Goal: Task Accomplishment & Management: Use online tool/utility

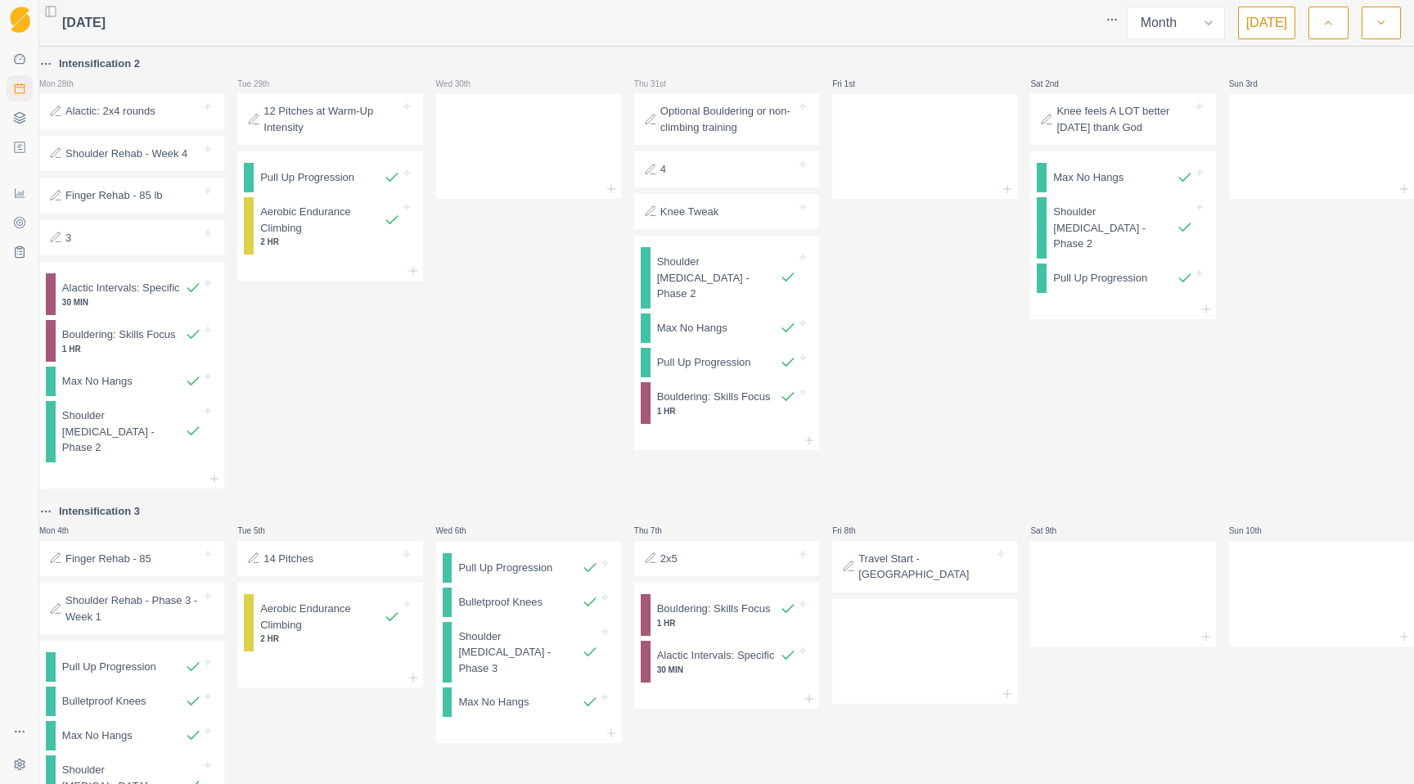
select select "month"
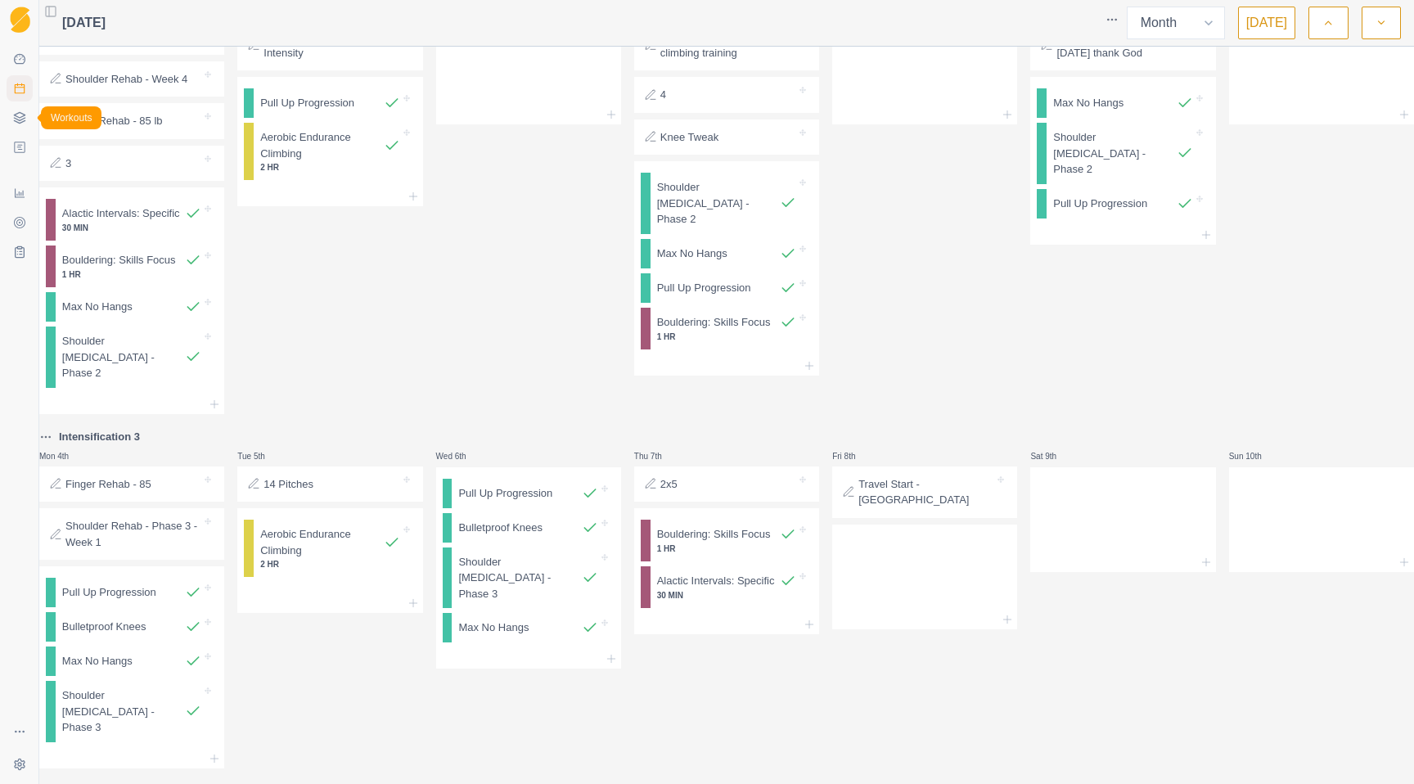
click at [19, 122] on icon at bounding box center [19, 117] width 13 height 13
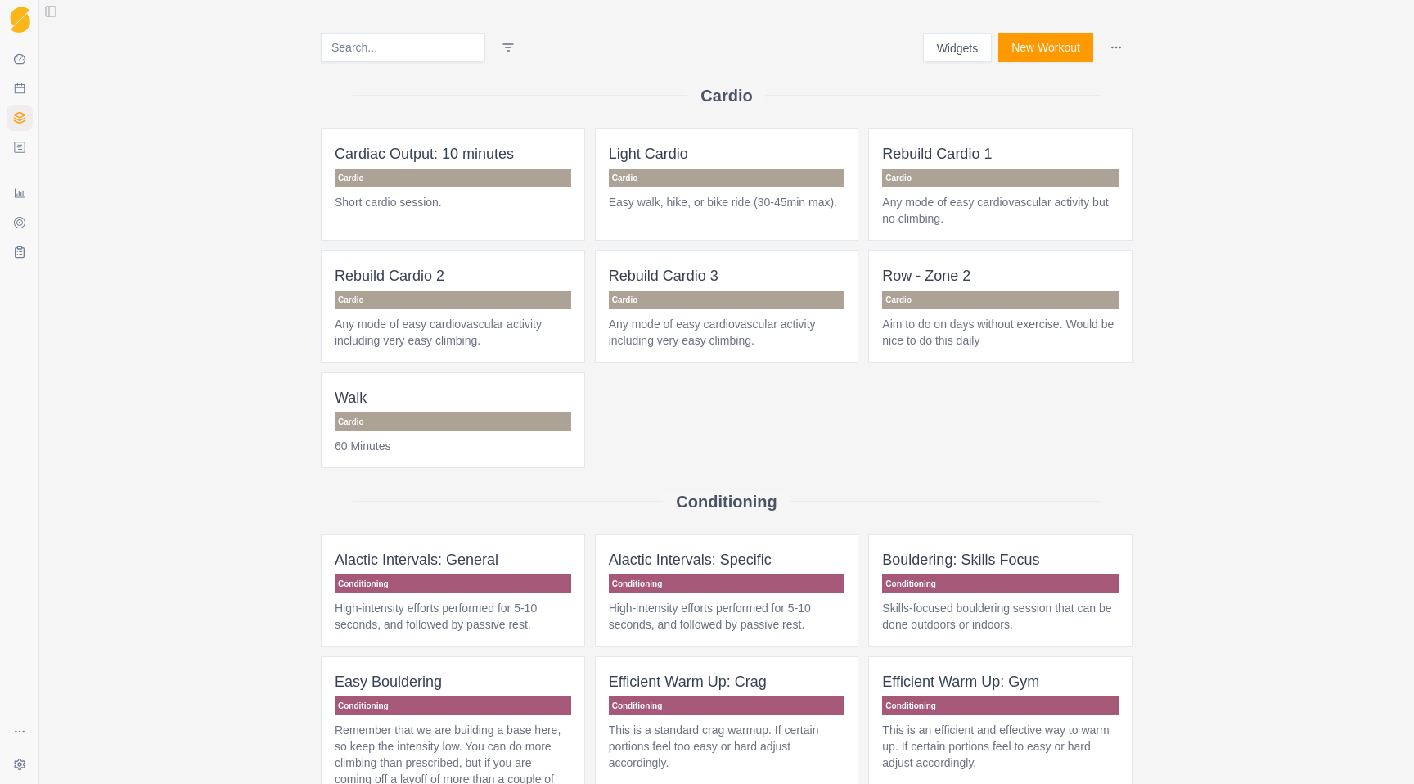
click at [1049, 47] on button "New Workout" at bounding box center [1045, 47] width 95 height 29
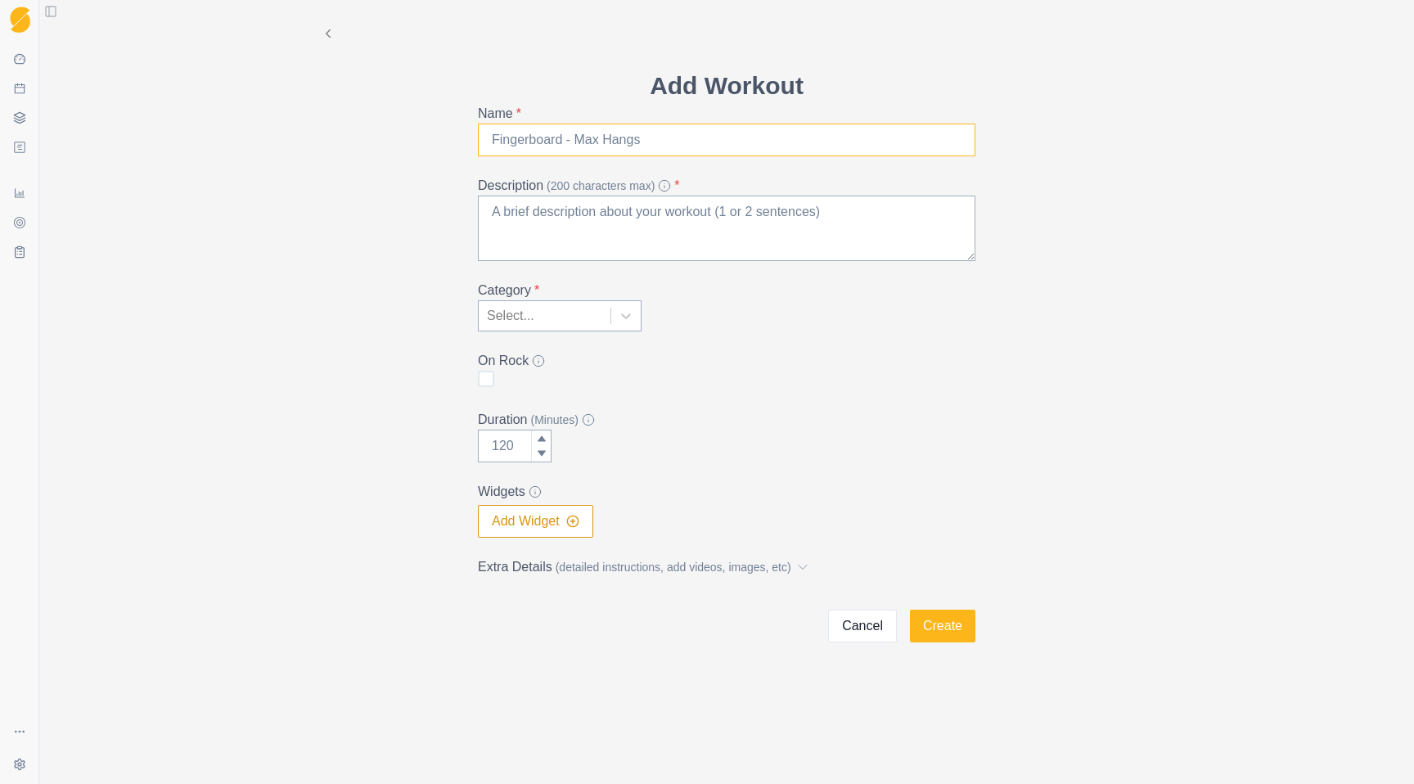
click at [580, 153] on input "Name *" at bounding box center [726, 140] width 497 height 33
type input "Strength Side - Master Mobility"
click at [565, 200] on textarea "Description (200 characters max) *" at bounding box center [726, 228] width 497 height 65
paste textarea "[URL][DOMAIN_NAME]"
type textarea "[URL][DOMAIN_NAME]"
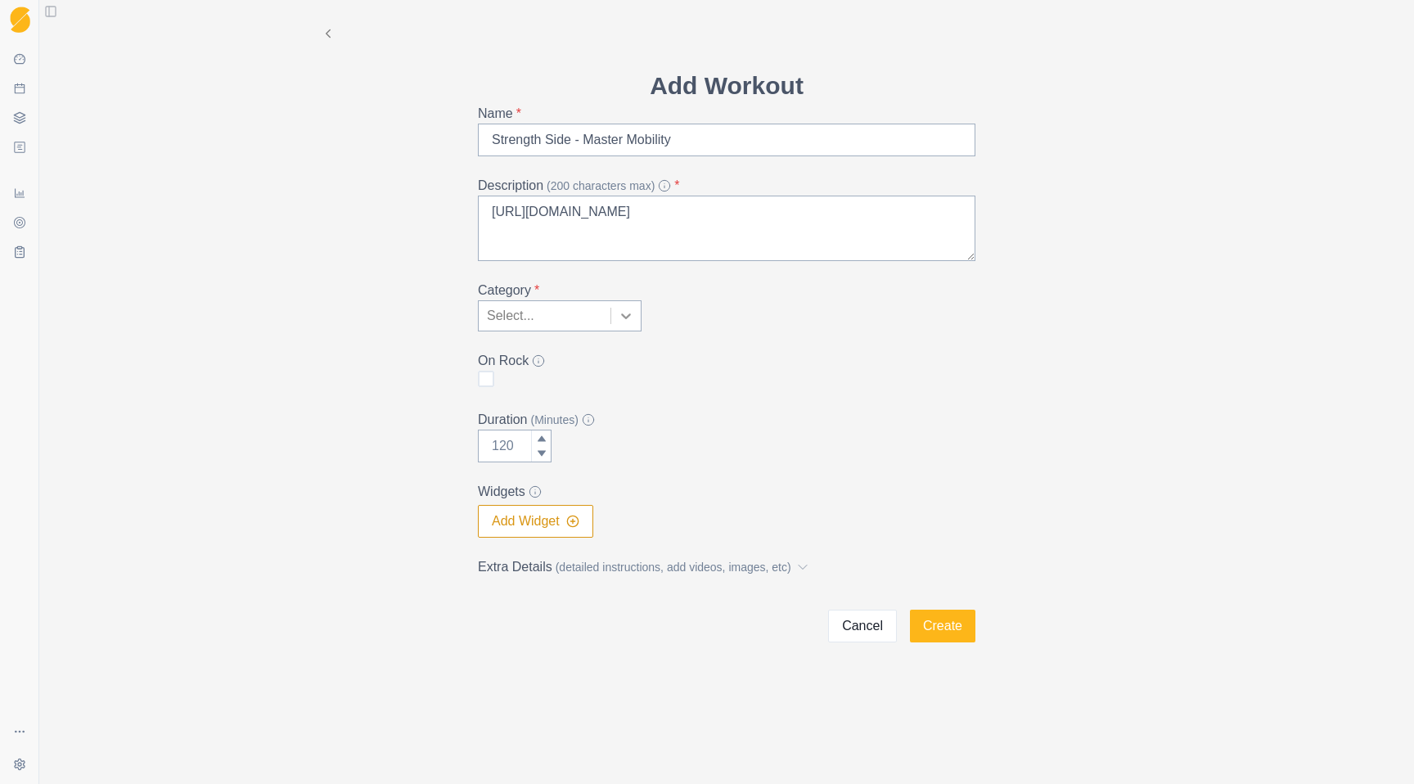
click at [628, 316] on icon at bounding box center [626, 316] width 10 height 6
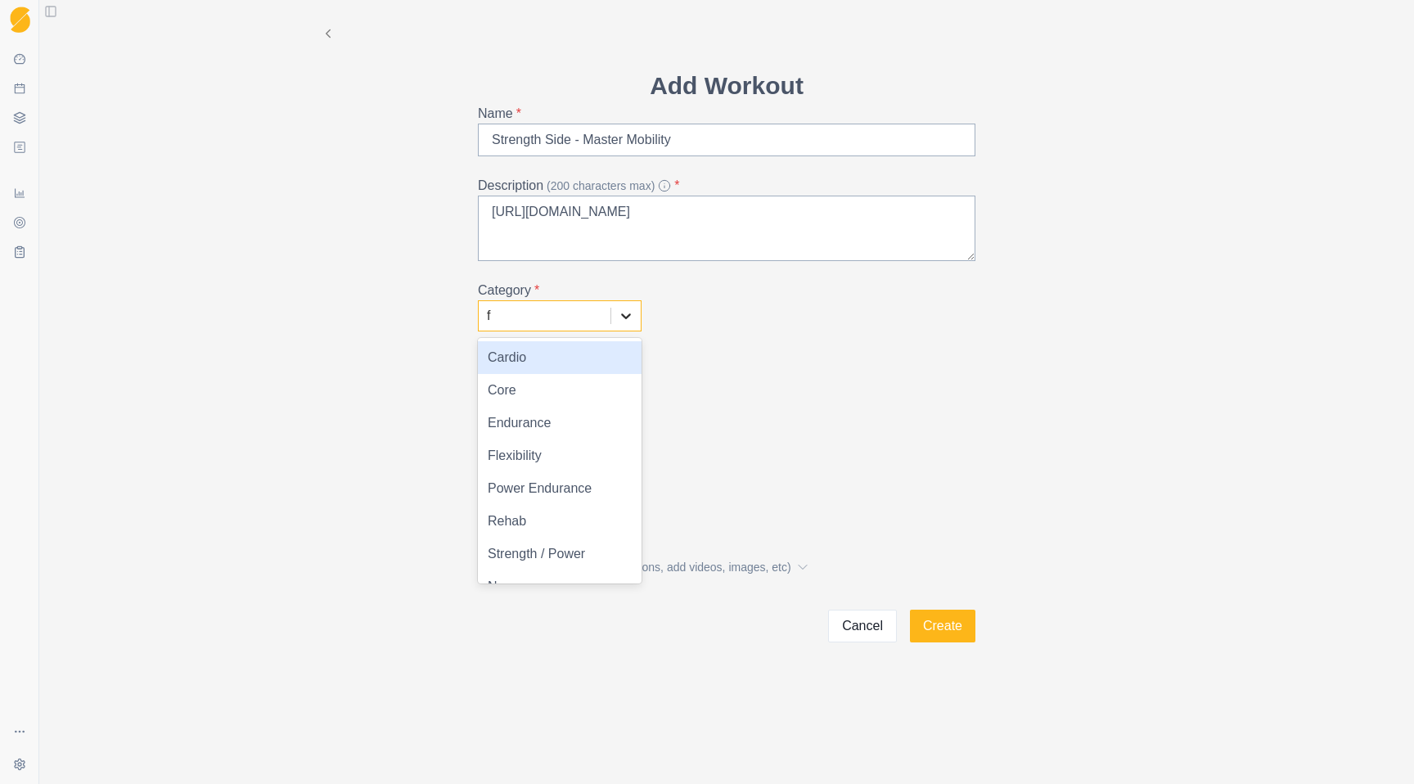
type input "fl"
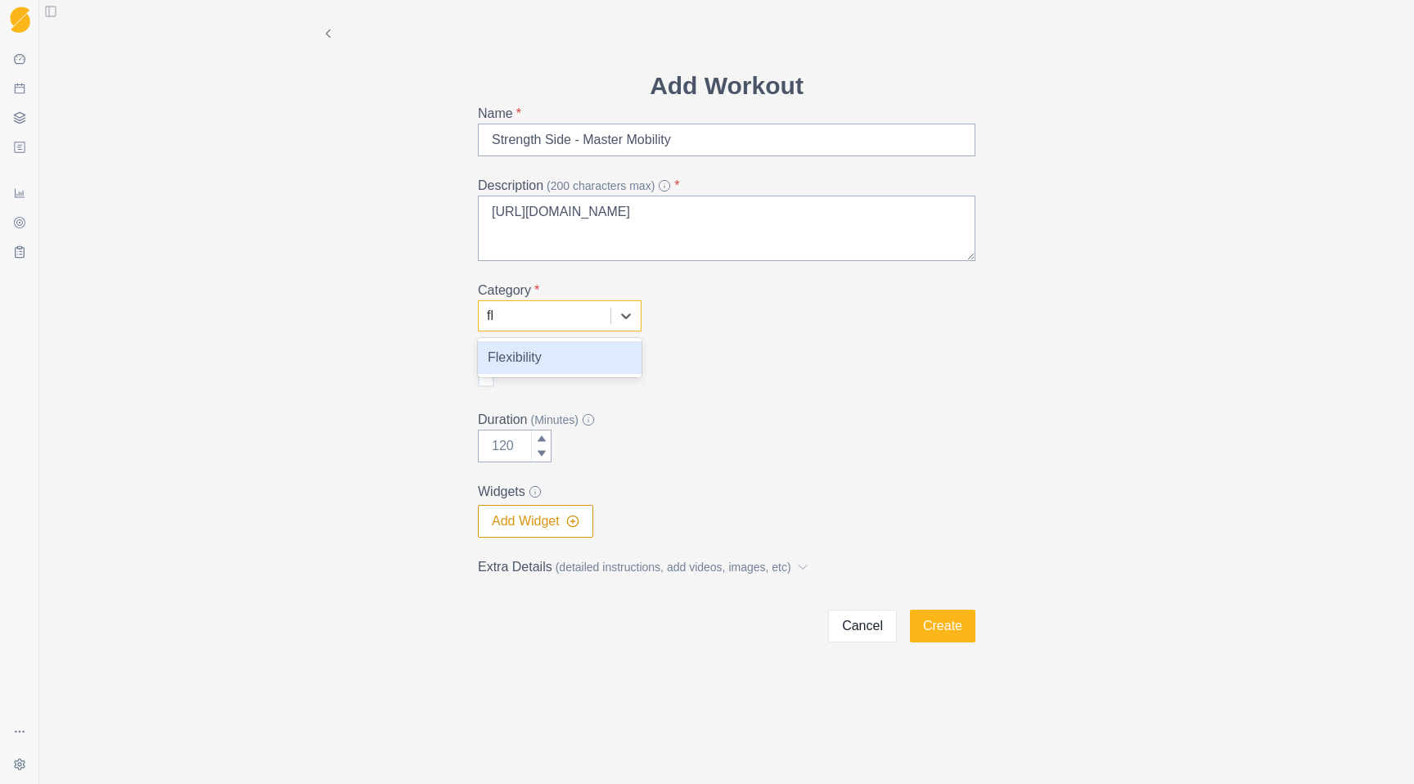
click at [592, 356] on div "Flexibility" at bounding box center [560, 357] width 164 height 33
click at [952, 627] on button "Create" at bounding box center [942, 626] width 65 height 33
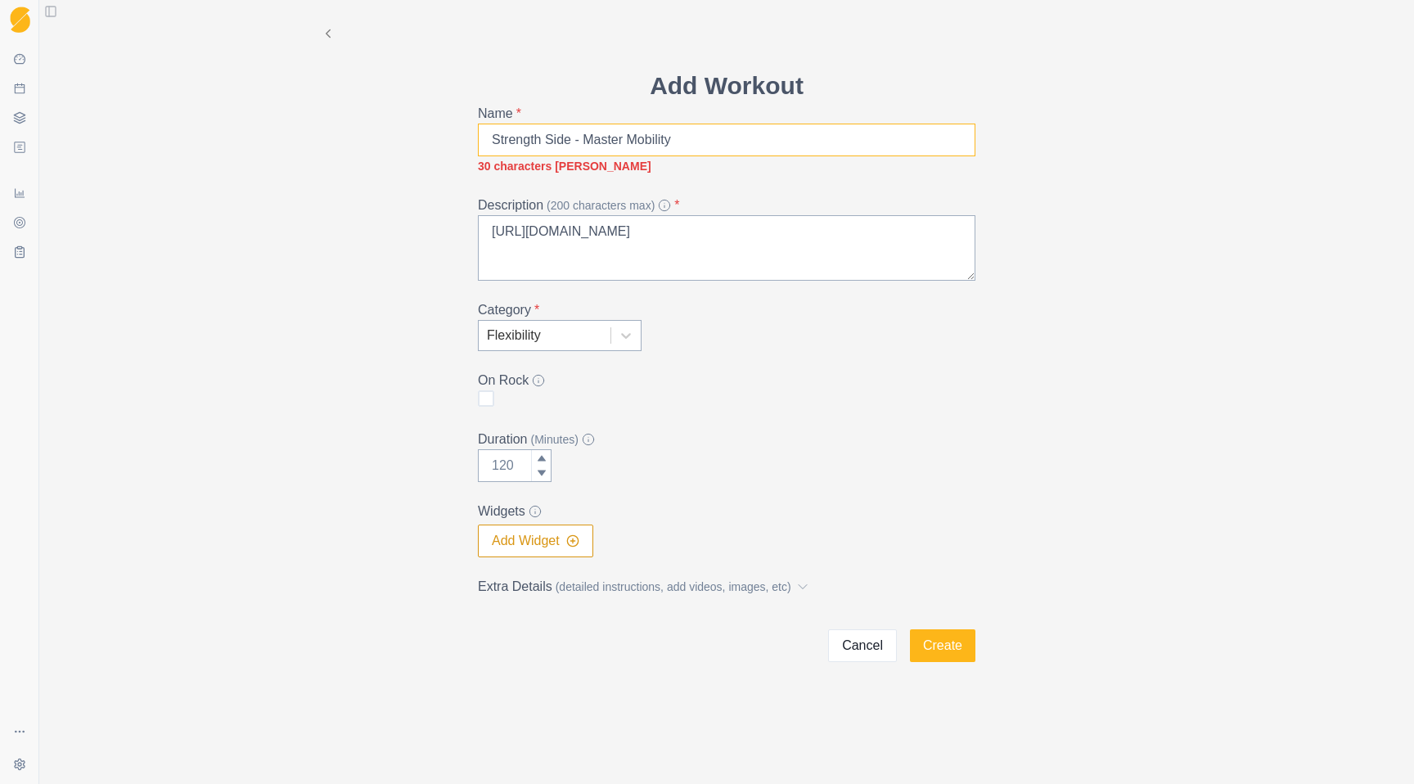
click at [615, 137] on input "Strength Side - Master Mobility" at bounding box center [726, 140] width 497 height 33
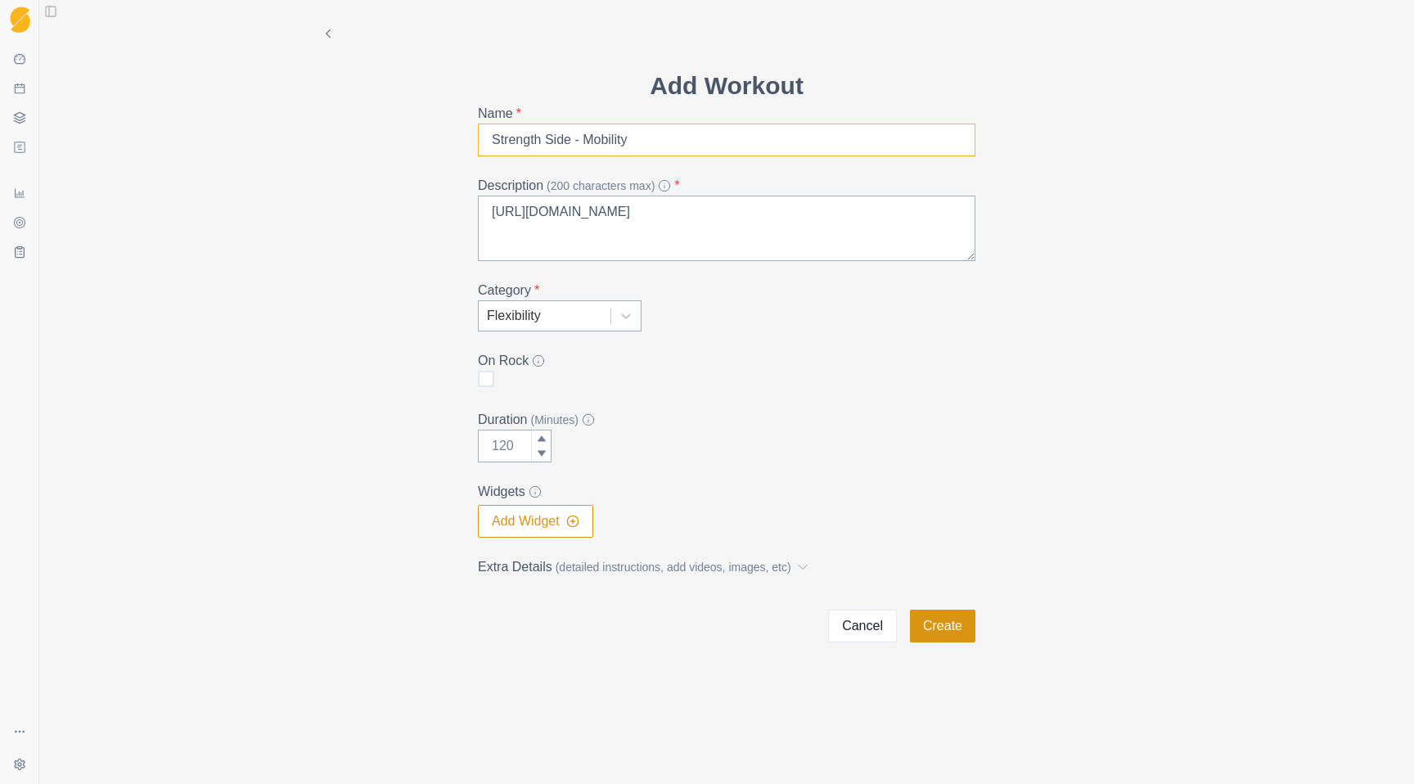
type input "Strength Side - Mobility"
click at [929, 628] on button "Create" at bounding box center [942, 626] width 65 height 33
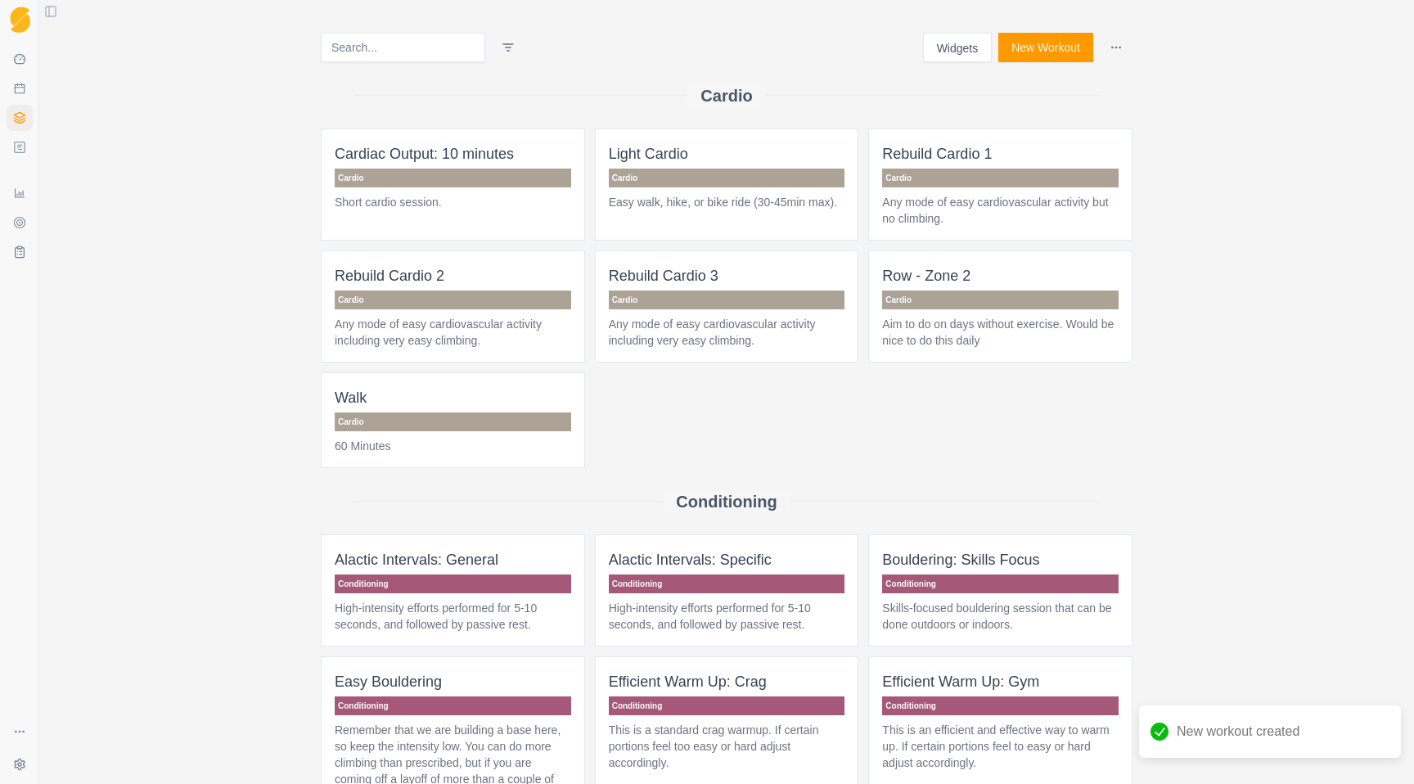
click at [489, 47] on html "Sequence Dashboard Planner Workouts Plans Performance Metrics Goals Tests Setti…" at bounding box center [707, 392] width 1414 height 784
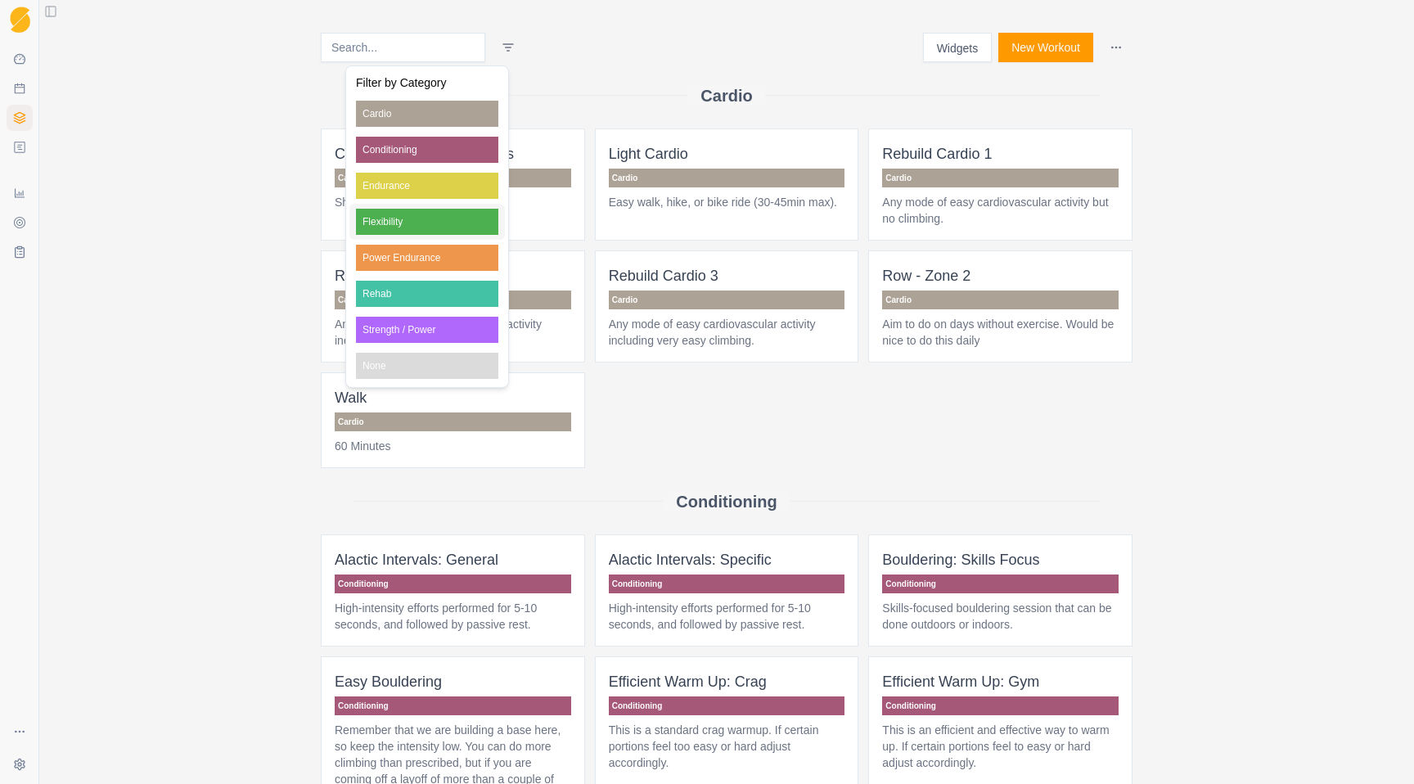
click at [448, 224] on p "Flexibility" at bounding box center [427, 222] width 142 height 26
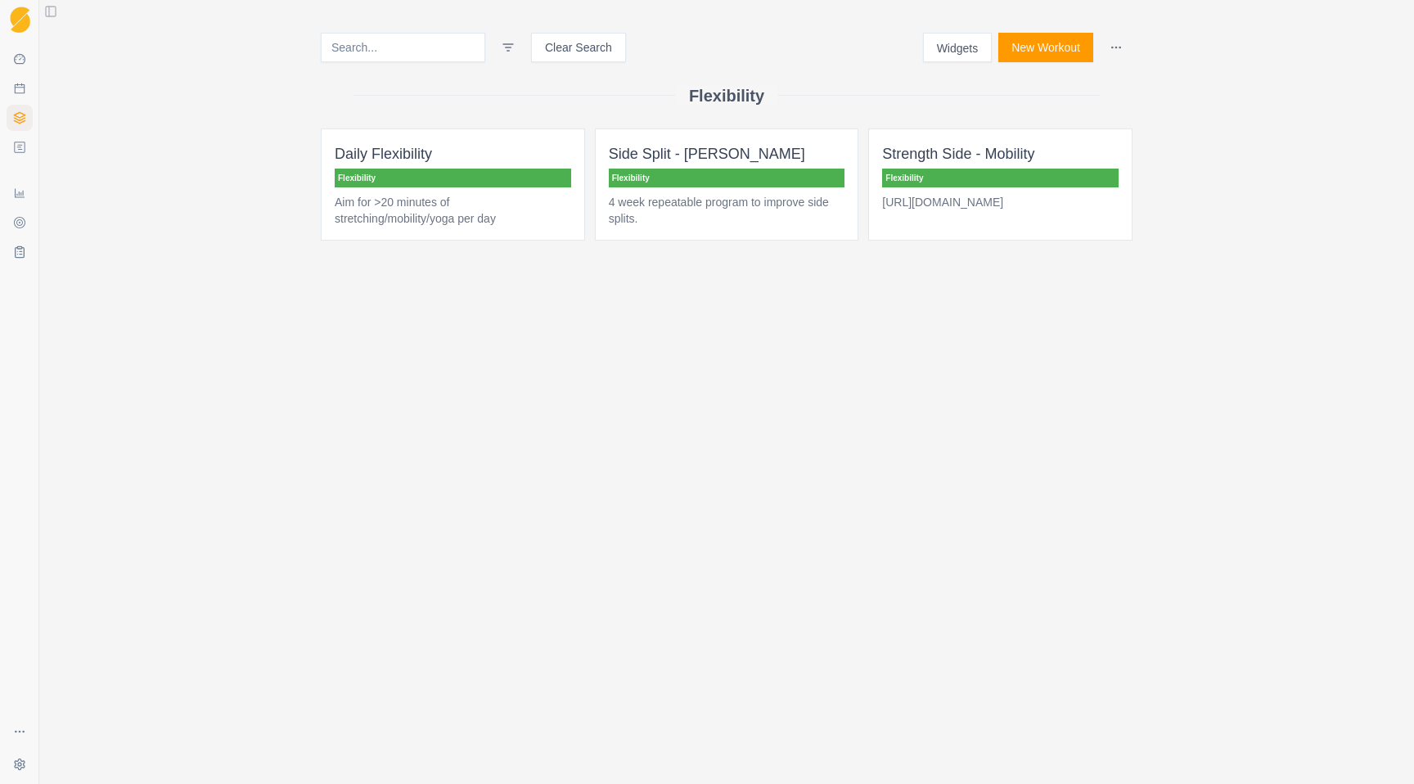
click at [969, 209] on p "[URL][DOMAIN_NAME]" at bounding box center [1000, 202] width 236 height 16
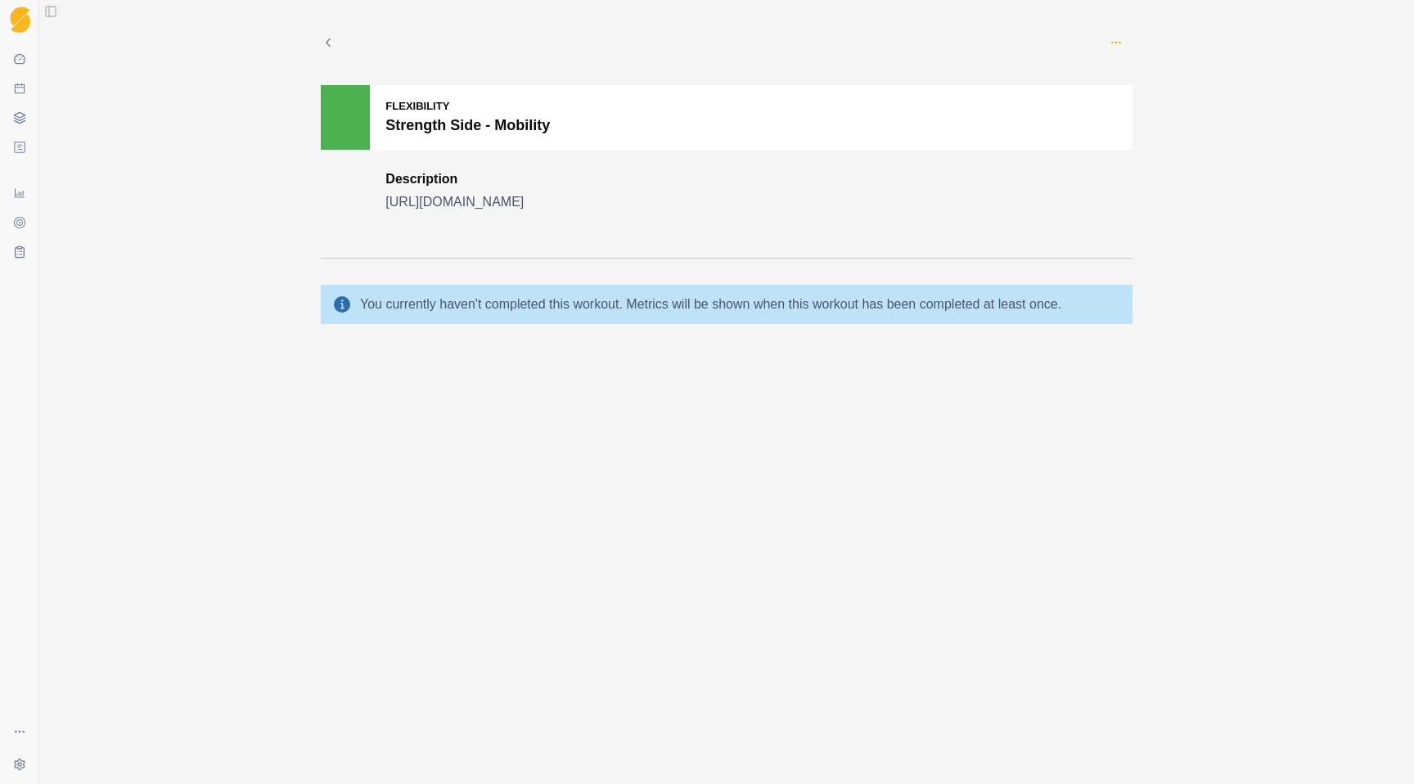
click at [1109, 48] on icon "button" at bounding box center [1115, 42] width 13 height 13
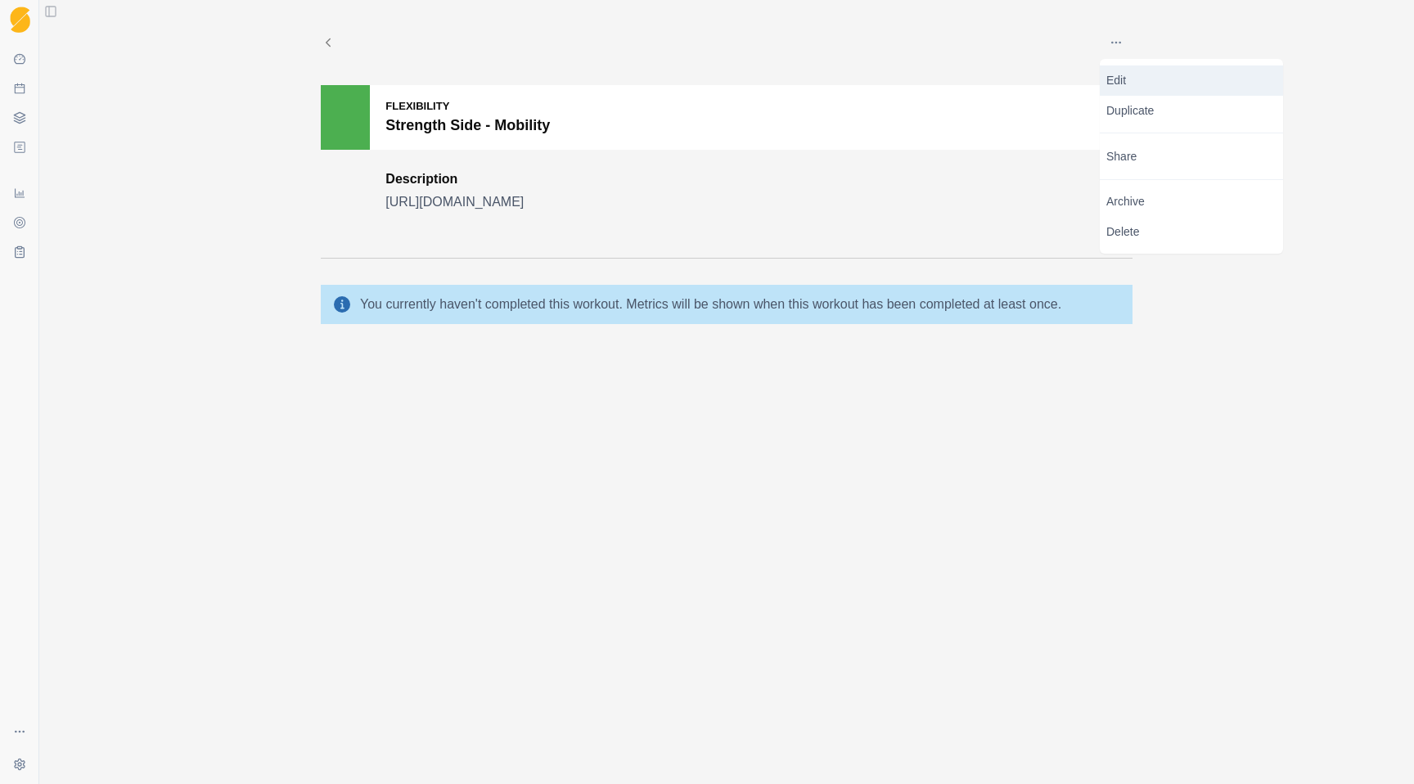
click at [1137, 82] on p "Edit" at bounding box center [1191, 80] width 170 height 17
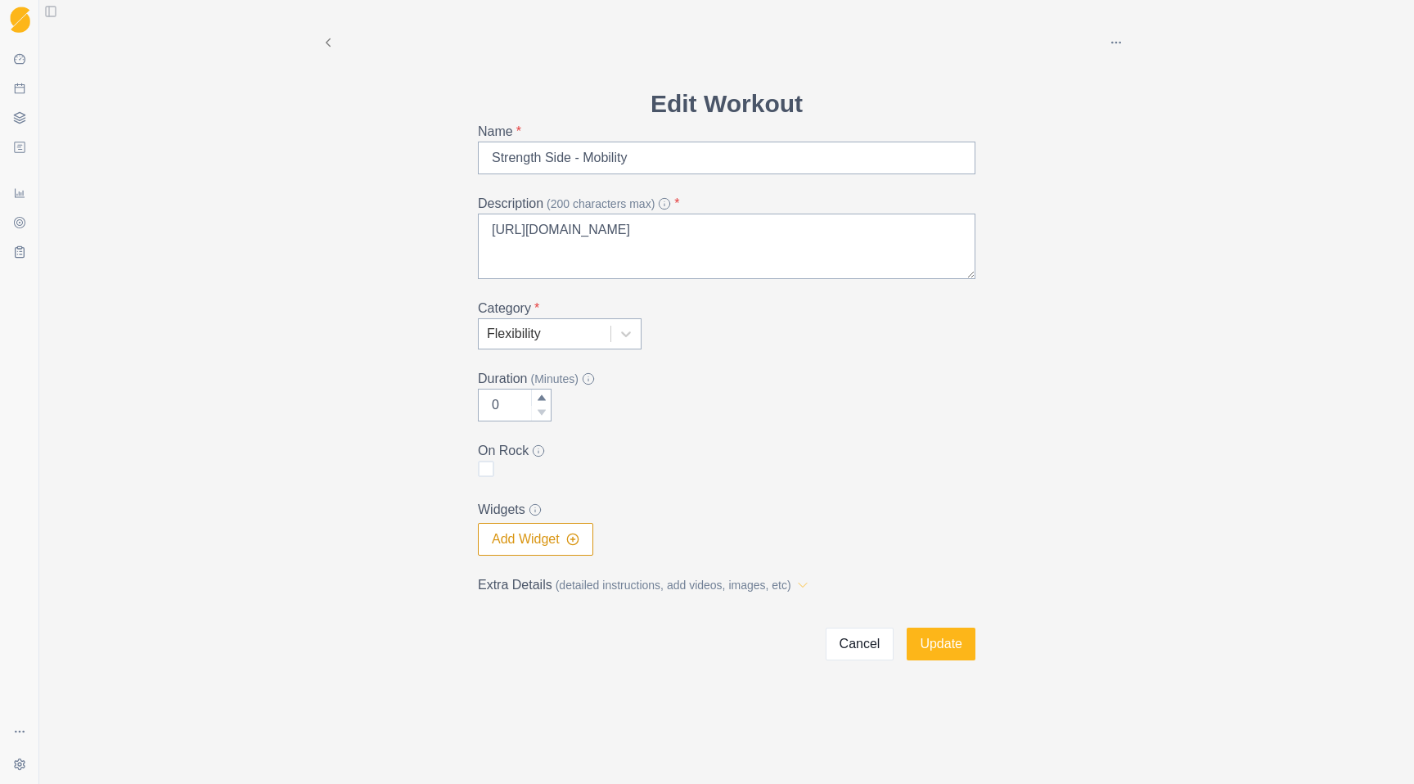
click at [811, 581] on icon at bounding box center [802, 585] width 16 height 16
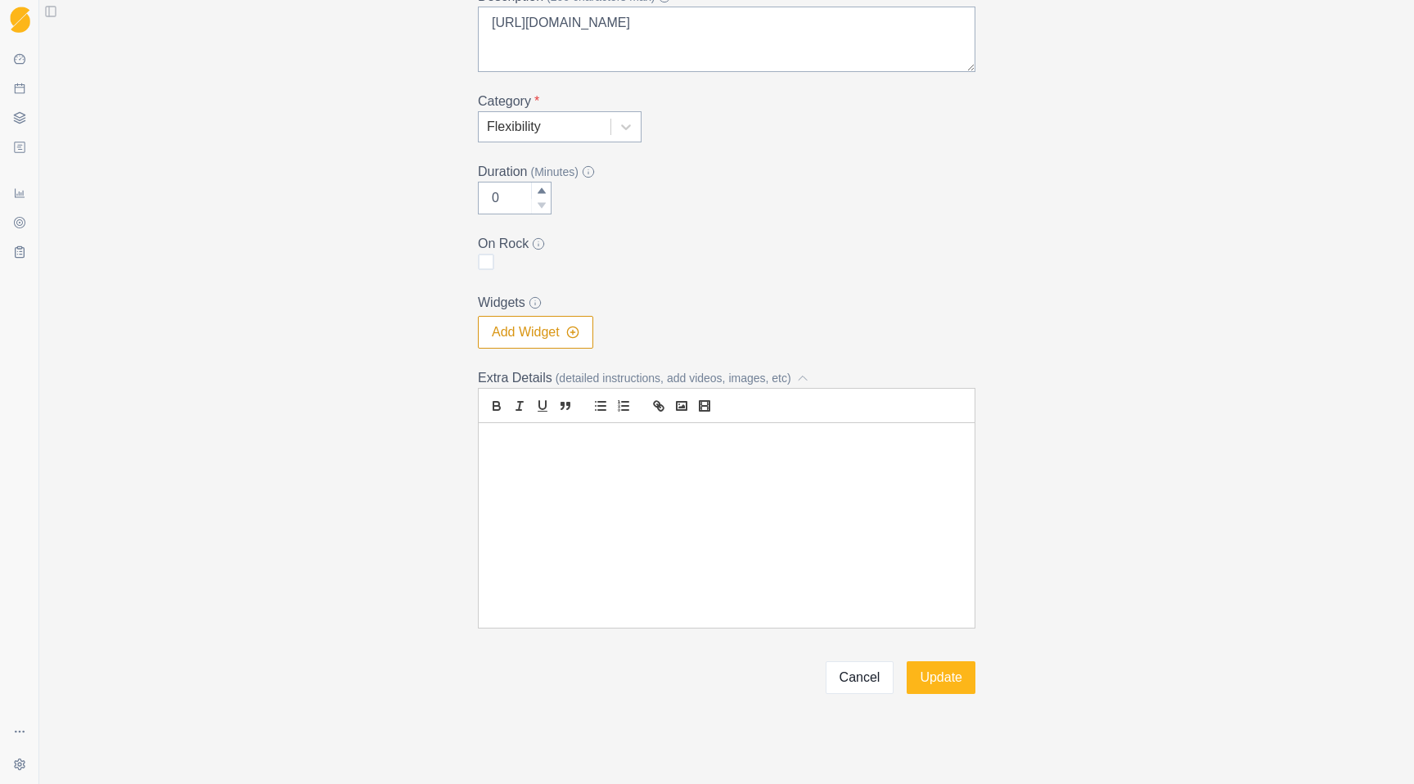
scroll to position [209, 0]
click at [647, 541] on div at bounding box center [727, 523] width 496 height 205
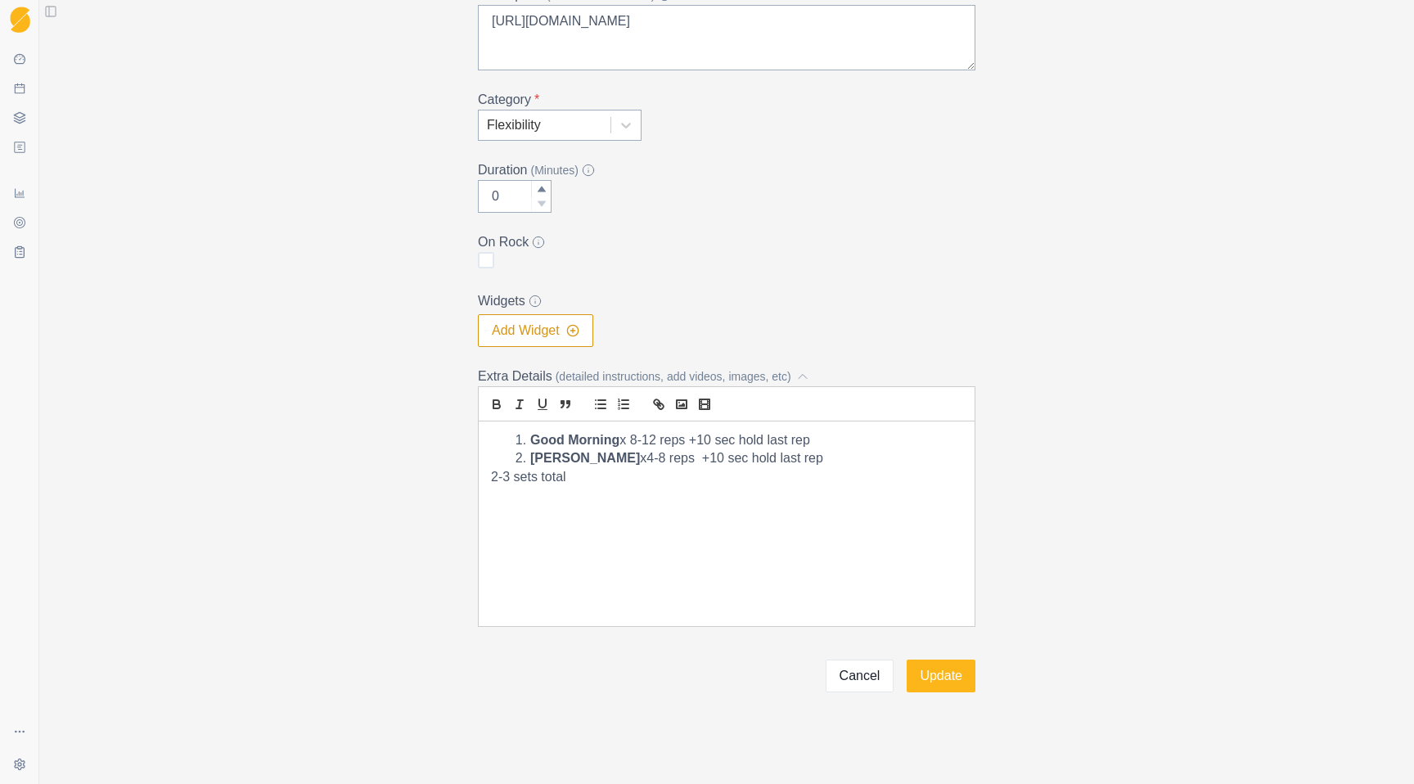
drag, startPoint x: 530, startPoint y: 439, endPoint x: 476, endPoint y: 438, distance: 54.0
click at [476, 438] on div "Edit Workout Name * Strength Side - Mobility Description (200 characters max) *…" at bounding box center [727, 284] width 524 height 816
click at [492, 439] on strong "Good Morning" at bounding box center [535, 440] width 89 height 14
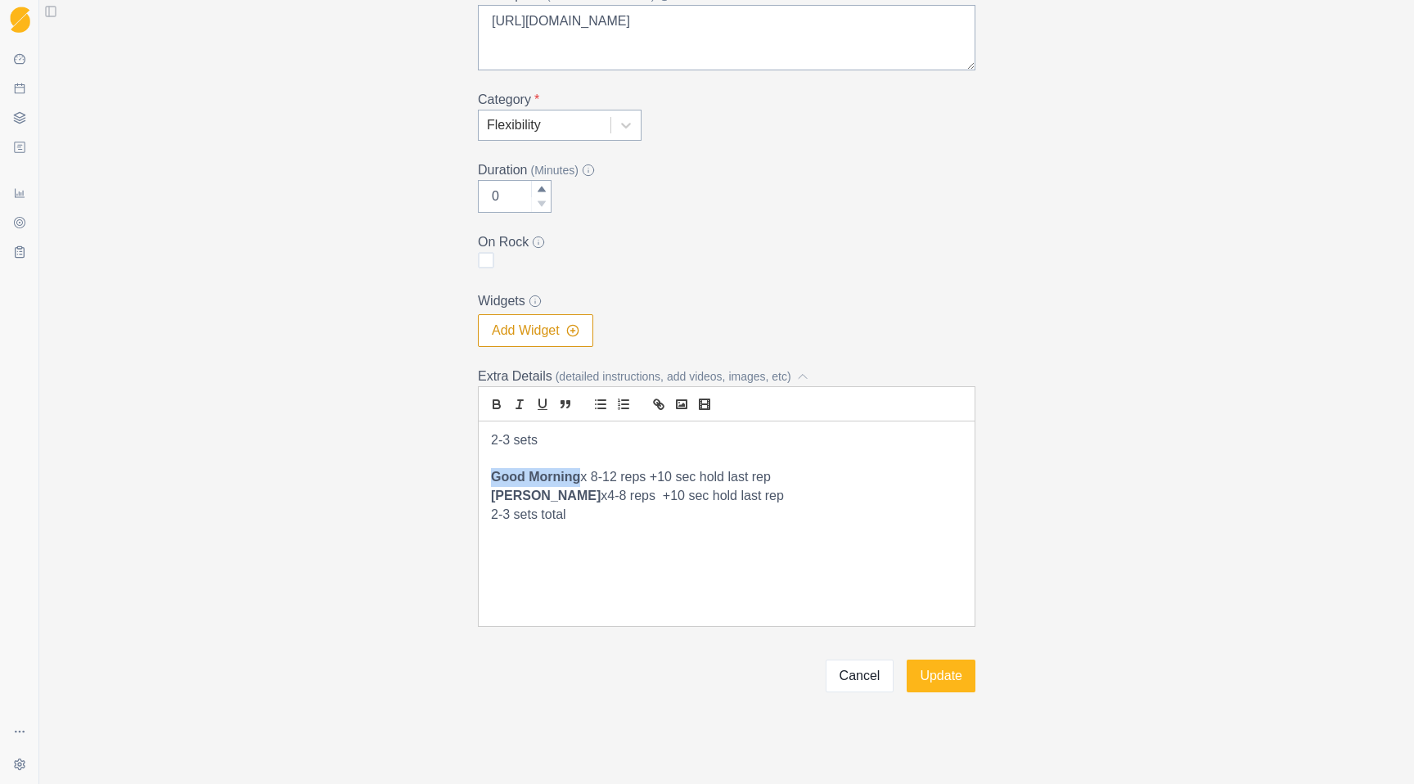
drag, startPoint x: 581, startPoint y: 481, endPoint x: 488, endPoint y: 481, distance: 92.5
click at [488, 481] on div "2-3 sets Good Morning x 8-12 reps +10 sec hold last rep [PERSON_NAME] x4-8 reps…" at bounding box center [727, 523] width 496 height 205
click at [658, 480] on p "Good Morning x 8-12 reps +10 sec hold last rep" at bounding box center [726, 477] width 471 height 19
click at [488, 406] on button "bold" at bounding box center [496, 404] width 23 height 20
drag, startPoint x: 579, startPoint y: 484, endPoint x: 484, endPoint y: 484, distance: 95.7
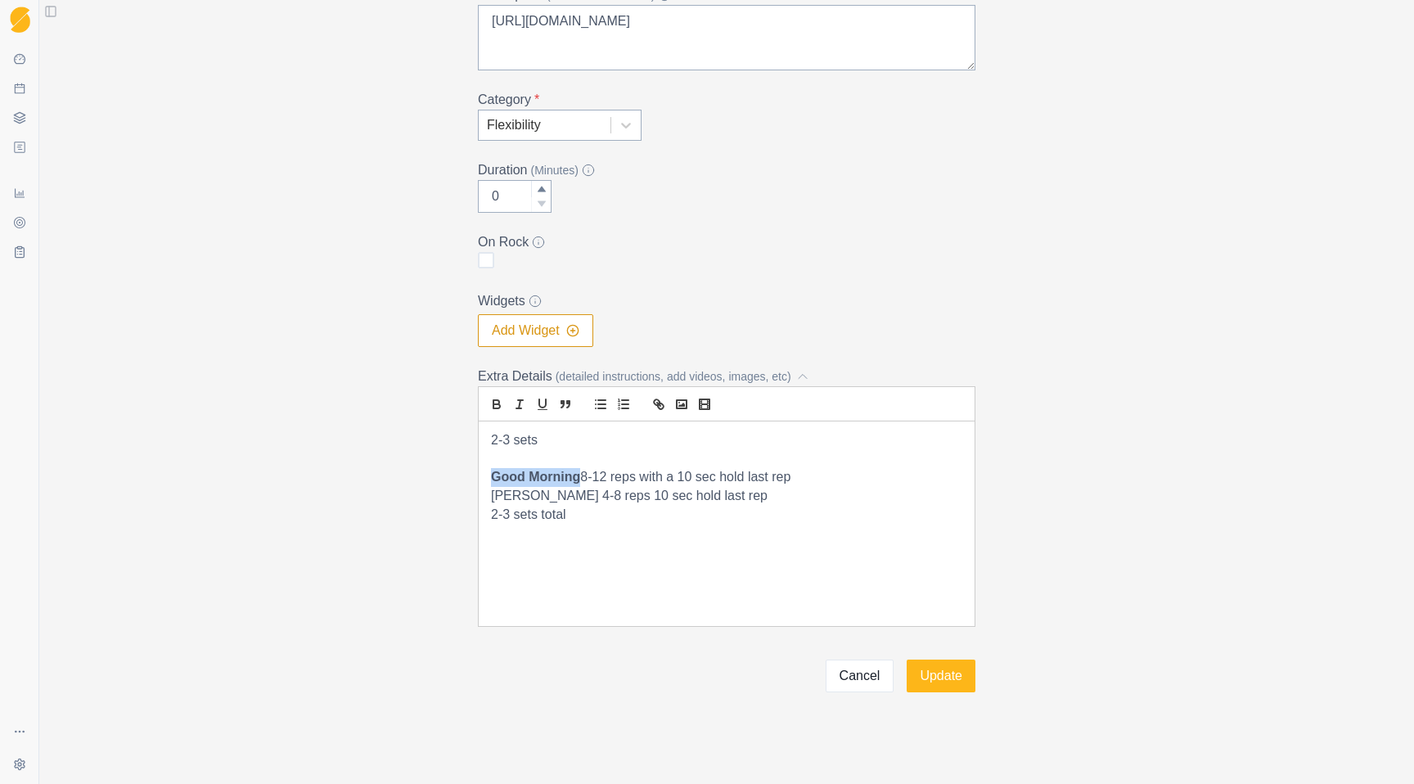
click at [484, 484] on div "2-3 sets Good Morning 8-12 reps with a 10 sec hold last rep [PERSON_NAME] 4-8 r…" at bounding box center [727, 523] width 496 height 205
click at [499, 400] on icon "bold" at bounding box center [496, 402] width 6 height 4
click at [574, 476] on p "Good Morning 8-12 reps with a 10 sec hold last rep" at bounding box center [726, 477] width 471 height 19
click at [626, 501] on p "[PERSON_NAME]: 4-8 reps 10 sec hold last rep" at bounding box center [726, 496] width 471 height 19
drag, startPoint x: 570, startPoint y: 518, endPoint x: 486, endPoint y: 513, distance: 84.4
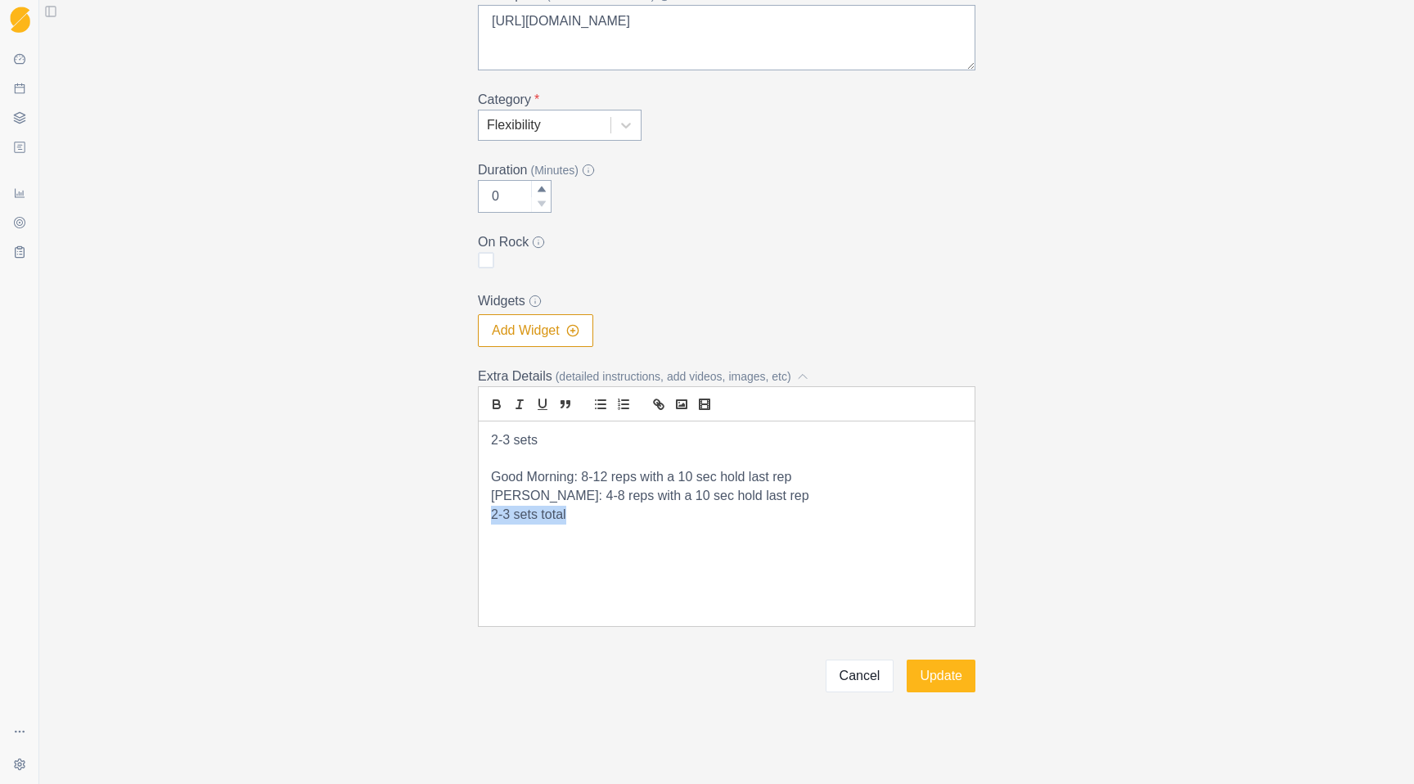
click at [486, 513] on div "2-3 sets Good Morning: 8-12 reps with a 10 sec hold last rep [PERSON_NAME]: 4-8…" at bounding box center [727, 523] width 496 height 205
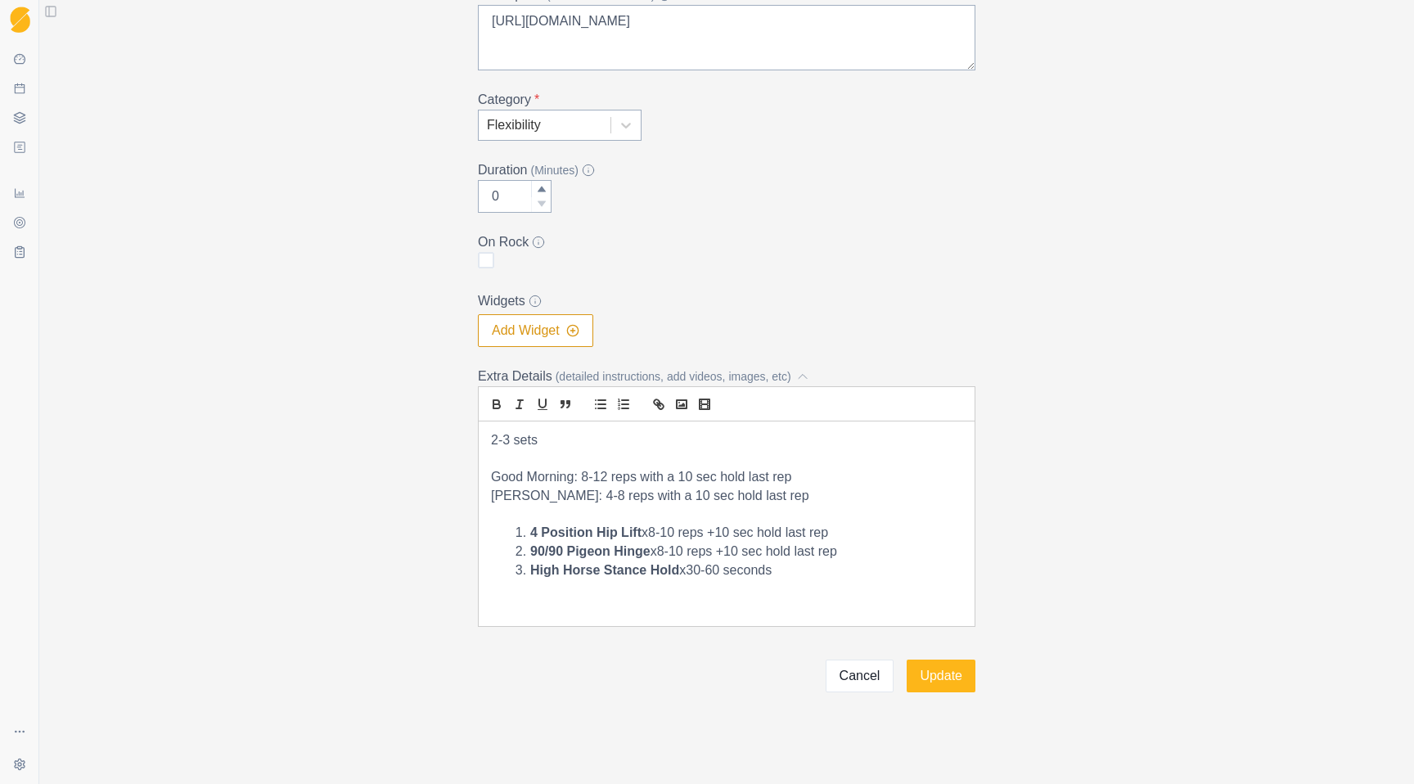
click at [533, 535] on strong "4 Position Hip Lift" at bounding box center [585, 532] width 111 height 14
click at [497, 407] on icon "bold" at bounding box center [496, 406] width 7 height 4
drag, startPoint x: 609, startPoint y: 556, endPoint x: 479, endPoint y: 556, distance: 130.1
click at [479, 556] on div "2-3 sets Good Morning: 8-12 reps with a 10 sec hold last rep [PERSON_NAME]: 4-8…" at bounding box center [727, 523] width 496 height 205
click at [497, 407] on icon "bold" at bounding box center [496, 404] width 15 height 15
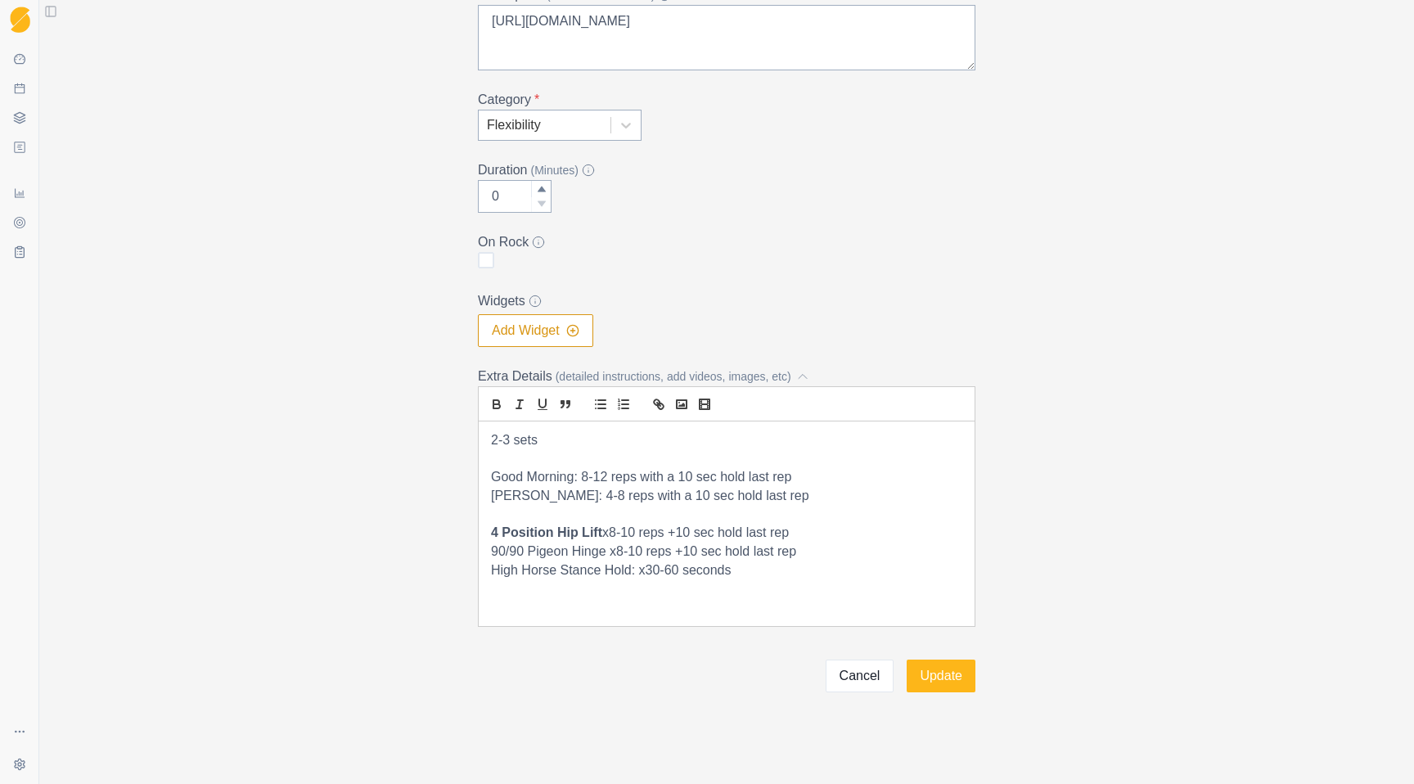
click at [605, 560] on p "90/90 Pigeon Hinge x8-10 reps +10 sec hold last rep" at bounding box center [726, 551] width 471 height 19
drag, startPoint x: 602, startPoint y: 538, endPoint x: 431, endPoint y: 537, distance: 171.0
click at [431, 537] on div "Archive Delete Edit Workout Name * Strength Side - Mobility Description (200 ch…" at bounding box center [727, 241] width 838 height 901
click at [598, 570] on p "High Horse Stance Hold: 30-60 seconds" at bounding box center [726, 570] width 471 height 19
click at [778, 573] on p "High Horse Stance Hold: 30-60 seconds" at bounding box center [726, 570] width 471 height 19
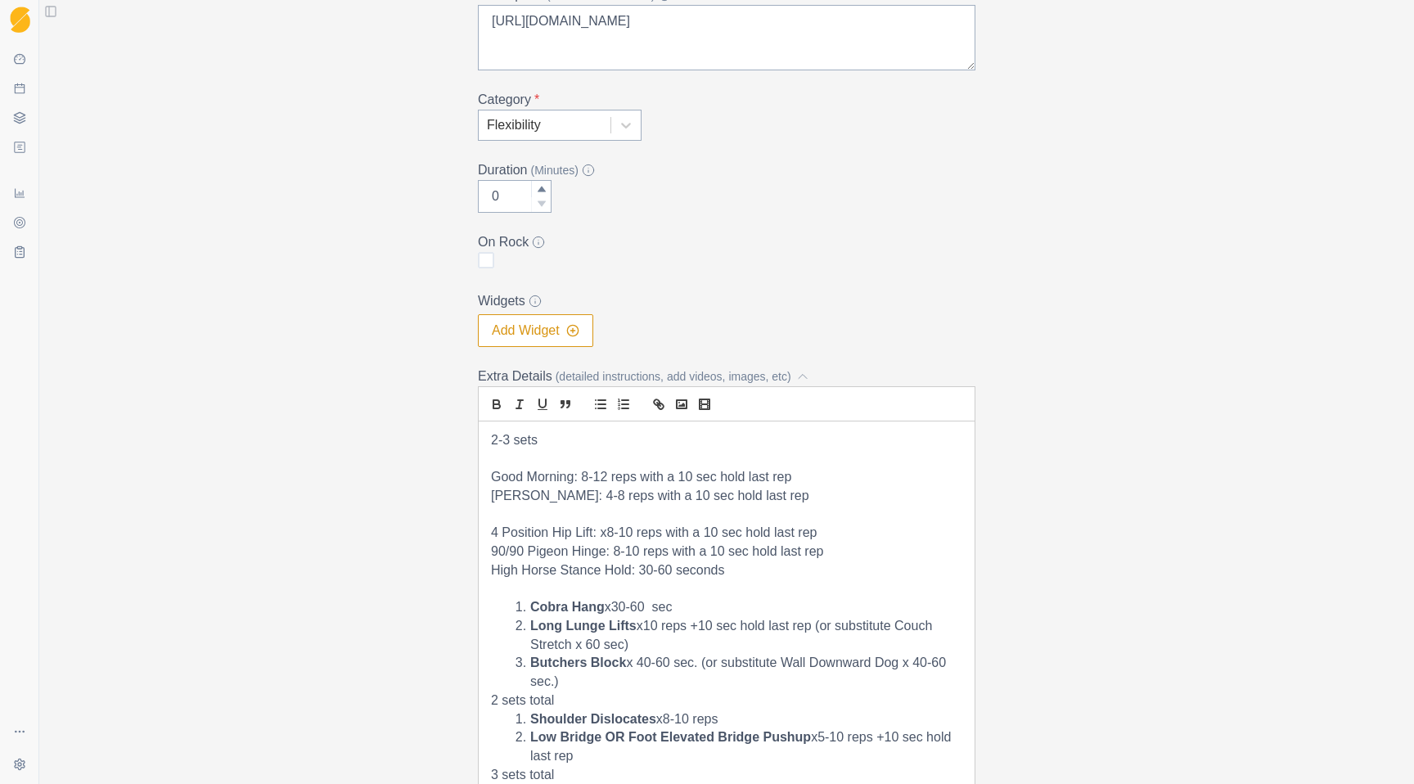
click at [529, 612] on li "Cobra Hang x30-60 sec" at bounding box center [737, 607] width 452 height 19
click at [491, 407] on icon "bold" at bounding box center [496, 404] width 15 height 15
click at [559, 612] on p "Cobra Hang x30-60 sec" at bounding box center [726, 607] width 471 height 19
click at [531, 626] on strong "Long Lunge Lifts" at bounding box center [583, 626] width 106 height 14
click at [499, 411] on icon "bold" at bounding box center [496, 404] width 15 height 15
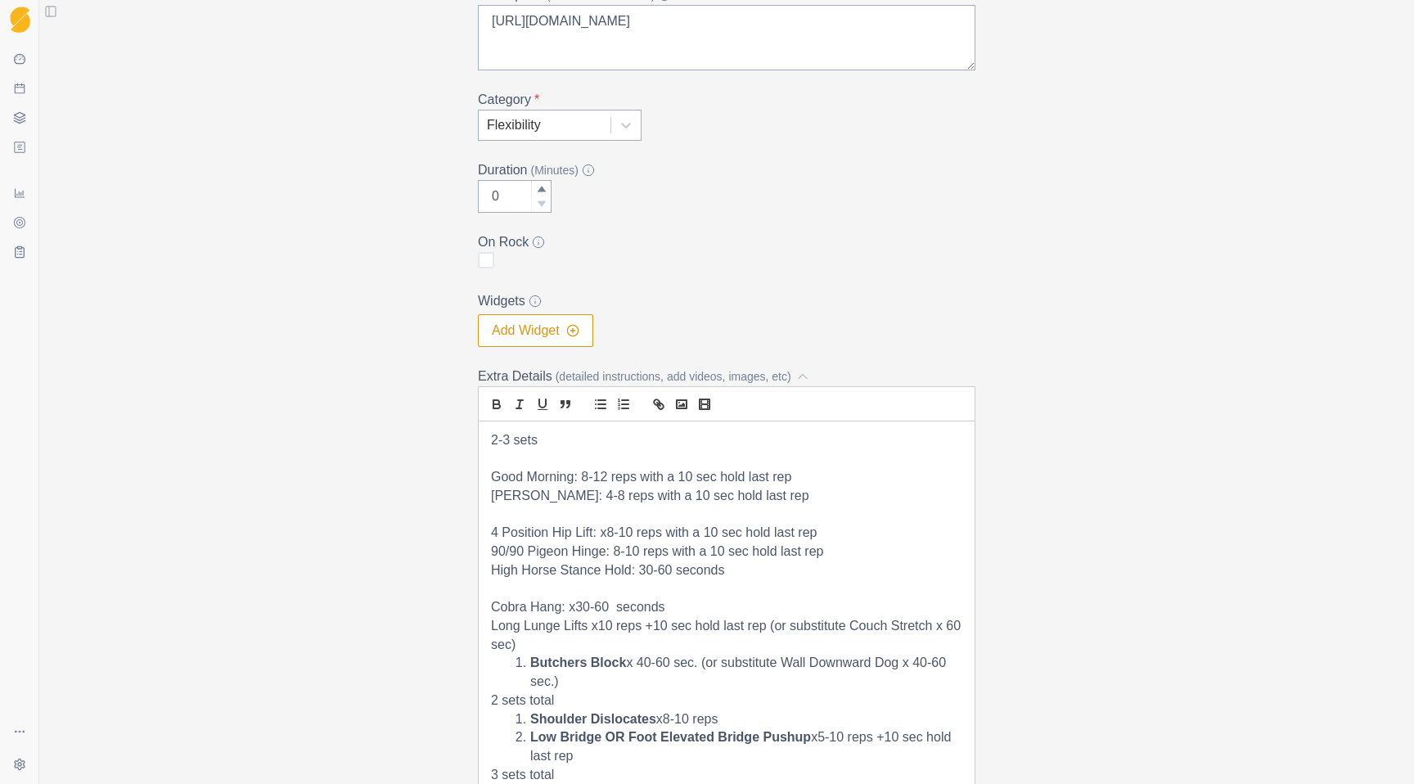
click at [586, 632] on p "Long Lunge Lifts x10 reps +10 sec hold last rep (or substitute Couch Stretch x …" at bounding box center [726, 635] width 471 height 37
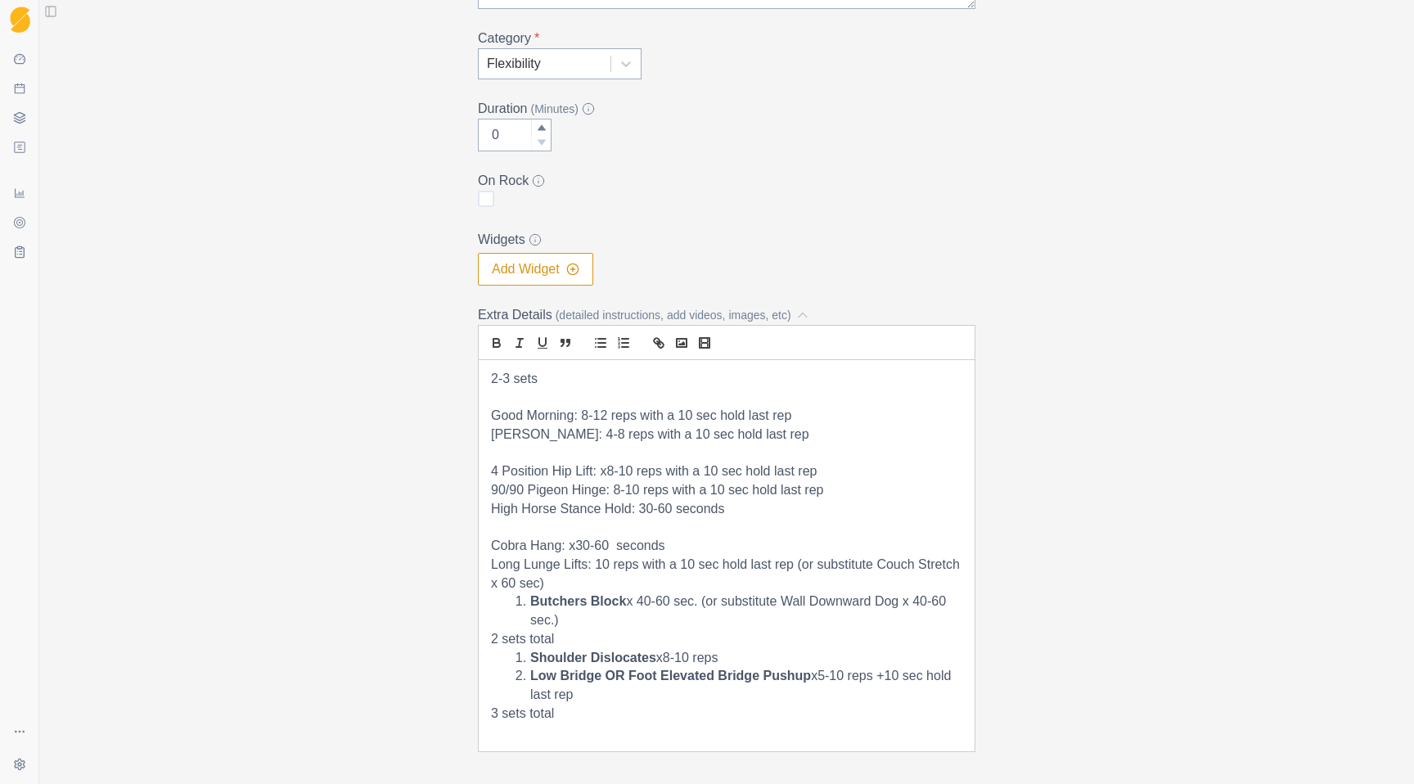
scroll to position [271, 0]
click at [871, 563] on p "Long Lunge Lifts: 10 reps with a 10 sec hold last rep (or substitute Couch Stre…" at bounding box center [726, 573] width 471 height 37
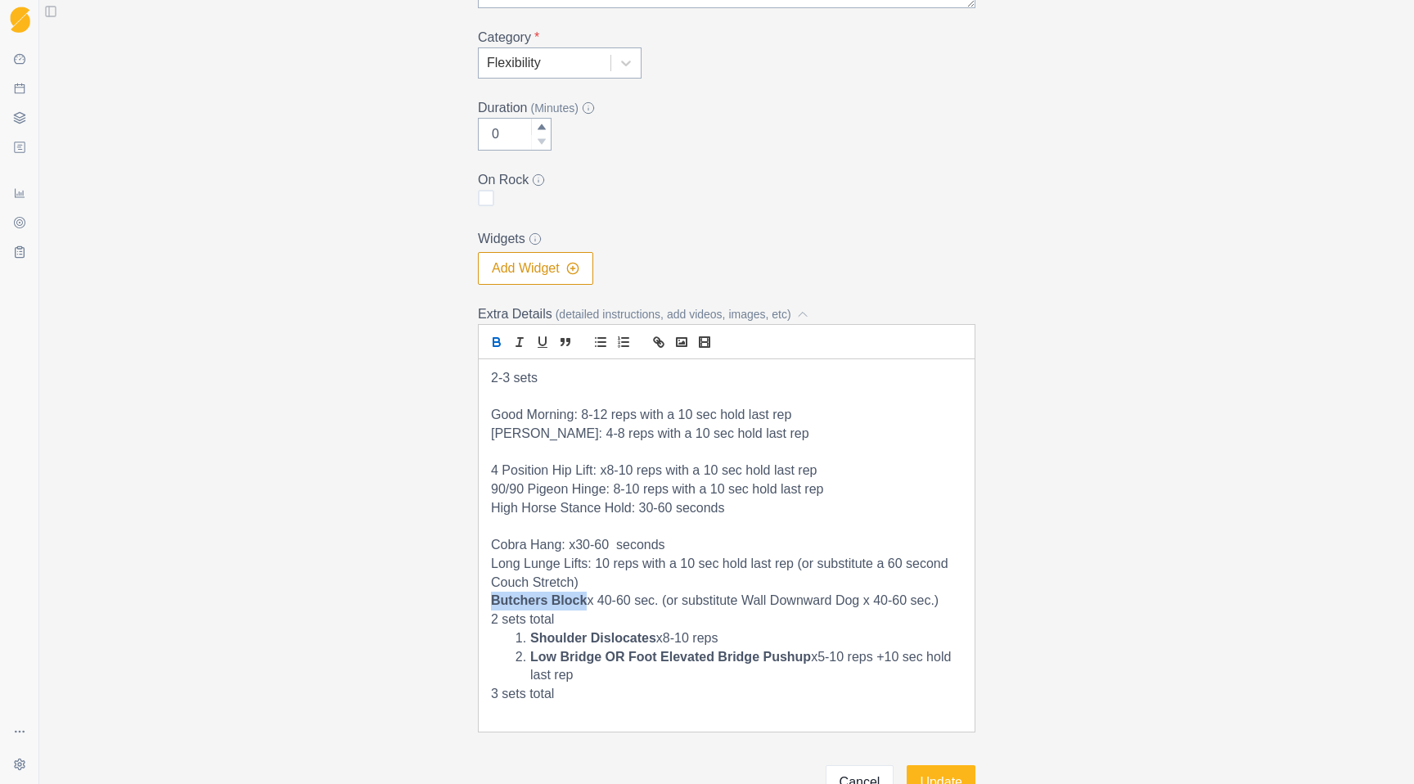
click at [499, 342] on icon "bold" at bounding box center [496, 344] width 7 height 4
click at [533, 533] on p at bounding box center [726, 527] width 471 height 19
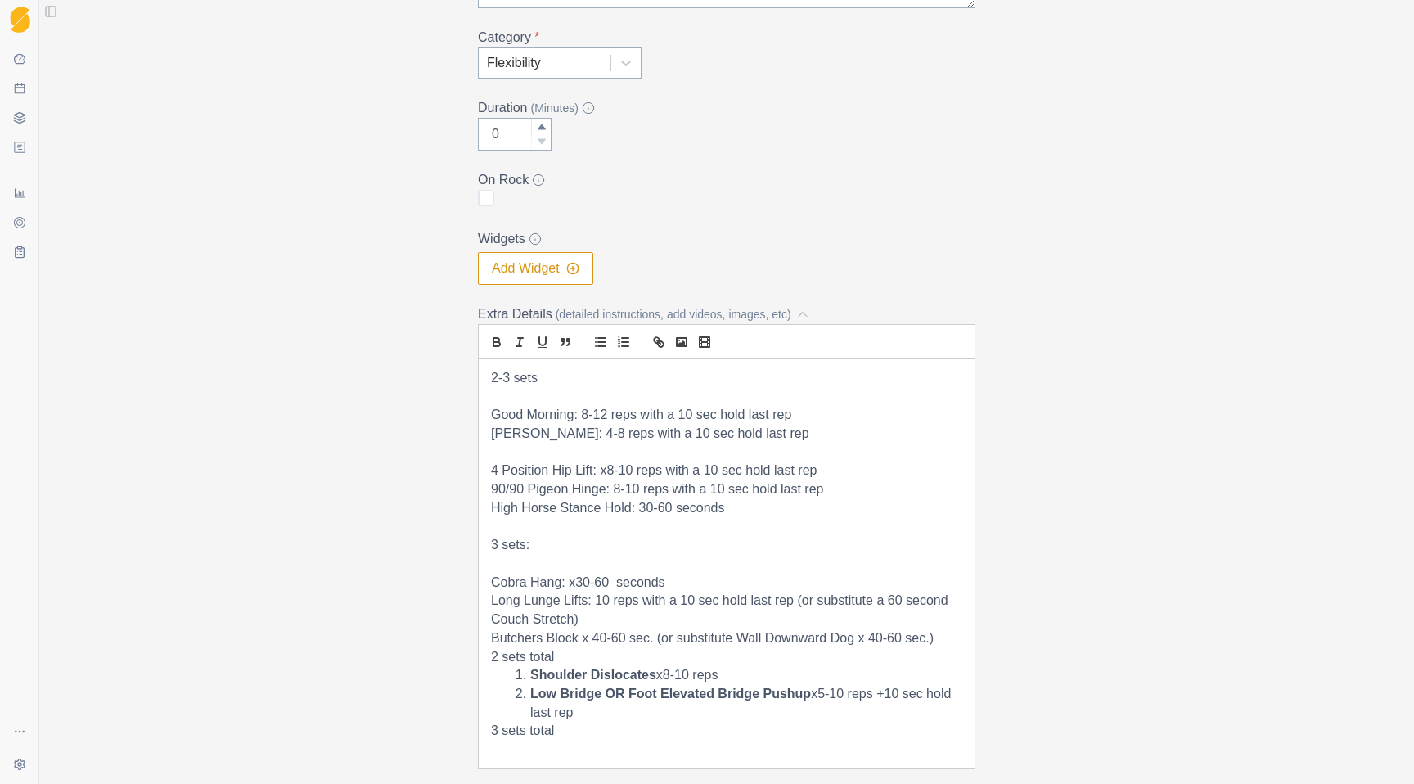
click at [545, 383] on p "2-3 sets" at bounding box center [726, 378] width 471 height 19
click at [778, 448] on p at bounding box center [726, 452] width 471 height 19
click at [627, 533] on p at bounding box center [726, 527] width 471 height 19
click at [508, 394] on p at bounding box center [726, 396] width 471 height 19
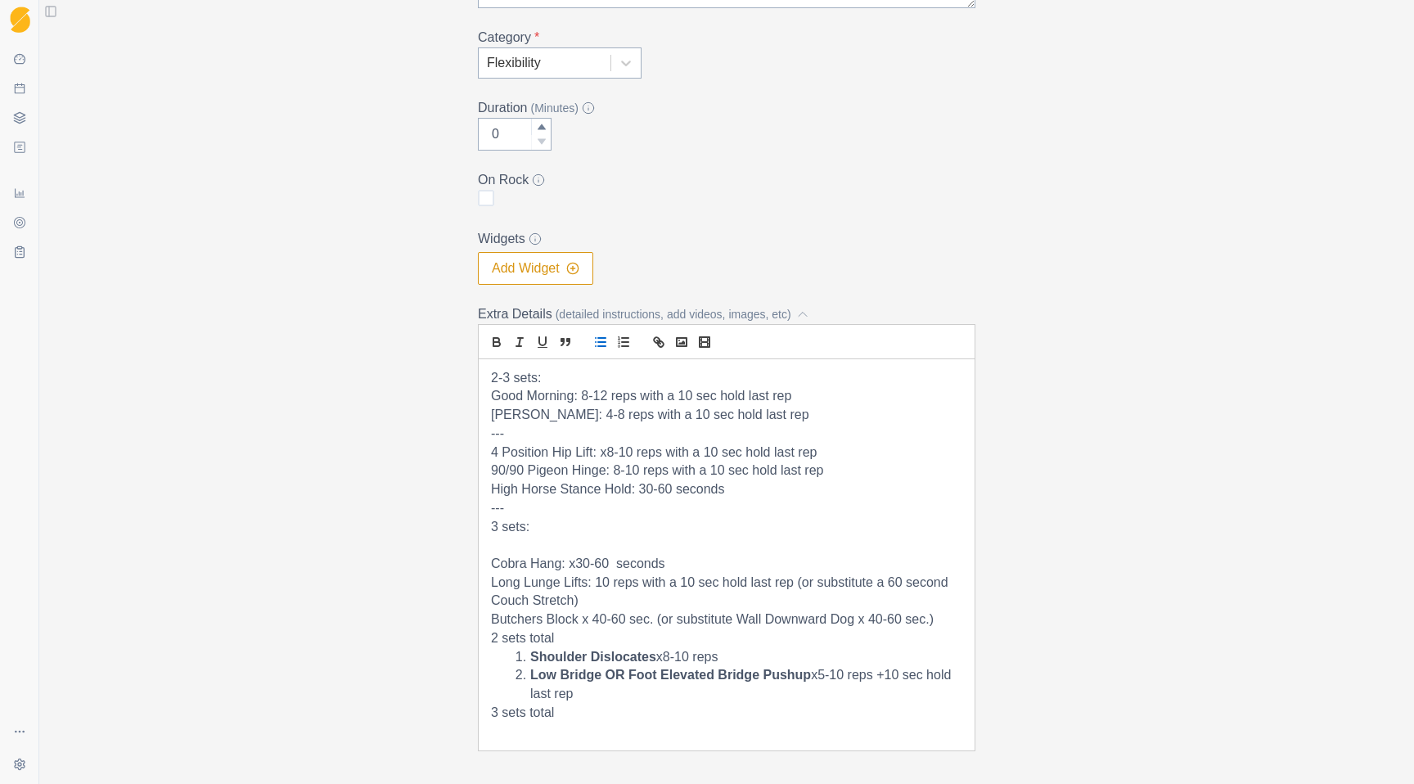
click at [598, 340] on icon "list: bullet" at bounding box center [600, 342] width 15 height 15
click at [494, 407] on p "[PERSON_NAME]: 4-8 reps with a 10 sec hold last rep" at bounding box center [726, 415] width 471 height 19
click at [594, 345] on icon "list: bullet" at bounding box center [600, 342] width 15 height 15
click at [548, 437] on p "---" at bounding box center [726, 434] width 471 height 19
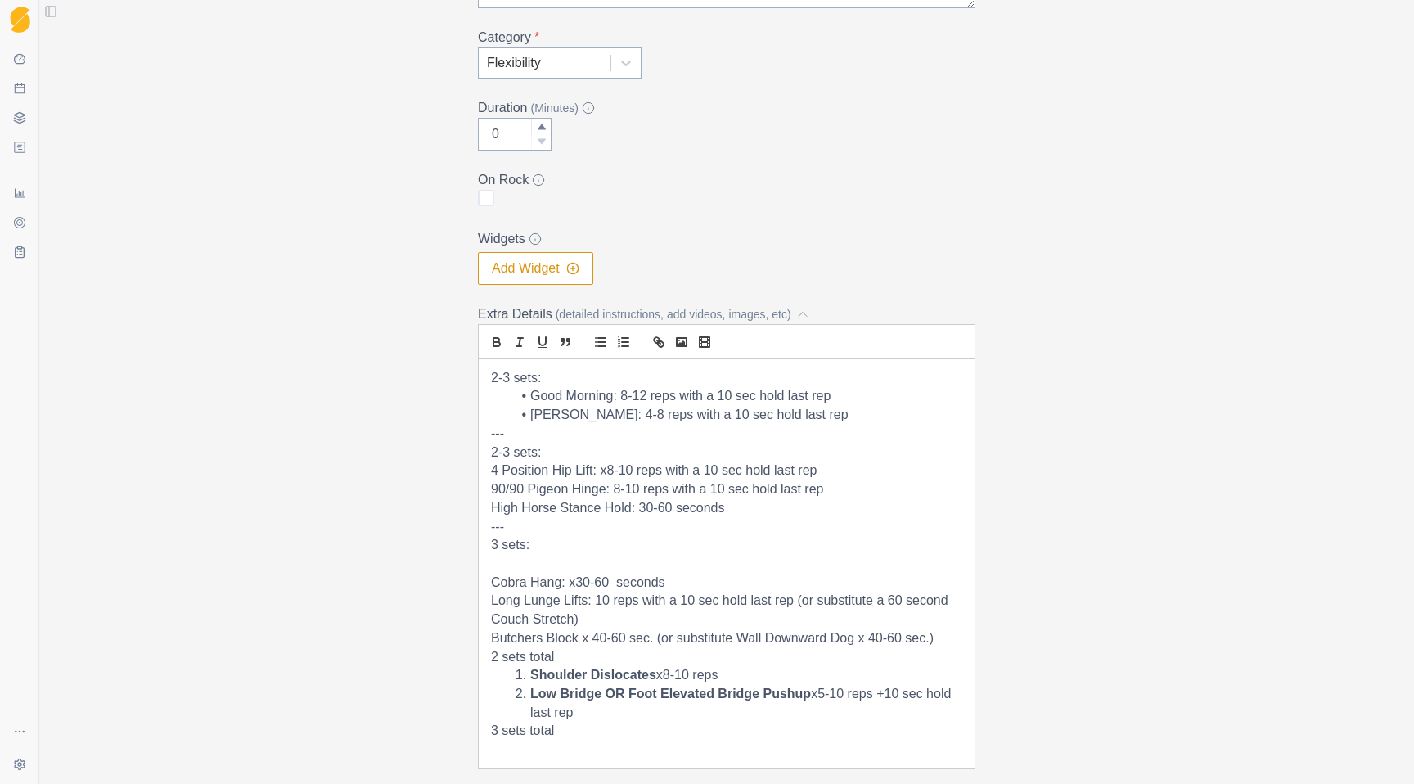
click at [495, 473] on p "4 Position Hip Lift: x8-10 reps with a 10 sec hold last rep" at bounding box center [726, 470] width 471 height 19
click at [494, 473] on p "4 Position Hip Lift: x8-10 reps with a 10 sec hold last rep" at bounding box center [726, 470] width 471 height 19
click at [597, 346] on icon "list: bullet" at bounding box center [600, 342] width 15 height 15
click at [494, 484] on p "90/90 Pigeon Hinge: 8-10 reps with a 10 sec hold last rep" at bounding box center [726, 489] width 471 height 19
click at [601, 346] on line "list: bullet" at bounding box center [601, 346] width 7 height 0
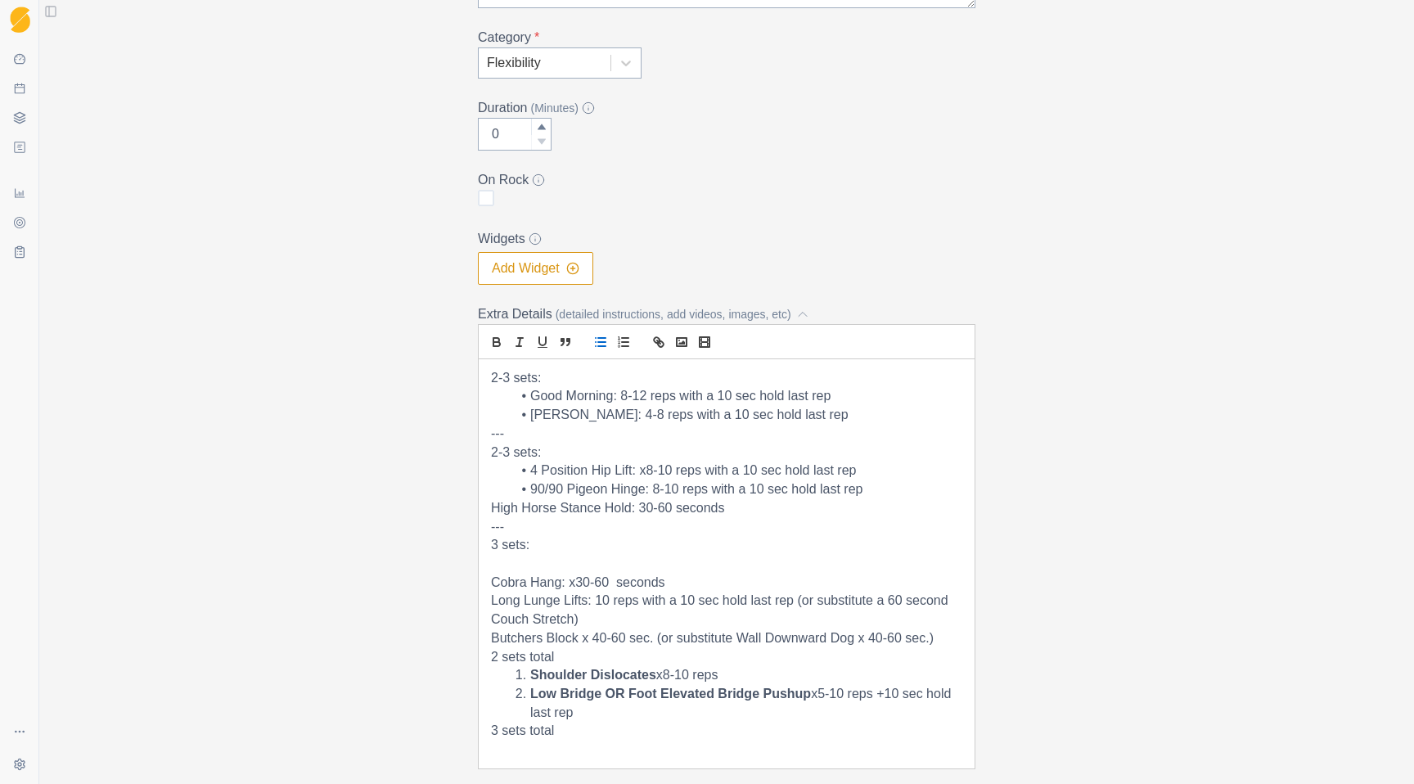
click at [493, 507] on p "High Horse Stance Hold: 30-60 seconds" at bounding box center [726, 508] width 471 height 19
click at [596, 338] on icon "list: bullet" at bounding box center [600, 342] width 15 height 15
click at [525, 569] on p at bounding box center [726, 564] width 471 height 19
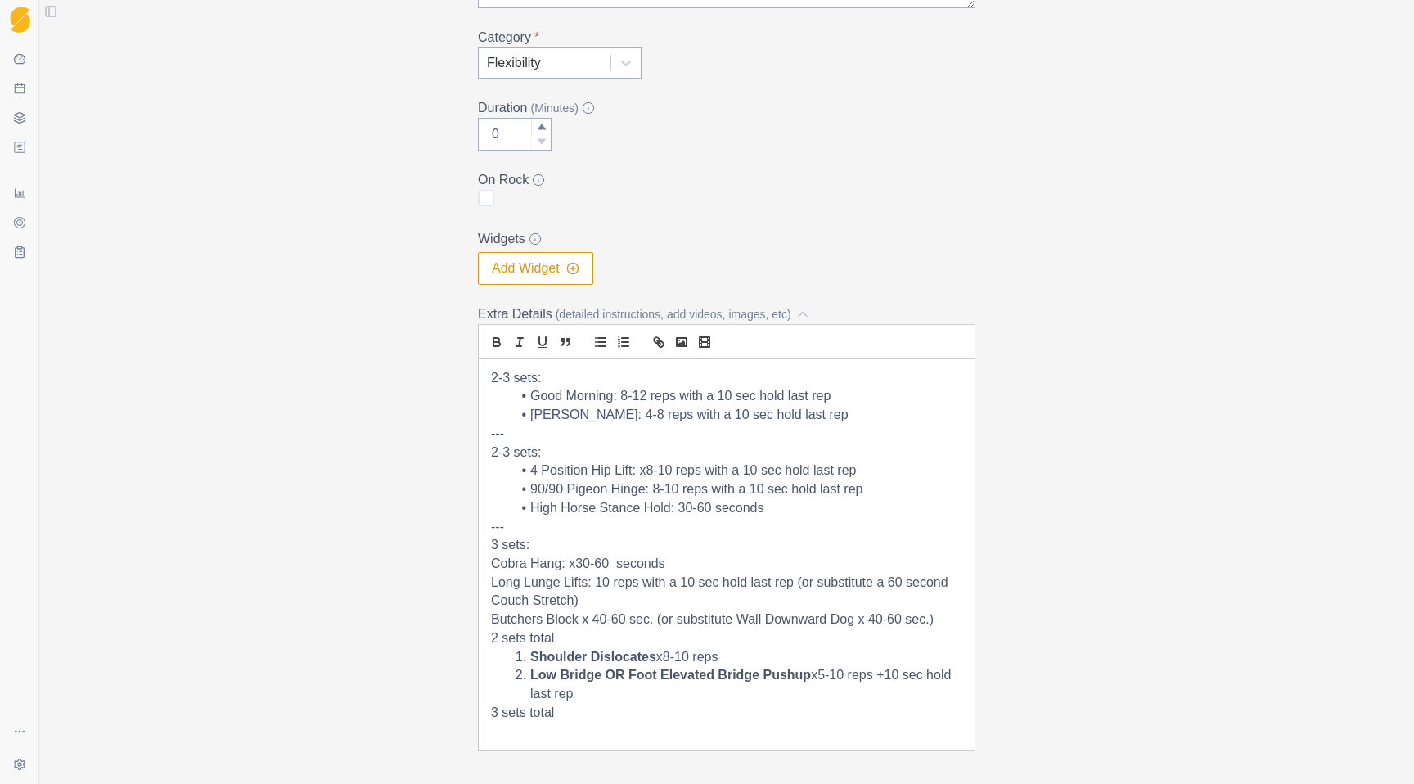
click at [494, 564] on p "Cobra Hang: x30-60 seconds" at bounding box center [726, 564] width 471 height 19
click at [605, 342] on line "list: bullet" at bounding box center [601, 342] width 7 height 0
click at [488, 587] on div "2-3 sets: Good Morning: 8-12 reps with a 10 sec hold last rep [PERSON_NAME]: 4-…" at bounding box center [727, 554] width 496 height 391
click at [603, 348] on icon "list: bullet" at bounding box center [600, 342] width 15 height 15
click at [489, 622] on div "2-3 sets: Good Morning: 8-12 reps with a 10 sec hold last rep [PERSON_NAME]: 4-…" at bounding box center [727, 554] width 496 height 391
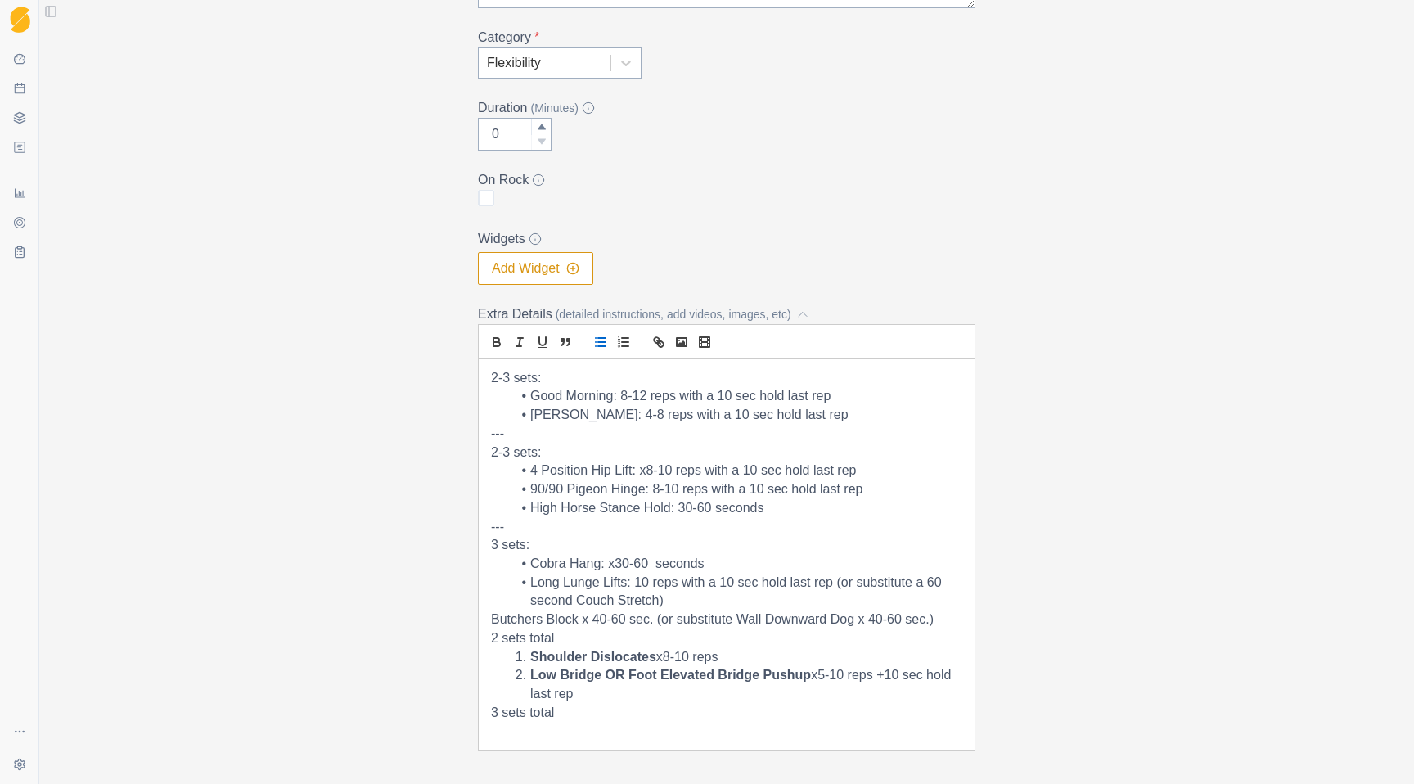
click at [596, 337] on icon "list: bullet" at bounding box center [600, 342] width 15 height 15
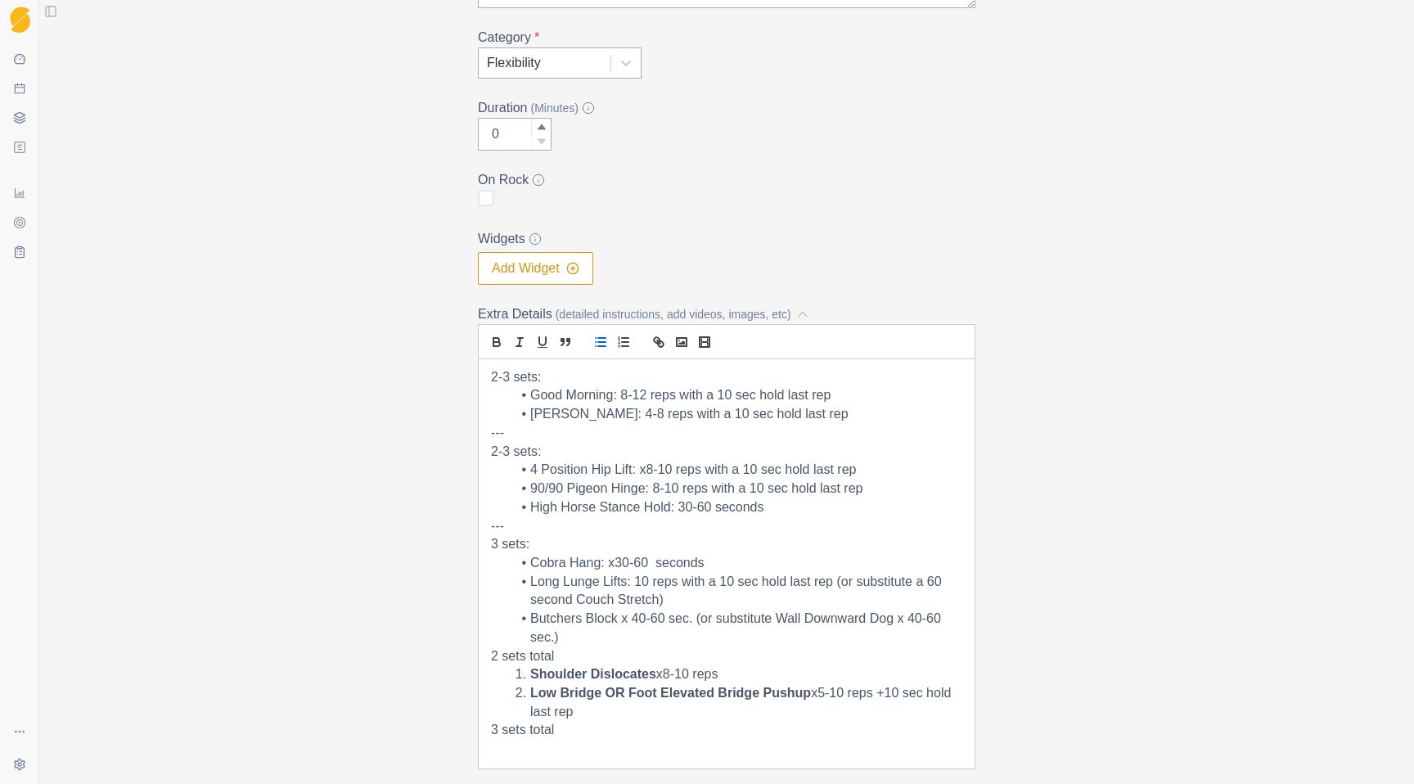
scroll to position [0, 0]
click at [574, 372] on p "2-3 sets:" at bounding box center [726, 378] width 471 height 19
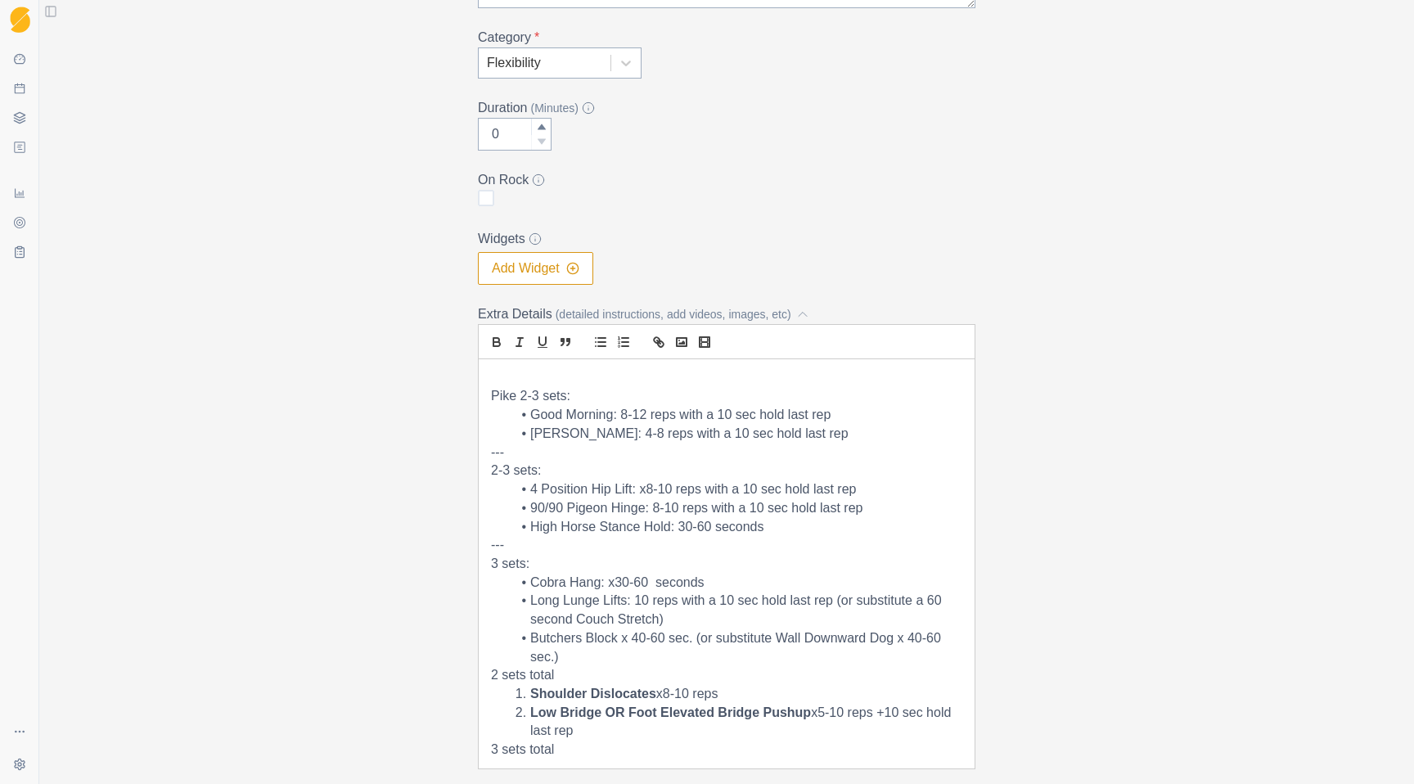
click at [489, 475] on div "Pike 2-3 sets: Good Morning: 8-12 reps with a 10 sec hold last rep [PERSON_NAME…" at bounding box center [727, 563] width 496 height 409
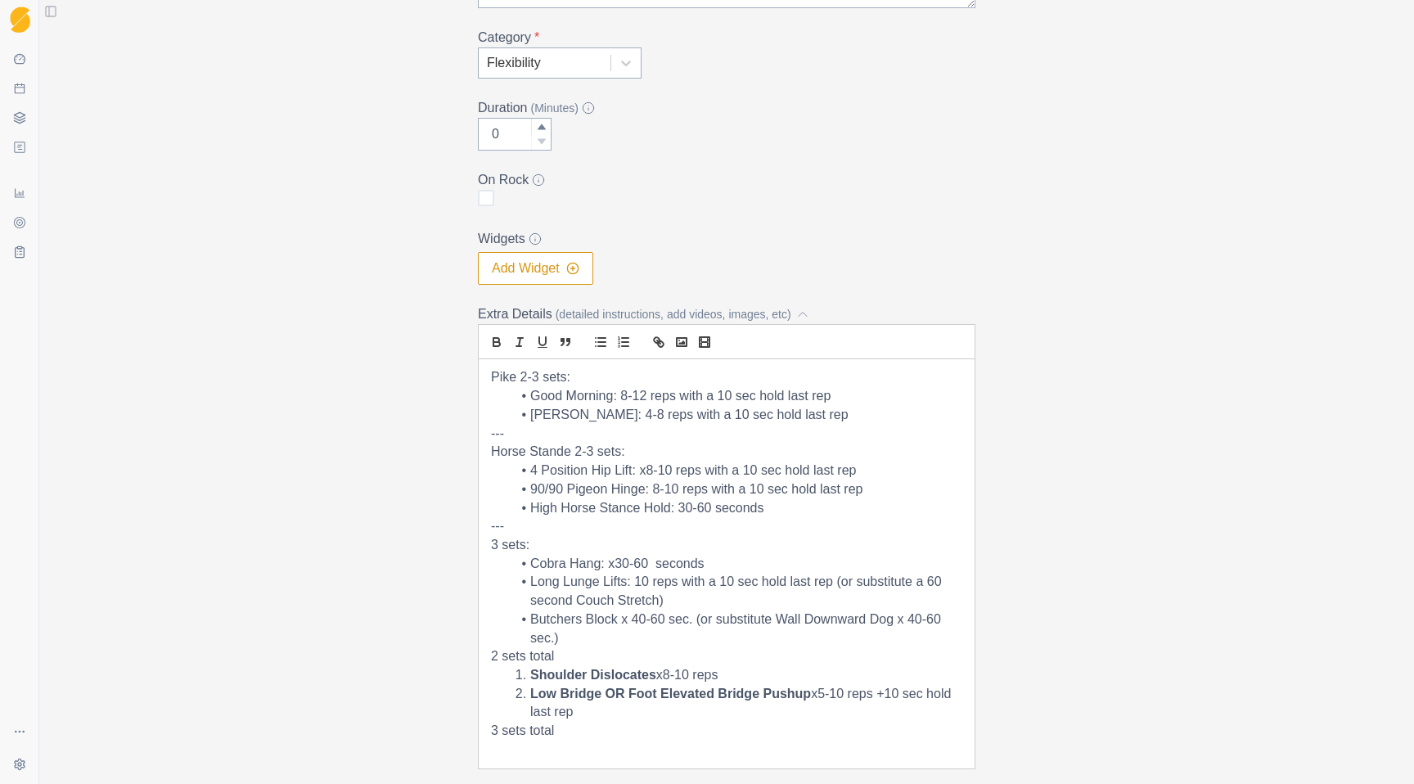
click at [492, 547] on p "3 sets:" at bounding box center [726, 545] width 471 height 19
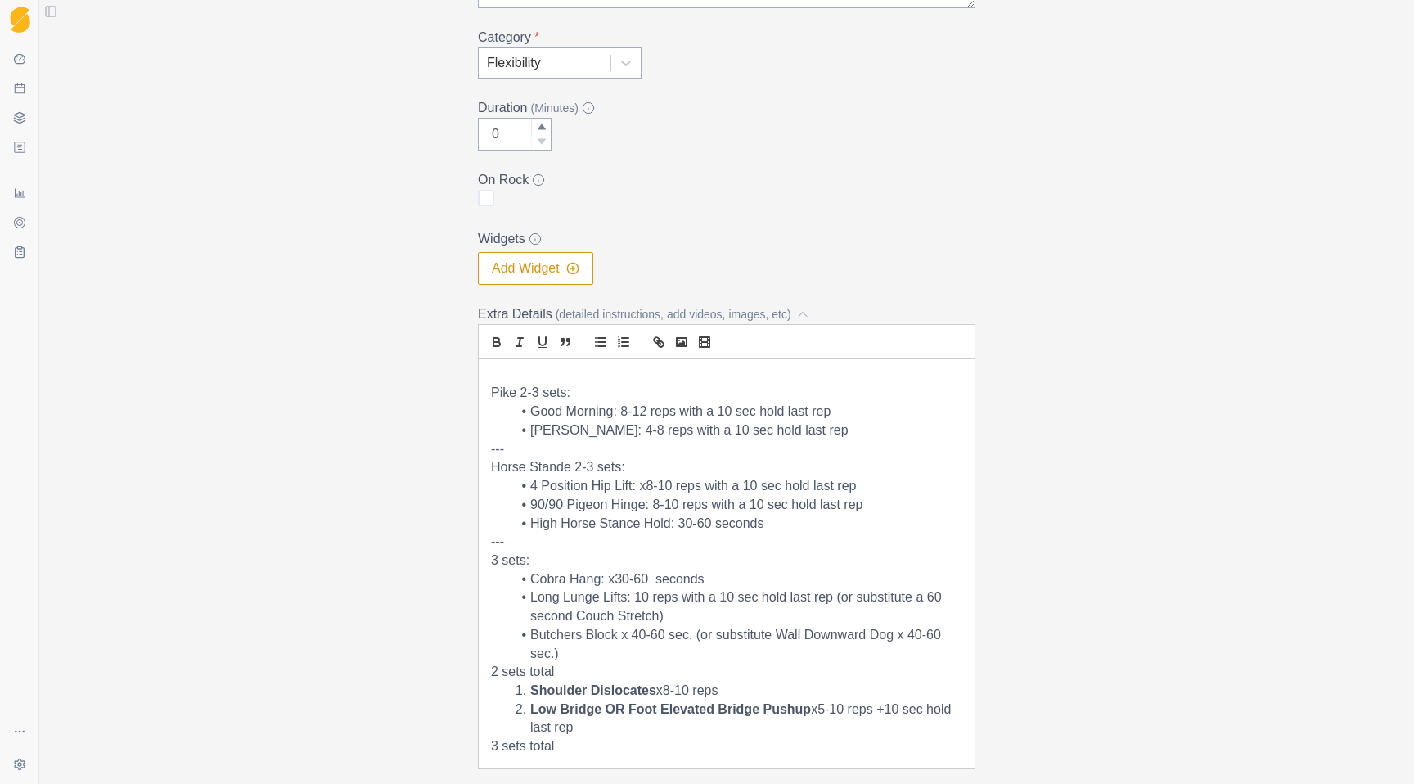
scroll to position [0, 0]
click at [493, 394] on p "Pike 2-3 sets:" at bounding box center [726, 396] width 471 height 19
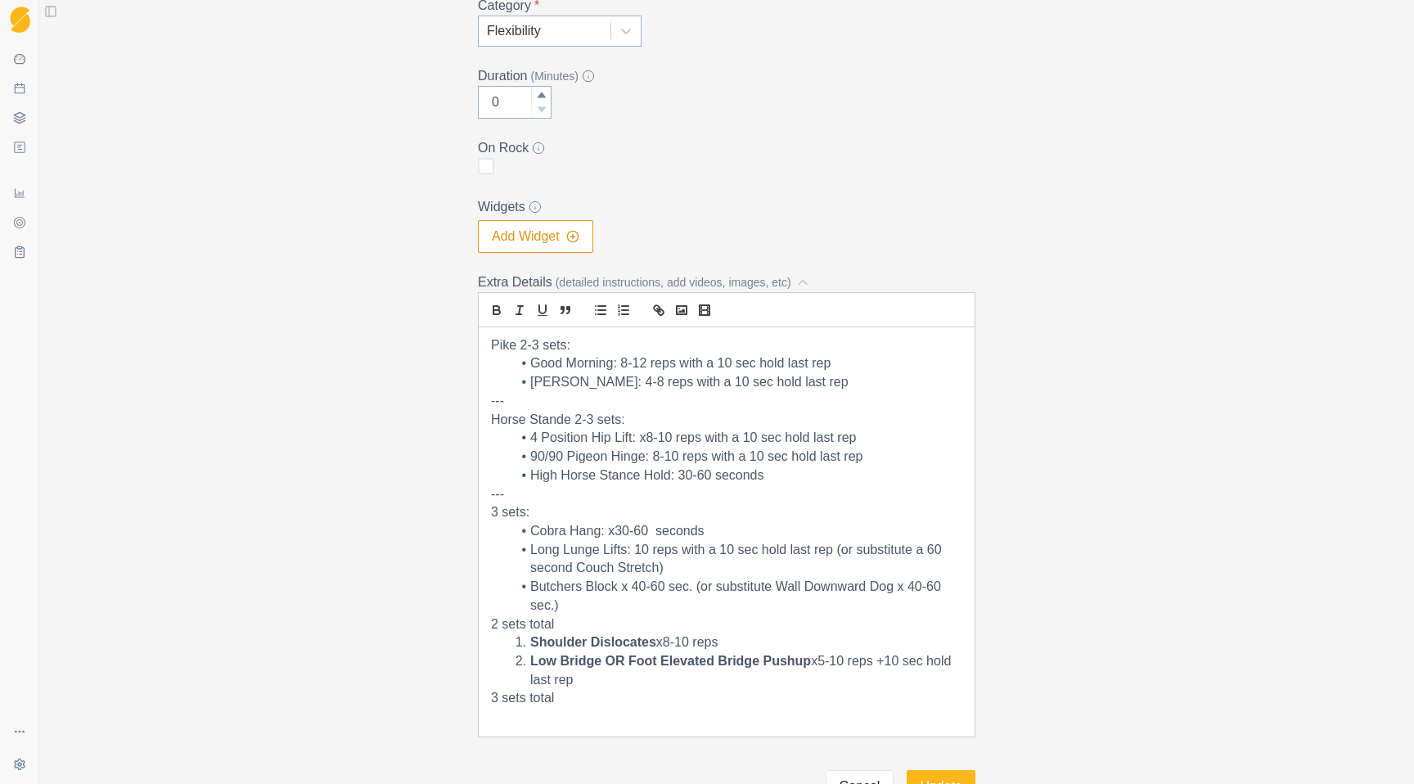
scroll to position [304, 0]
drag, startPoint x: 653, startPoint y: 641, endPoint x: 534, endPoint y: 639, distance: 118.7
click at [534, 639] on strong "Shoulder Dislocates" at bounding box center [593, 640] width 126 height 14
click at [498, 303] on icon "bold" at bounding box center [496, 308] width 15 height 15
drag, startPoint x: 531, startPoint y: 659, endPoint x: 809, endPoint y: 653, distance: 278.2
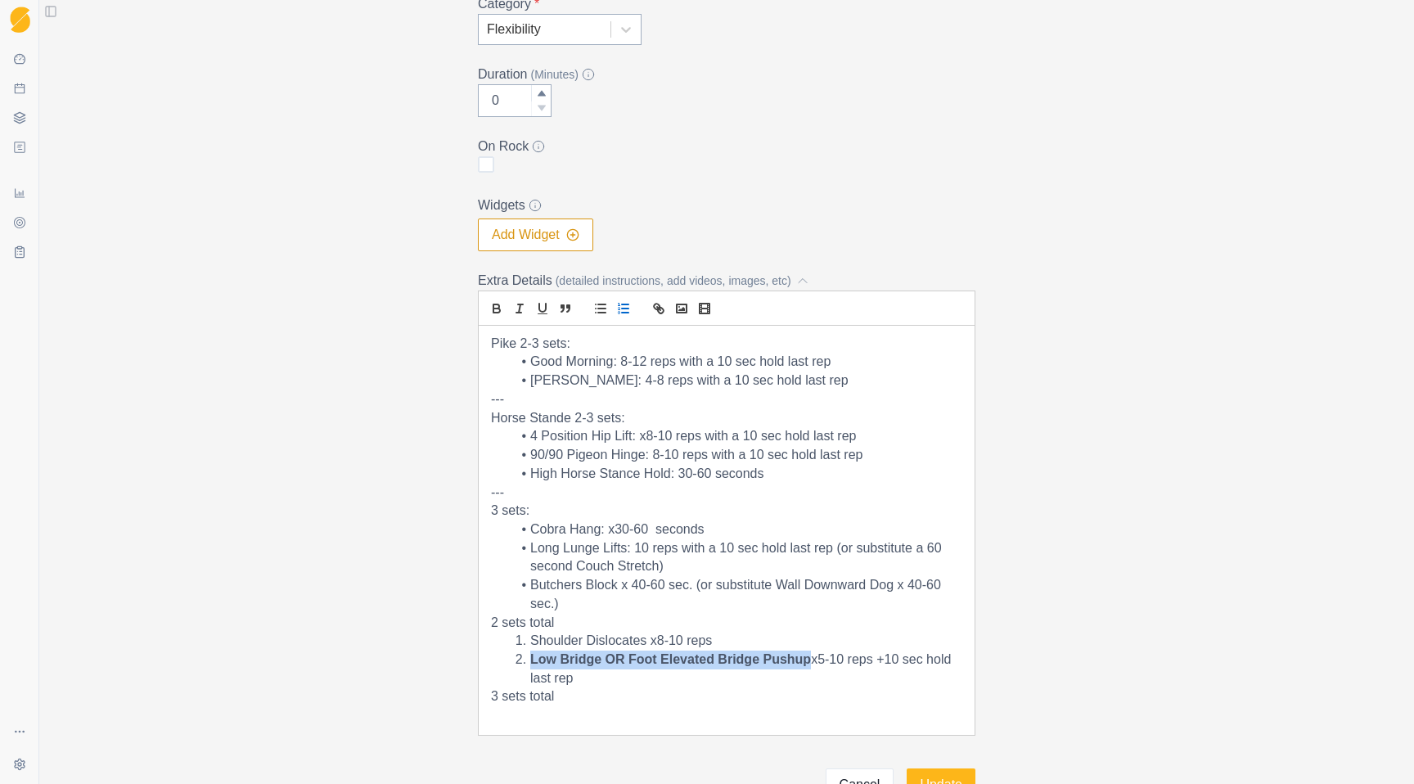
click at [809, 653] on strong "Low Bridge OR Foot Elevated Bridge Pushup" at bounding box center [670, 659] width 281 height 14
click at [619, 309] on icon "list: ordered" at bounding box center [620, 308] width 2 height 2
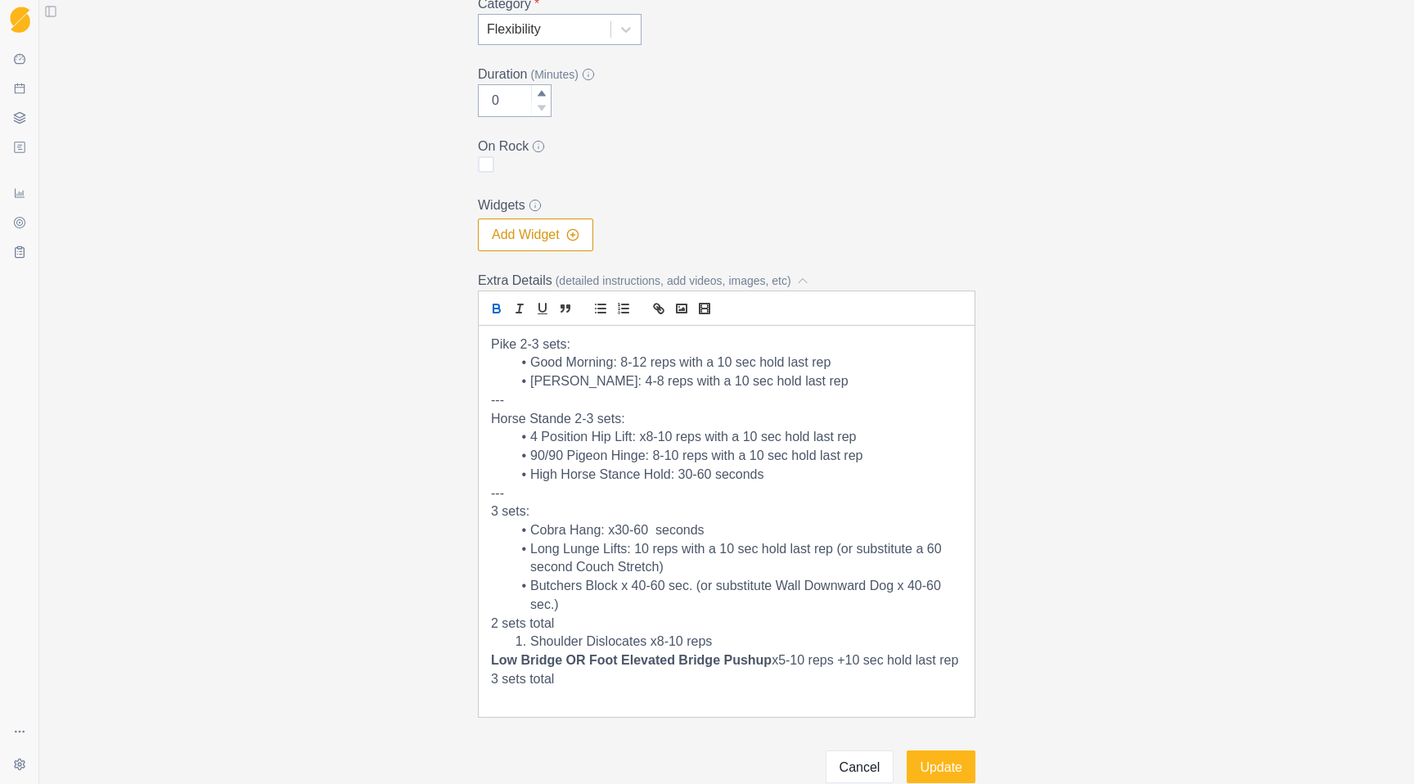
click at [502, 313] on icon "bold" at bounding box center [496, 308] width 15 height 15
click at [601, 313] on line "list: bullet" at bounding box center [601, 313] width 7 height 0
click at [533, 645] on li "Shoulder Dislocates x8-10 reps" at bounding box center [737, 641] width 452 height 19
click at [598, 308] on line "list: bullet" at bounding box center [601, 308] width 7 height 0
click at [546, 620] on p "2 sets total" at bounding box center [726, 623] width 471 height 19
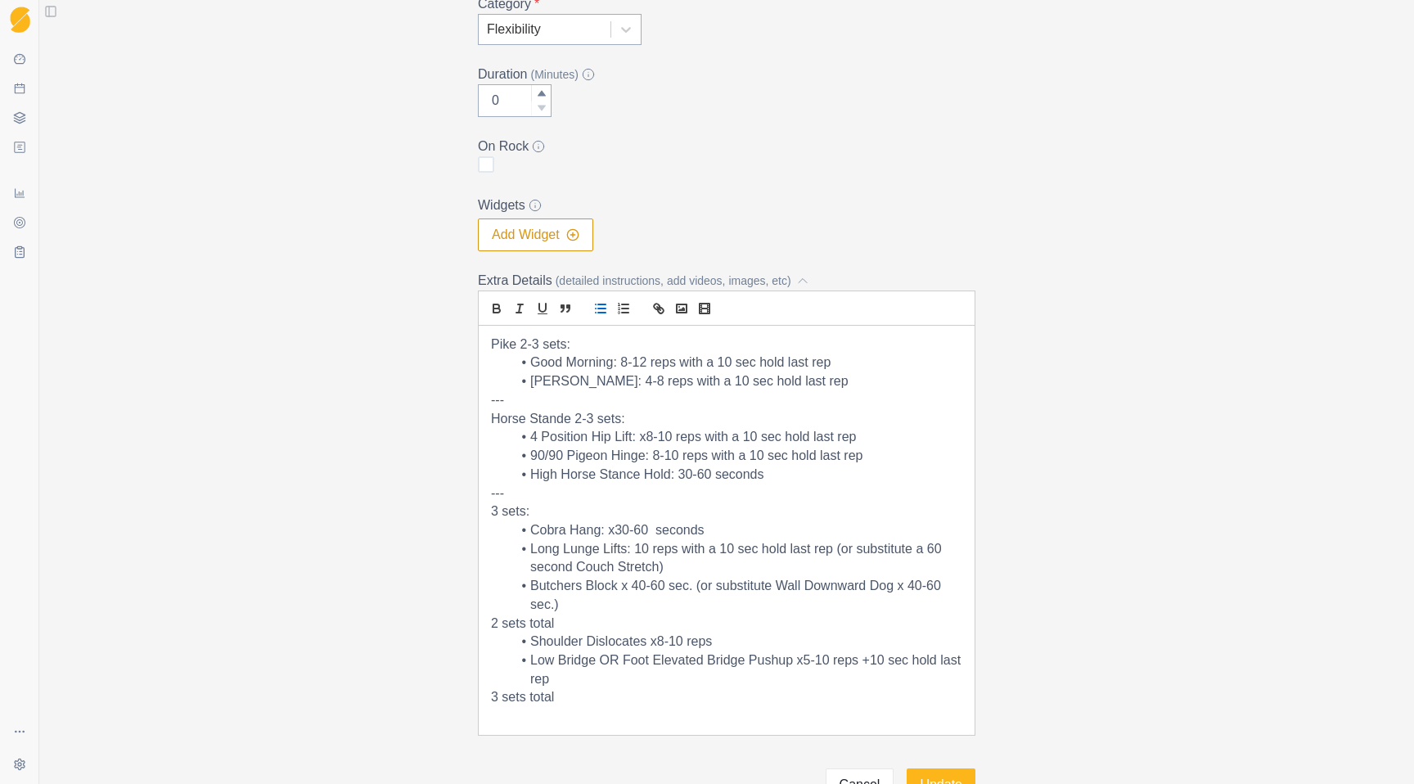
click at [546, 620] on p "2 sets total" at bounding box center [726, 623] width 471 height 19
drag, startPoint x: 562, startPoint y: 704, endPoint x: 468, endPoint y: 695, distance: 94.4
click at [469, 695] on div "Edit Workout Name * Strength Side - Mobility Description (200 characters max) *…" at bounding box center [727, 291] width 524 height 1020
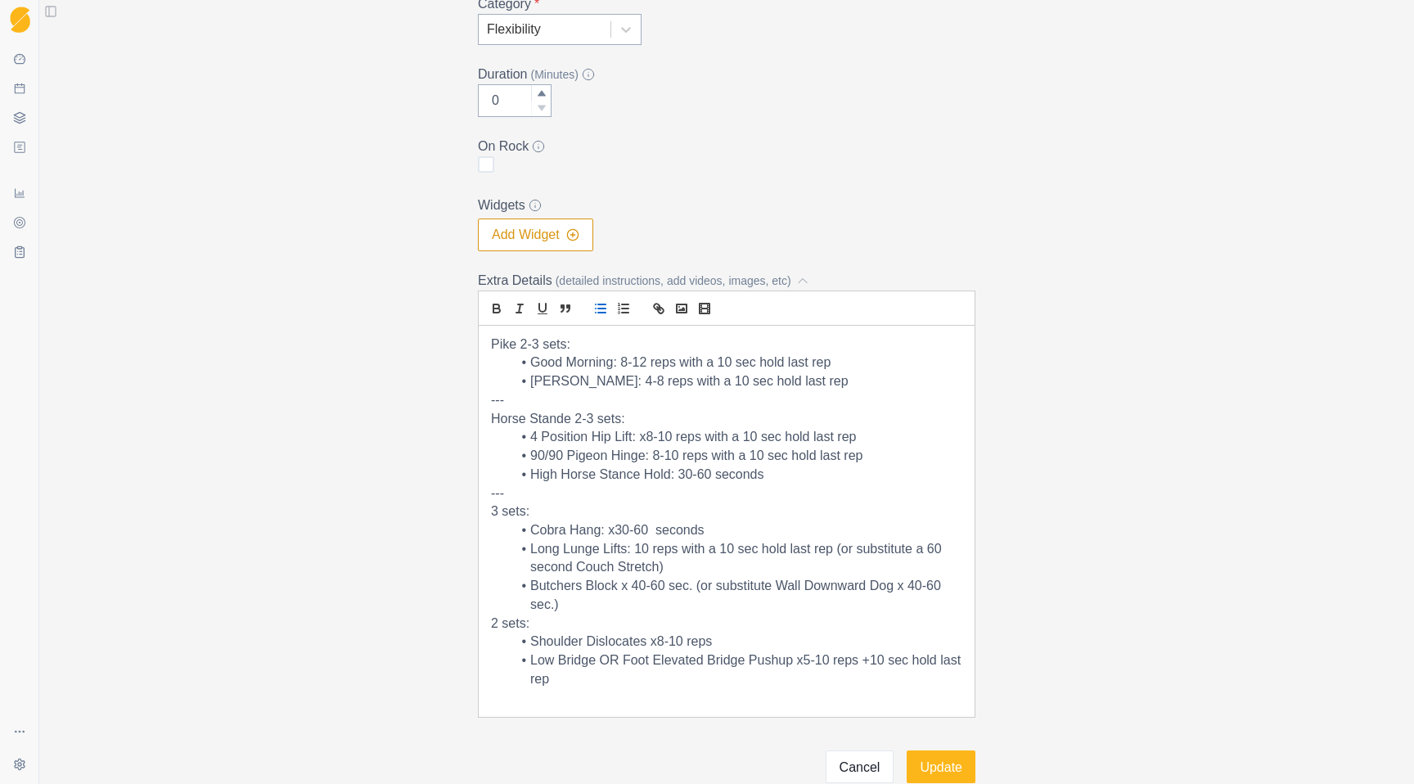
click at [497, 516] on p "3 sets:" at bounding box center [726, 511] width 471 height 19
click at [499, 630] on p "2 sets:" at bounding box center [726, 623] width 471 height 19
click at [626, 585] on li "Butchers Block x 40-60 sec. (or substitute Wall Downward Dog x 40-60 sec.)" at bounding box center [737, 592] width 452 height 37
click at [919, 586] on li "Butchers Block: 40-60 seconds (or substitute Wall Downward Dog x 40-60 sec.)" at bounding box center [737, 592] width 452 height 37
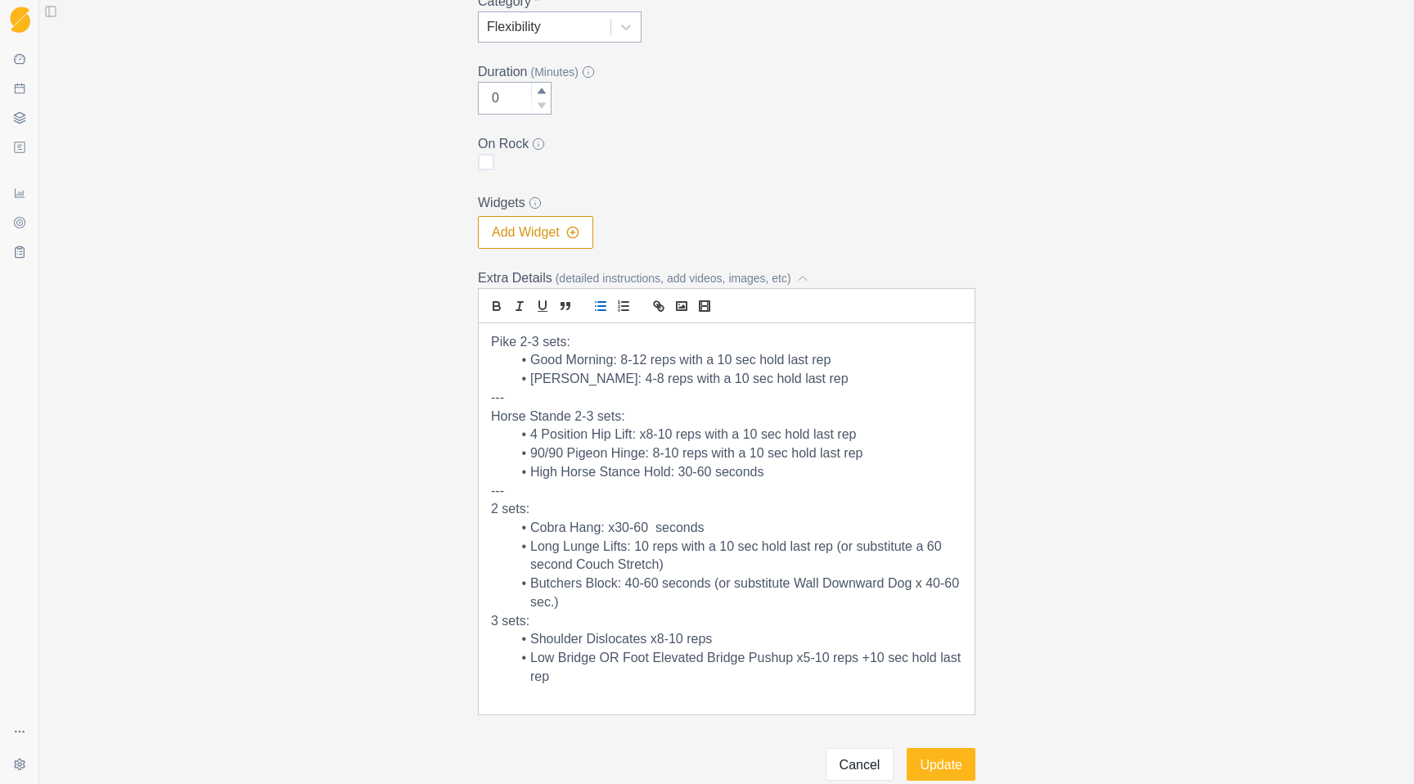
click at [790, 585] on li "Butchers Block: 40-60 seconds (or substitute Wall Downward Dog x 40-60 sec.)" at bounding box center [737, 592] width 452 height 37
click at [628, 605] on li "Butchers Block: 40-60 seconds (or substitute a 60 second Wall Downward Dog x 40…" at bounding box center [737, 592] width 452 height 37
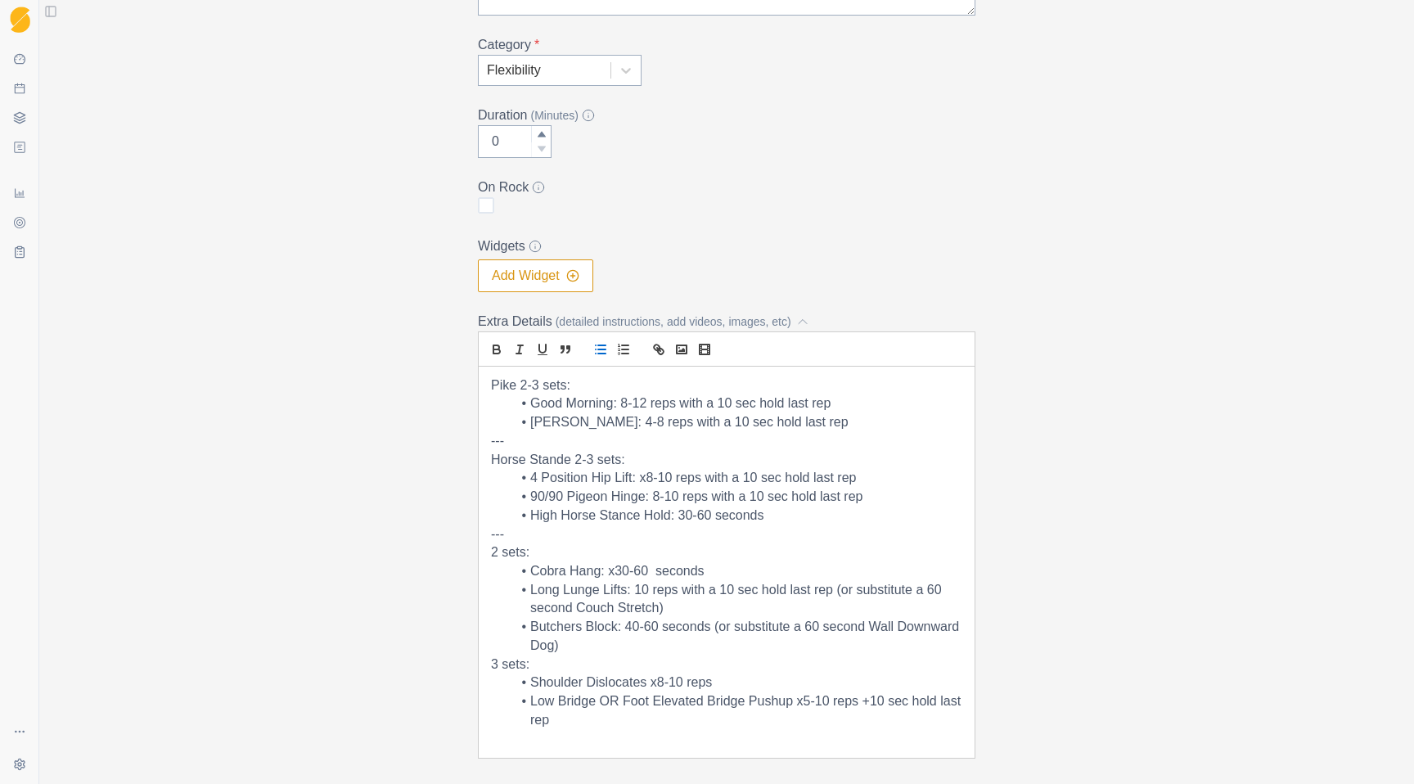
scroll to position [261, 0]
click at [566, 461] on p "Horse Stande 2-3 sets:" at bounding box center [726, 462] width 471 height 19
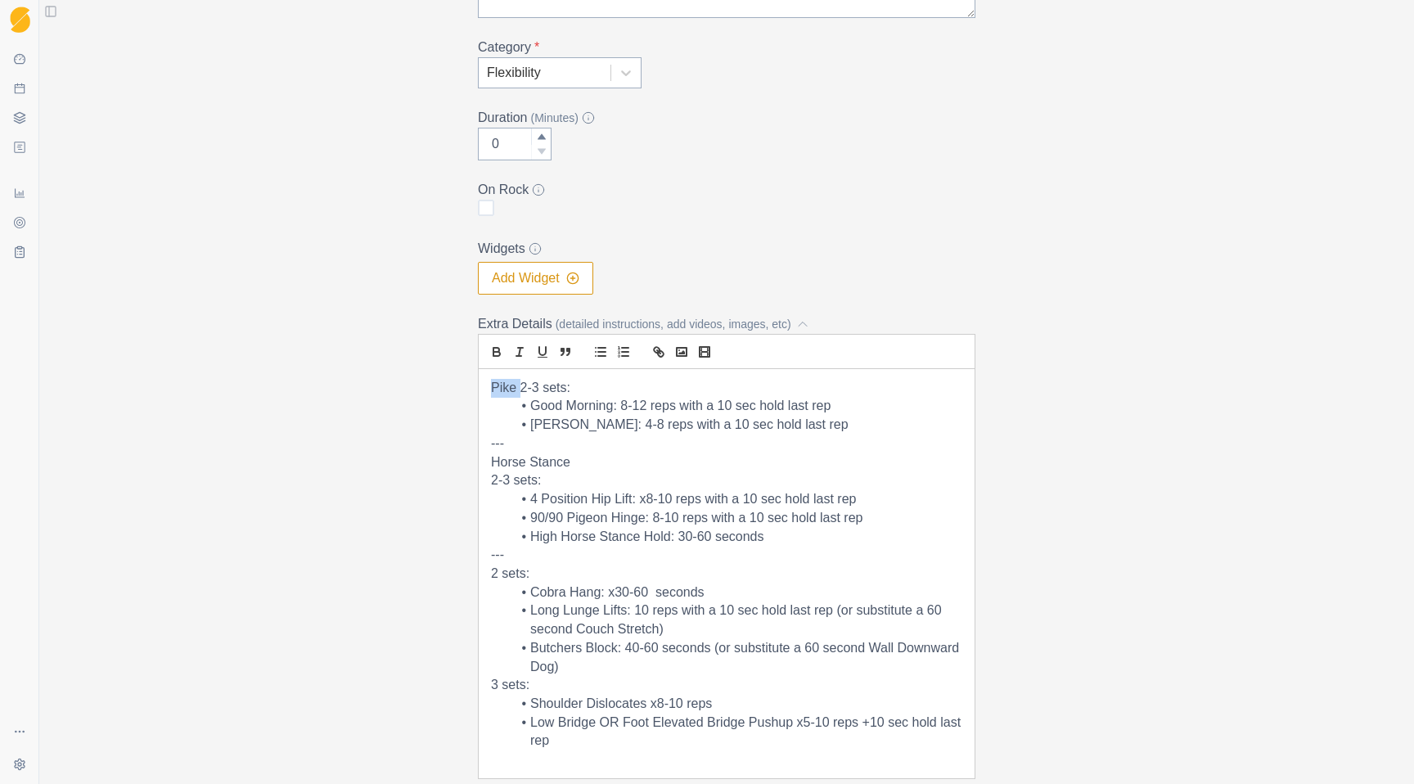
drag, startPoint x: 522, startPoint y: 391, endPoint x: 484, endPoint y: 391, distance: 38.5
click at [484, 391] on div "Pike 2-3 sets: Good Morning: 8-12 reps with a 10 sec hold last rep [PERSON_NAME…" at bounding box center [727, 573] width 496 height 409
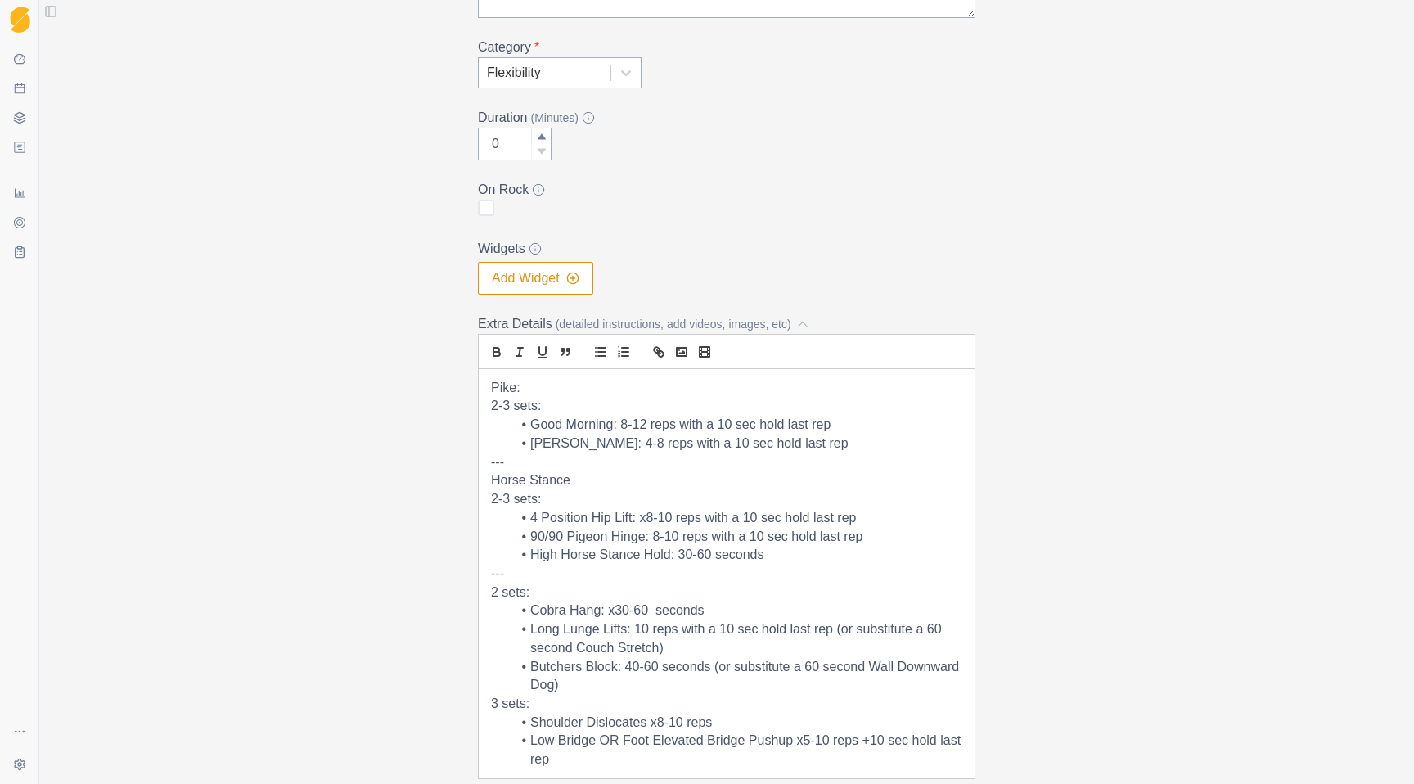
click at [488, 500] on div "Pike: 2-3 sets: Good Morning: 8-12 reps with a 10 sec hold last rep [PERSON_NAM…" at bounding box center [727, 573] width 496 height 409
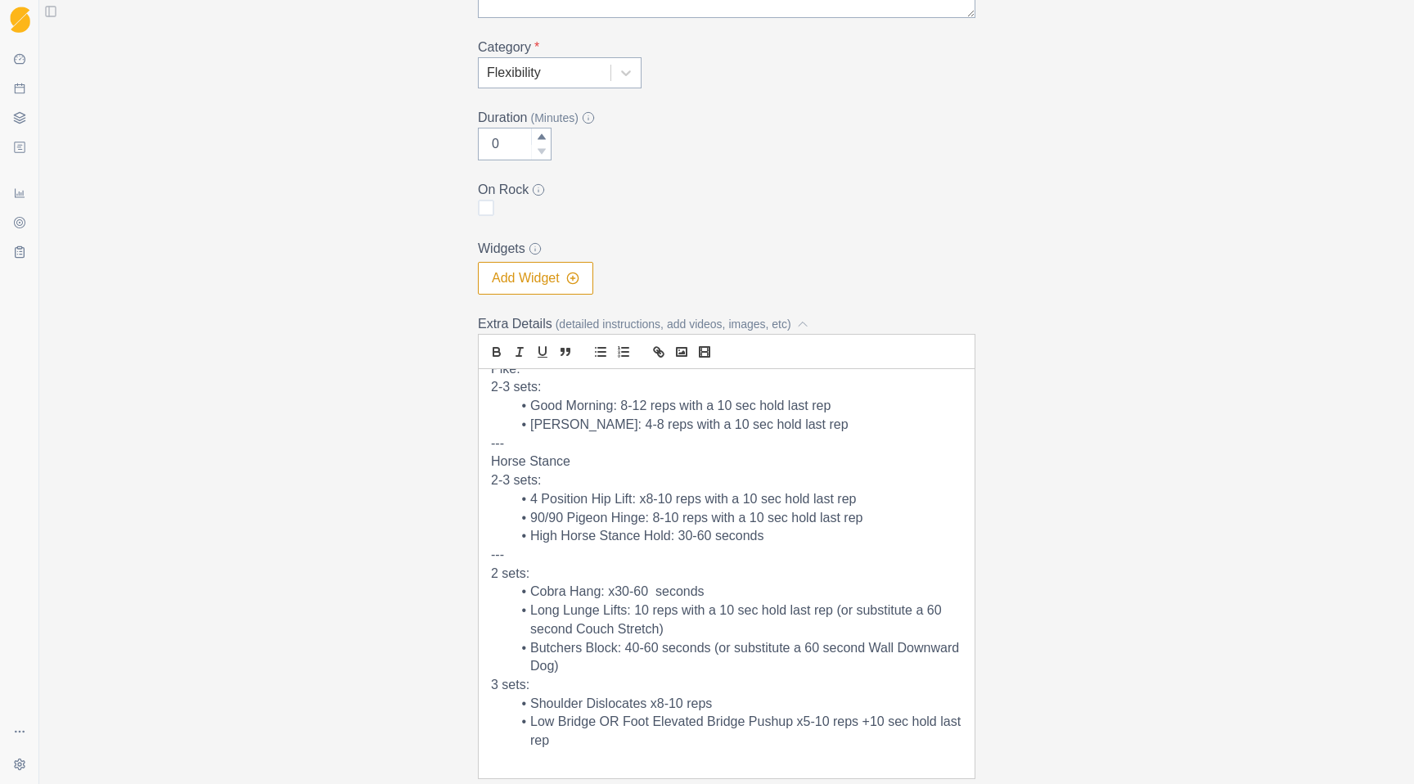
click at [526, 557] on p "---" at bounding box center [726, 555] width 471 height 19
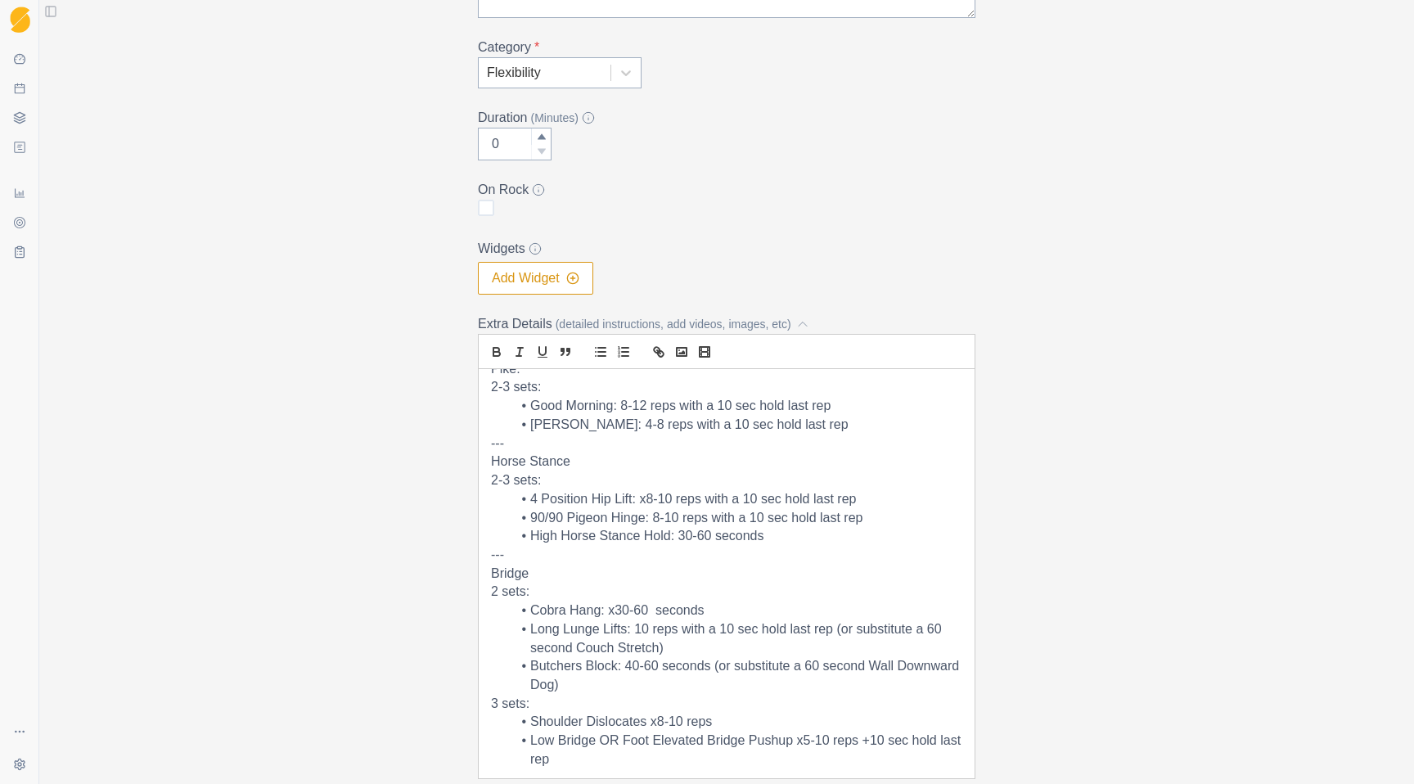
click at [491, 709] on p "3 sets:" at bounding box center [726, 704] width 471 height 19
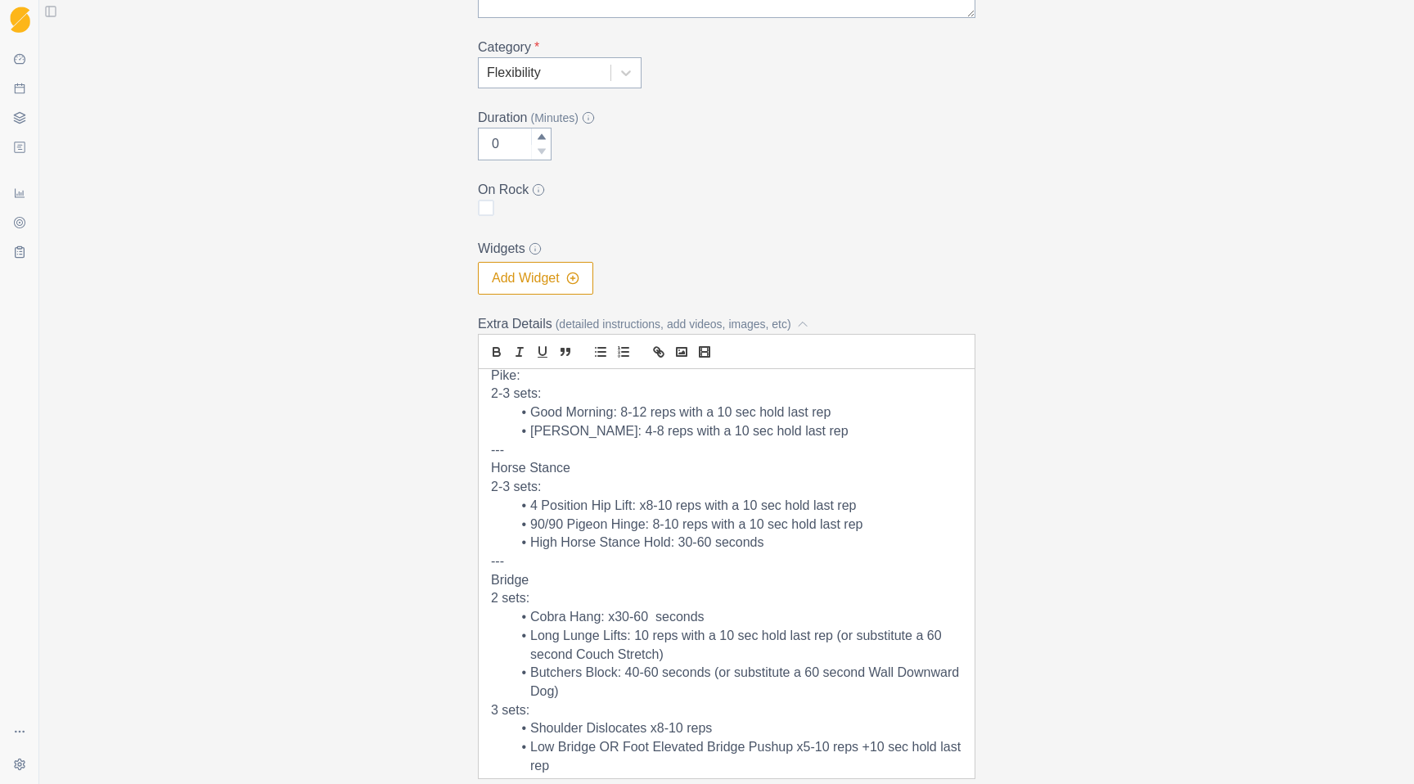
scroll to position [0, 0]
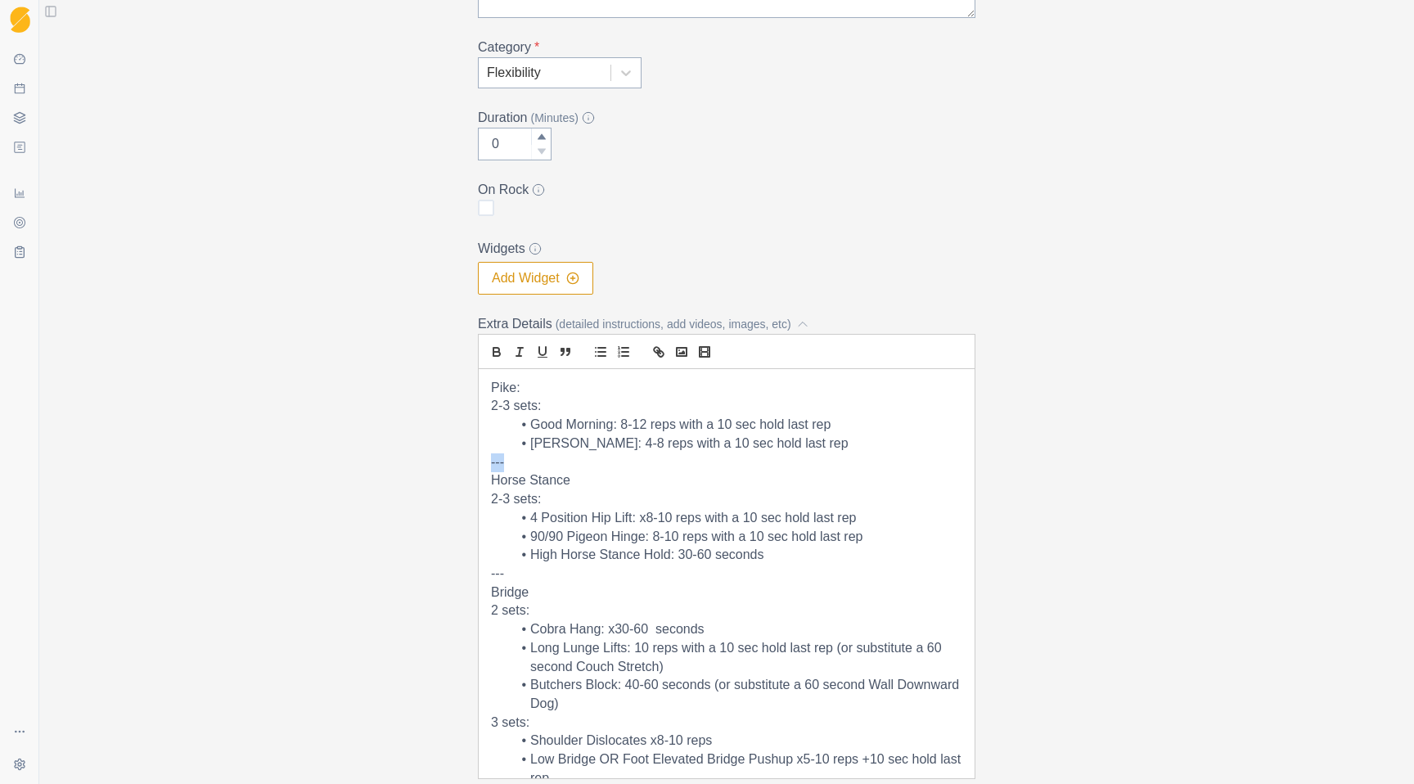
drag, startPoint x: 527, startPoint y: 461, endPoint x: 461, endPoint y: 461, distance: 65.5
click at [462, 461] on div "Archive Delete Edit Workout Name * Strength Side - Mobility Description (200 ch…" at bounding box center [727, 291] width 838 height 1105
drag, startPoint x: 524, startPoint y: 582, endPoint x: 475, endPoint y: 582, distance: 49.1
click at [478, 582] on div "Pike: 2-3 sets: Good Morning: 8-12 reps with a 10 sec hold last rep [PERSON_NAM…" at bounding box center [726, 574] width 497 height 410
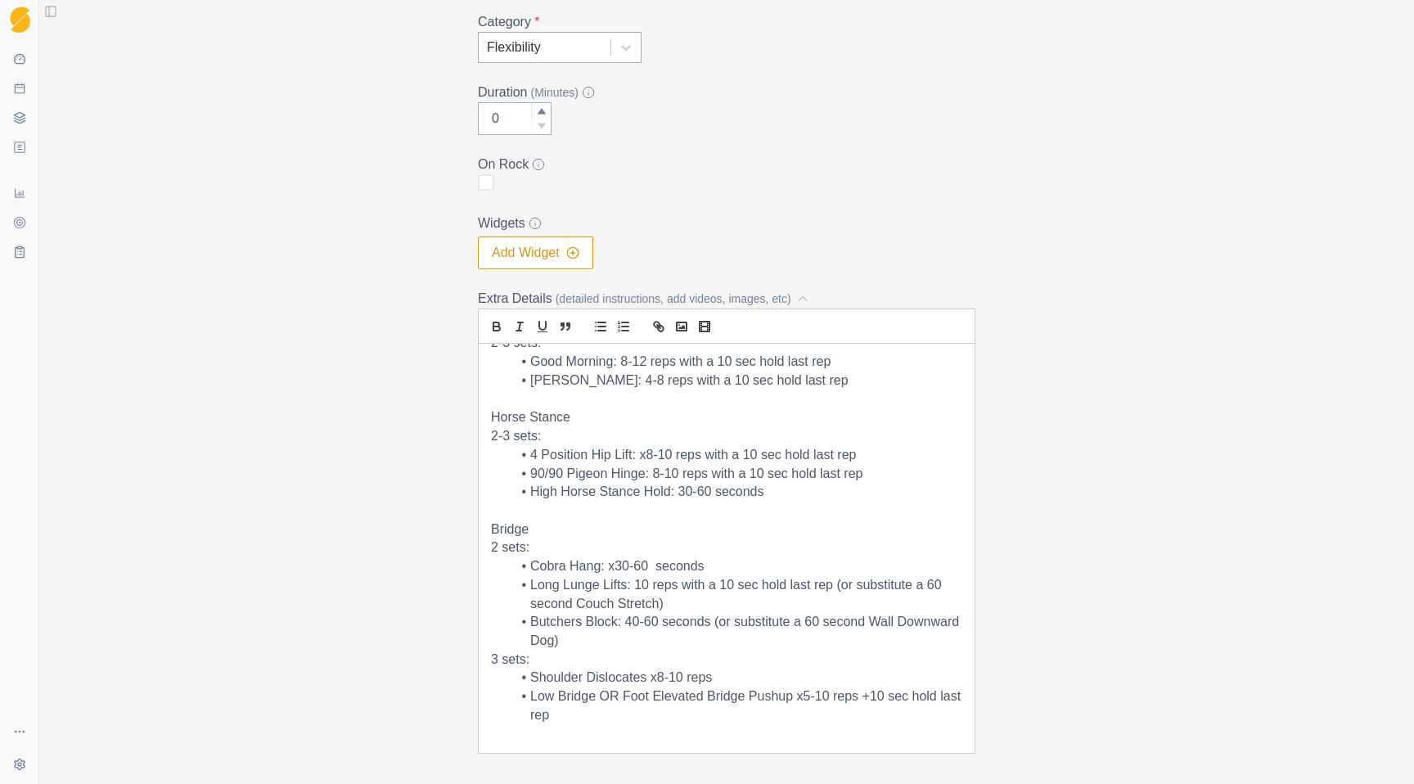
scroll to position [287, 0]
click at [645, 673] on li "Shoulder Dislocates x8-10 reps" at bounding box center [737, 677] width 452 height 19
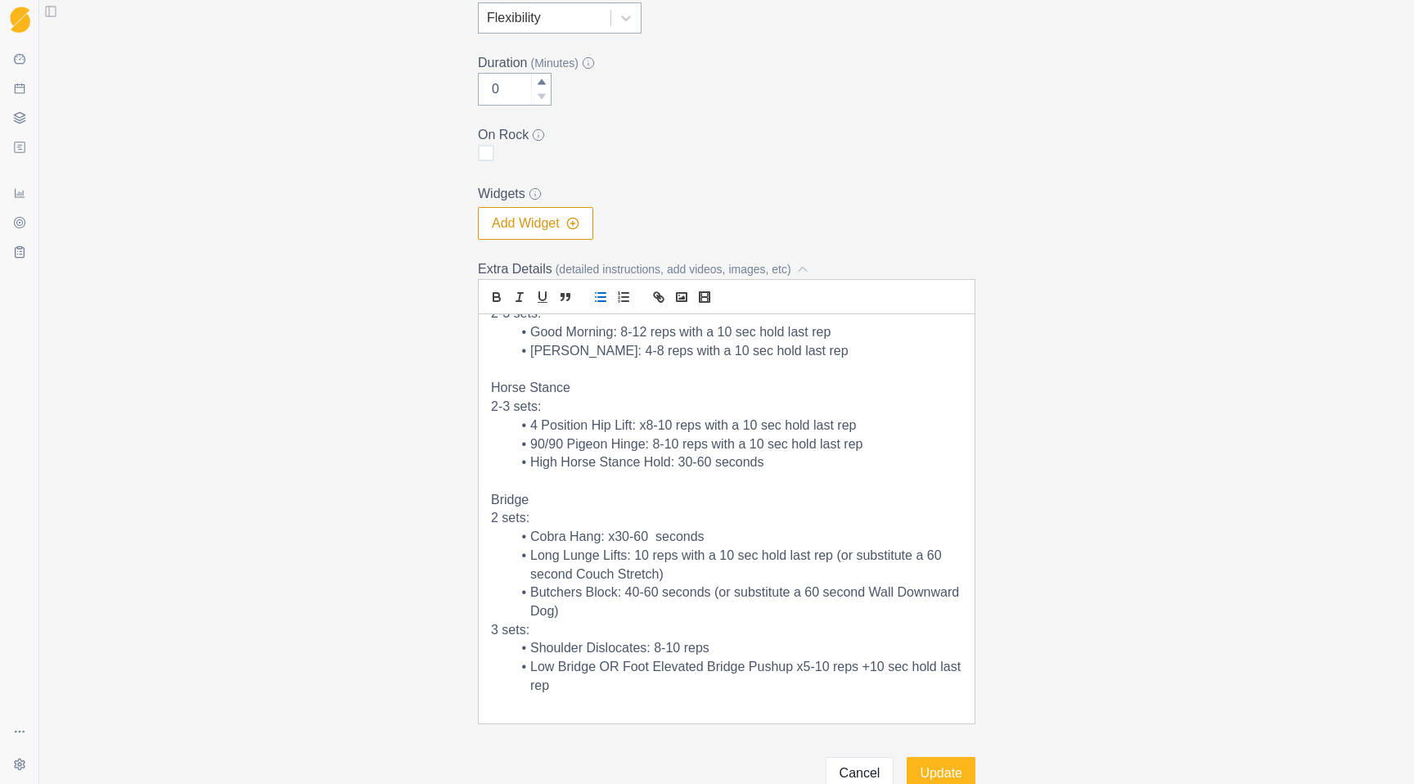
scroll to position [331, 0]
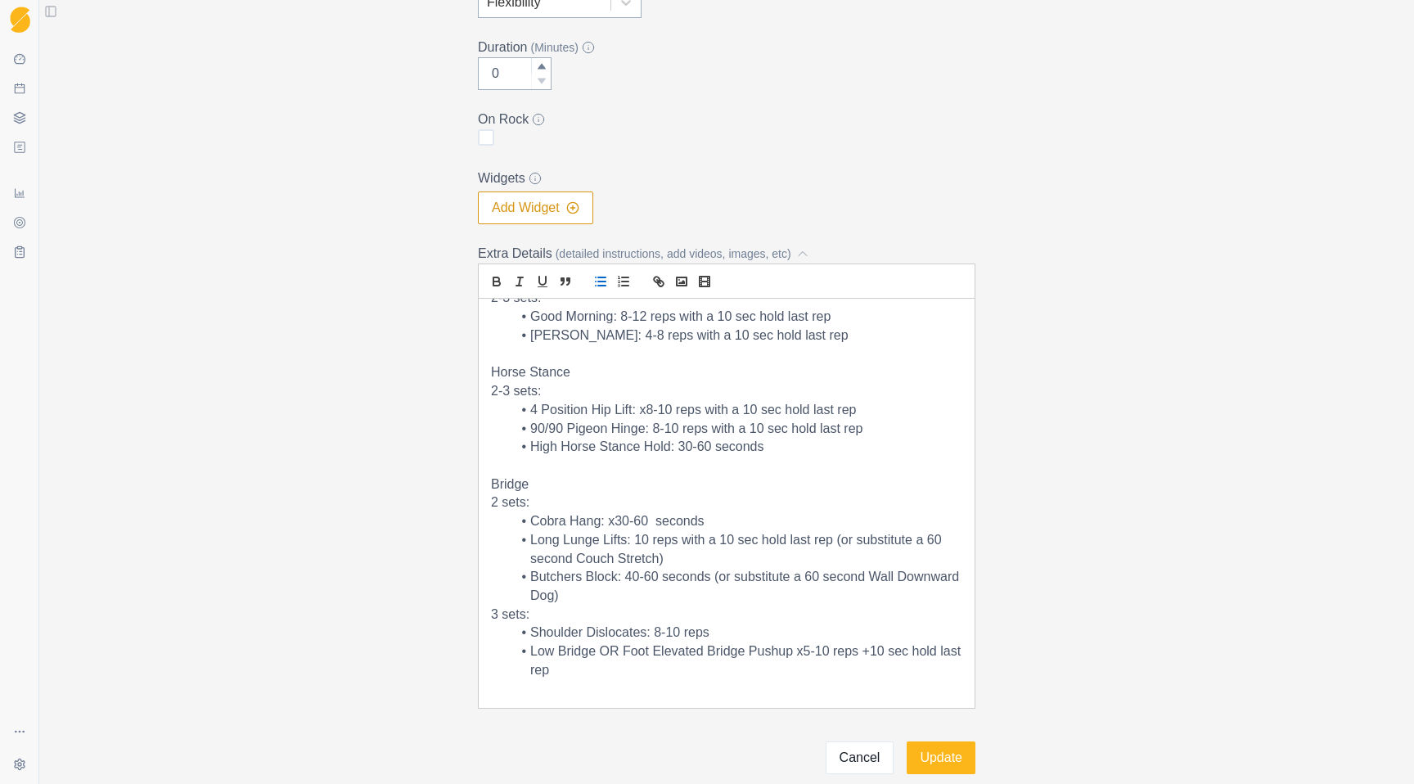
click at [803, 652] on li "Low Bridge OR Foot Elevated Bridge Pushup x5-10 reps +10 sec hold last rep" at bounding box center [737, 660] width 452 height 37
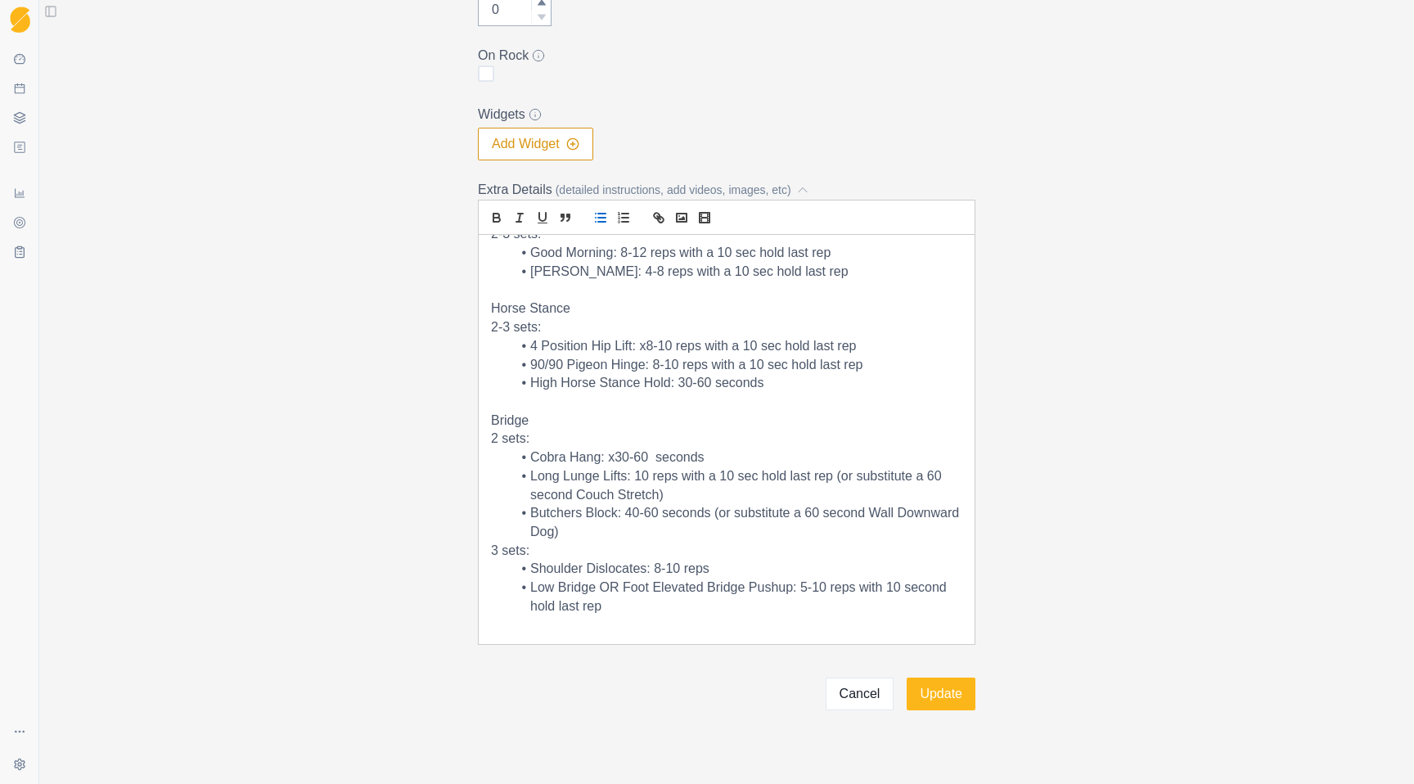
scroll to position [398, 0]
click at [944, 699] on button "Update" at bounding box center [941, 691] width 69 height 33
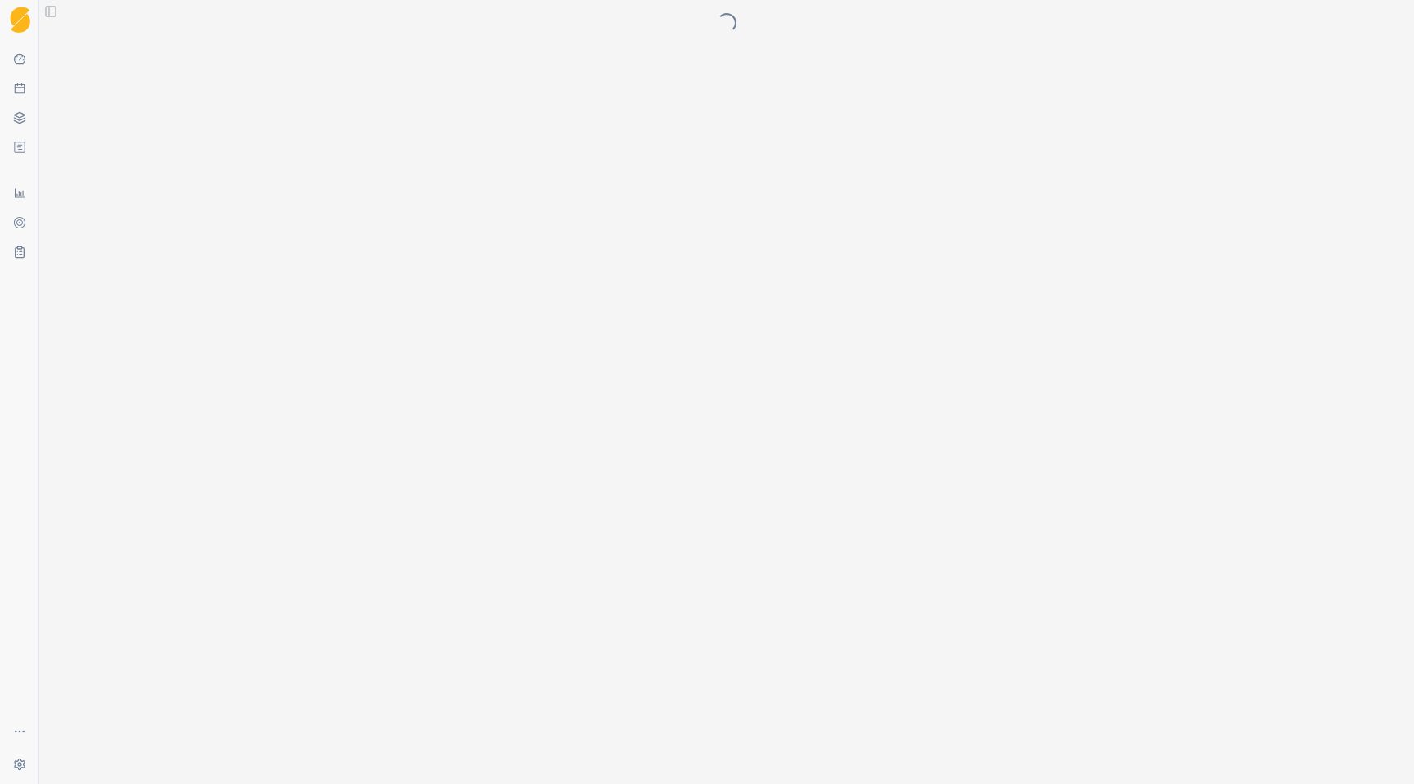
scroll to position [0, 0]
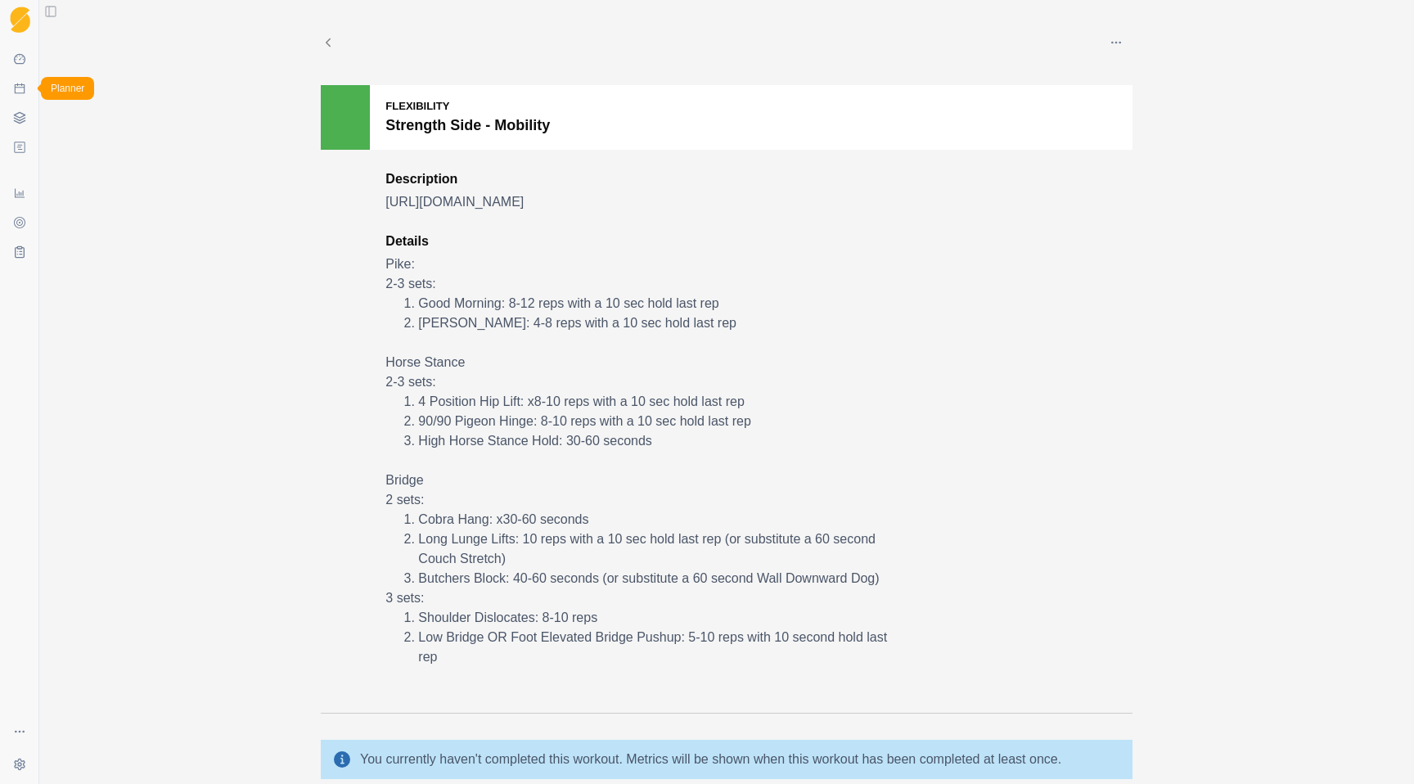
click at [24, 83] on icon at bounding box center [19, 88] width 13 height 13
select select "month"
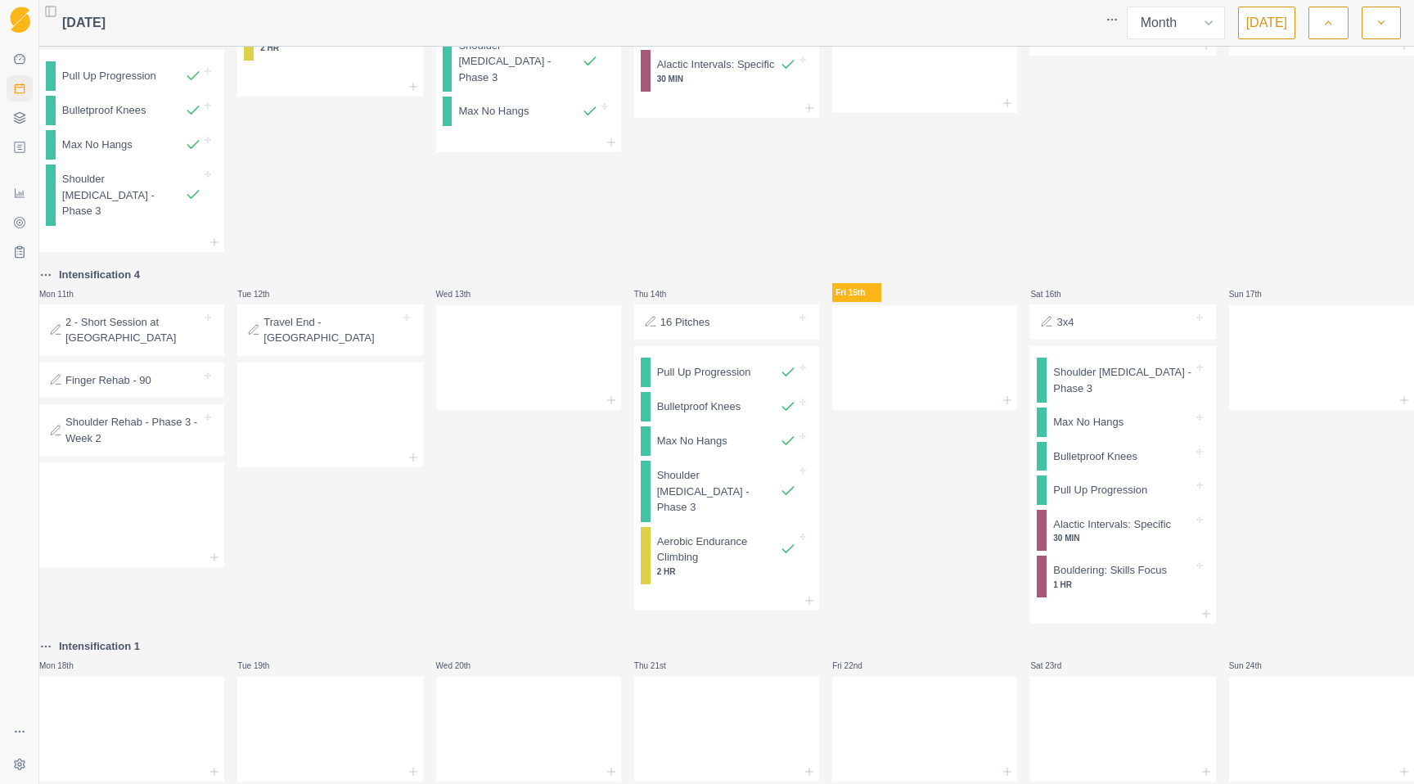
scroll to position [631, 0]
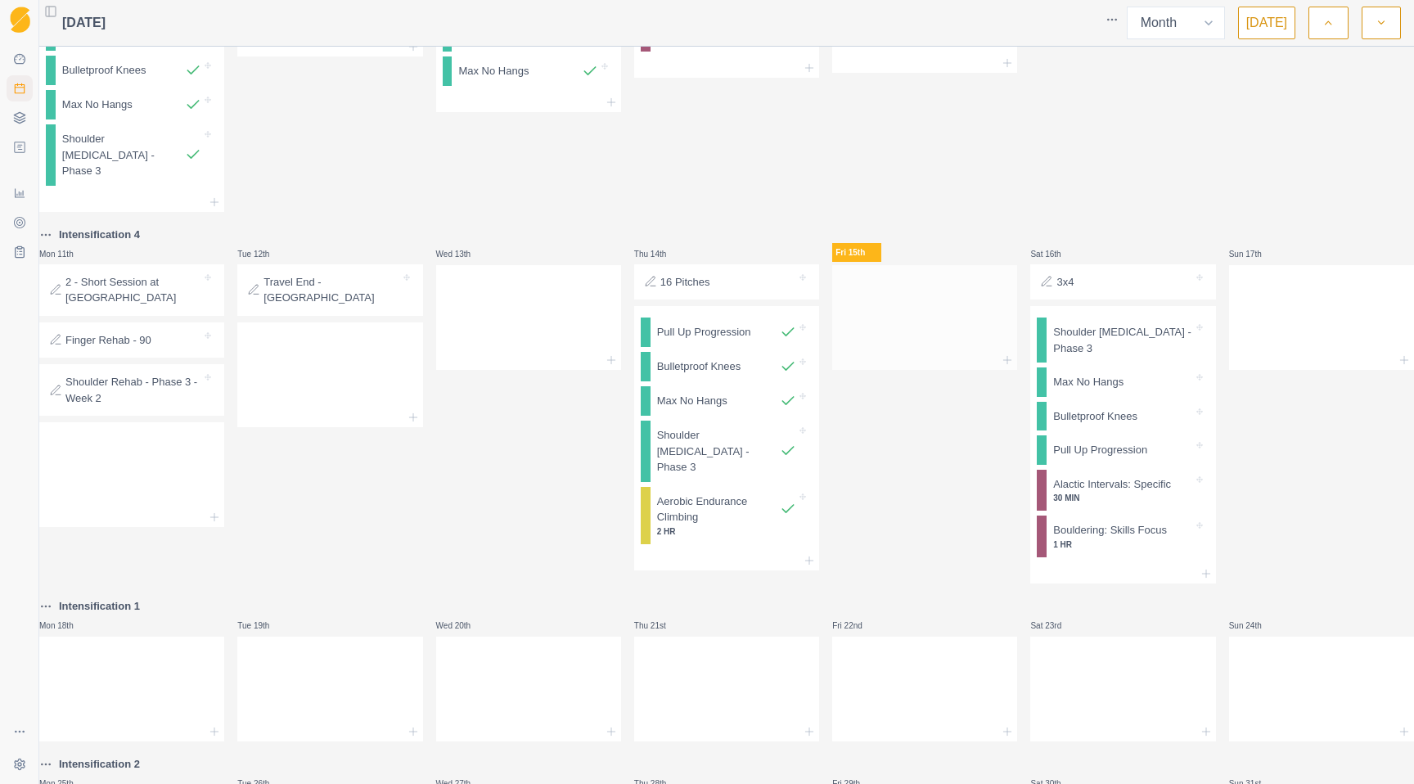
click at [929, 344] on div at bounding box center [924, 314] width 185 height 72
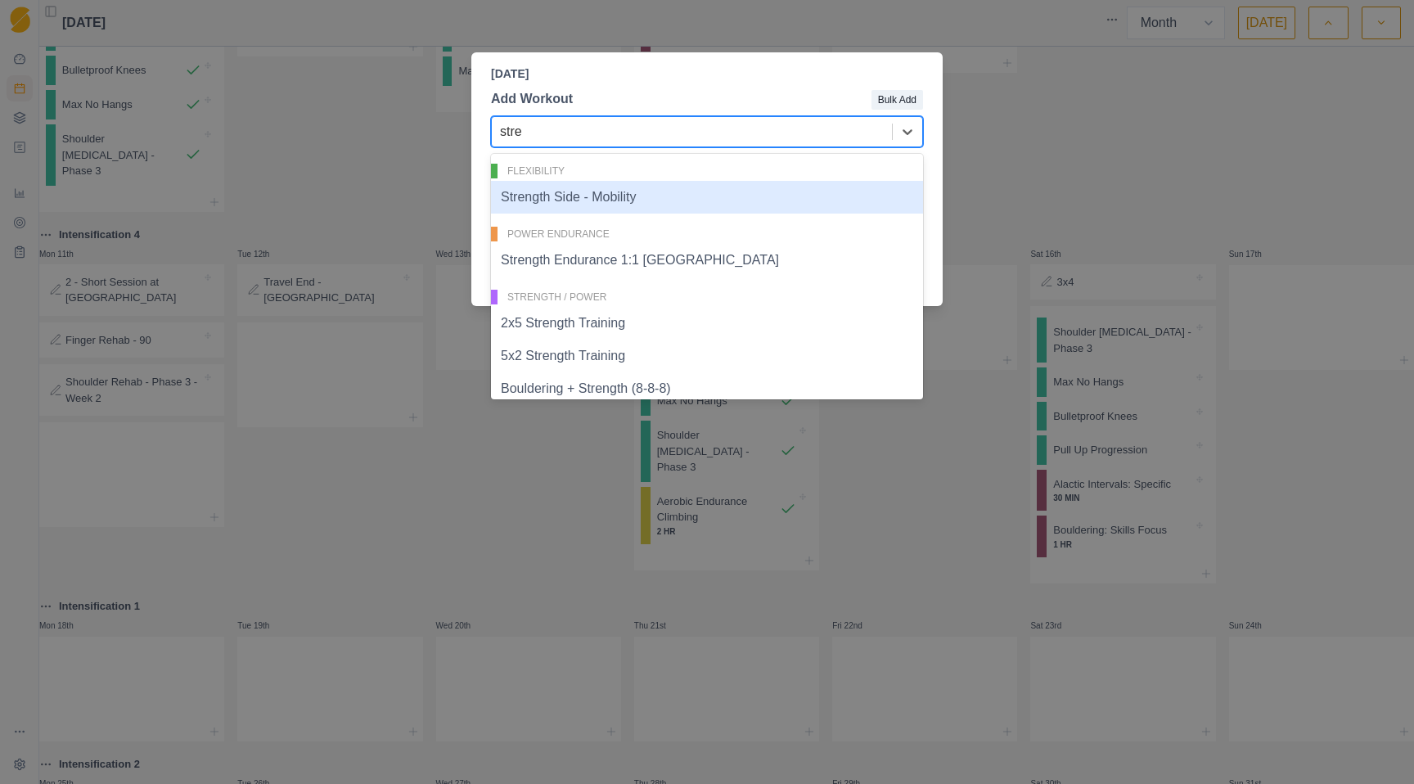
type input "stren"
click at [700, 187] on div "Strength Side - Mobility" at bounding box center [707, 197] width 432 height 33
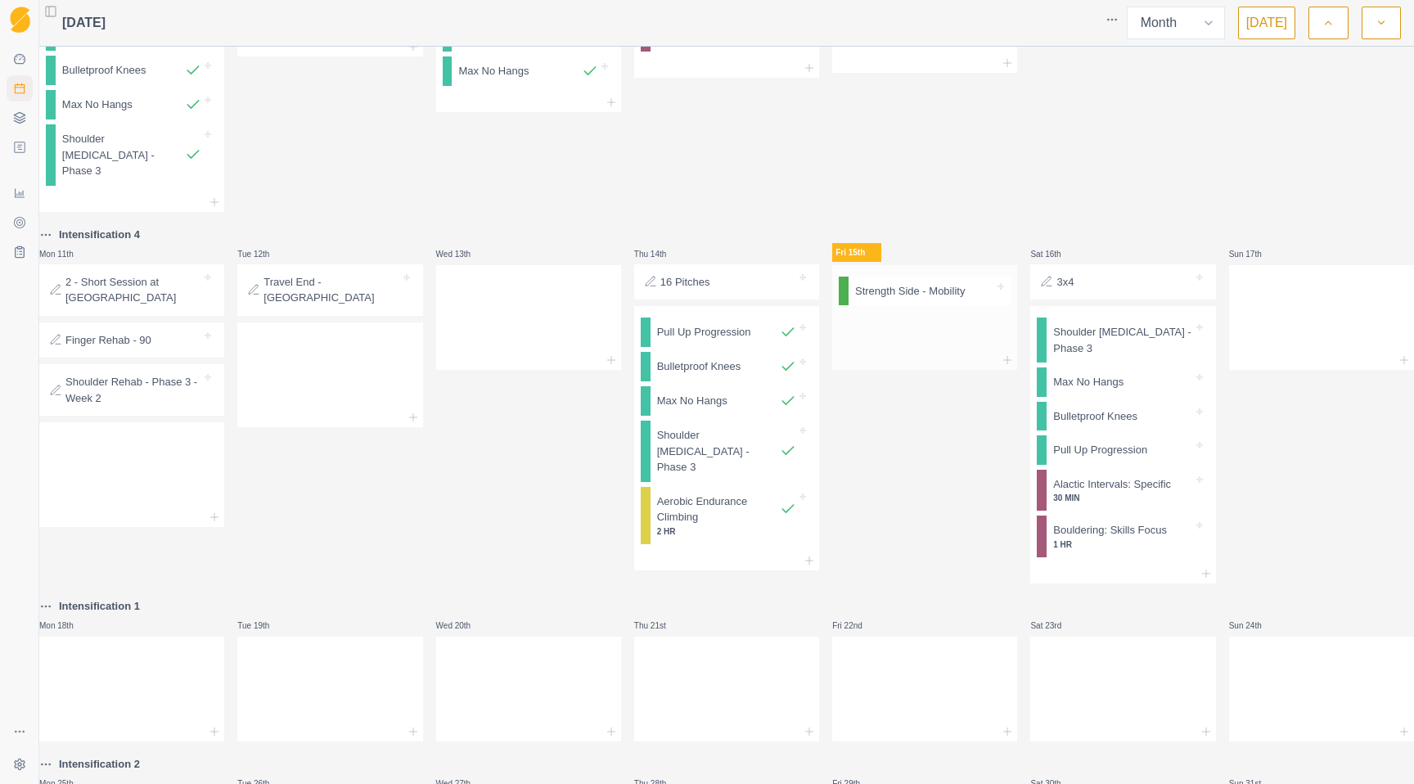
click at [923, 299] on p "Strength Side - Mobility" at bounding box center [910, 291] width 110 height 16
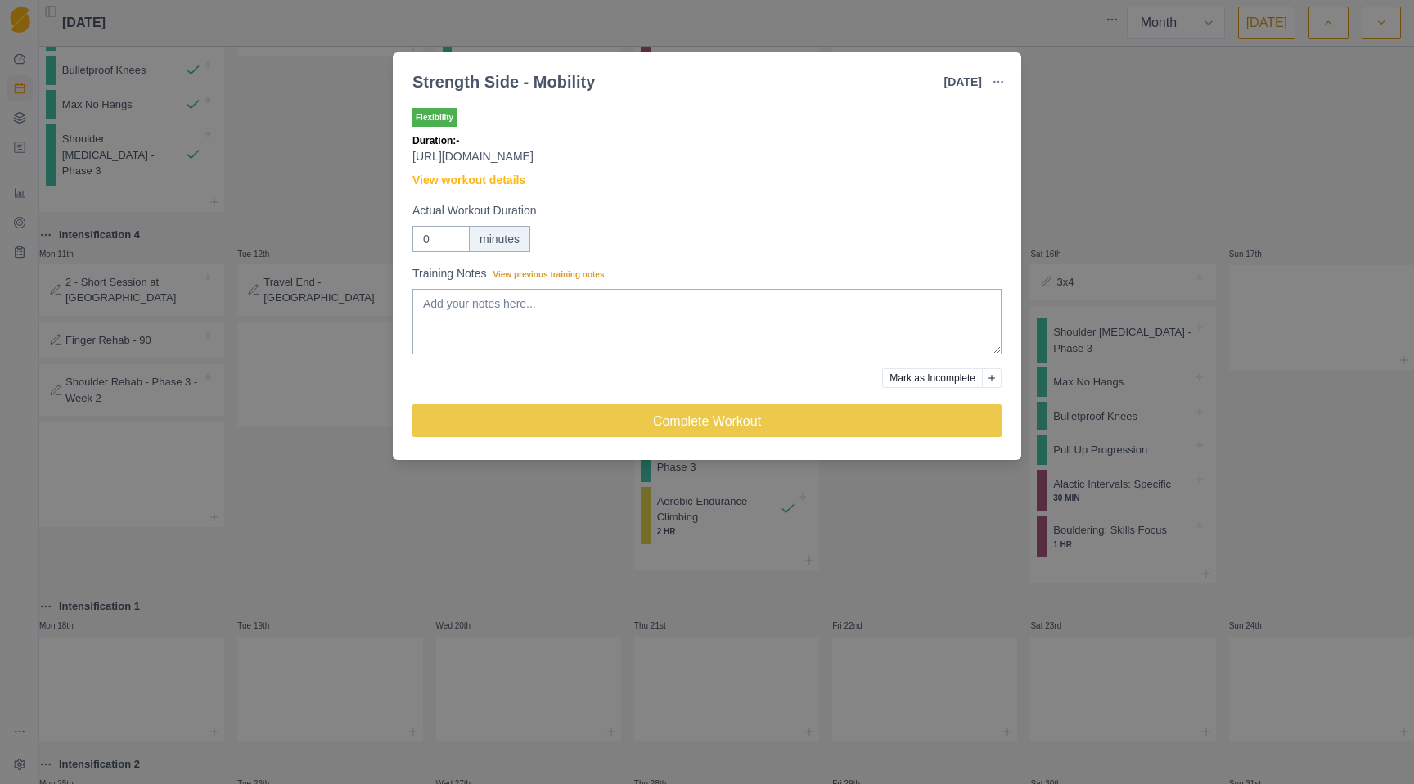
click at [1065, 133] on div "Strength Side - Mobility [DATE] Link To Goal View Workout Metrics Edit Original…" at bounding box center [707, 392] width 1414 height 784
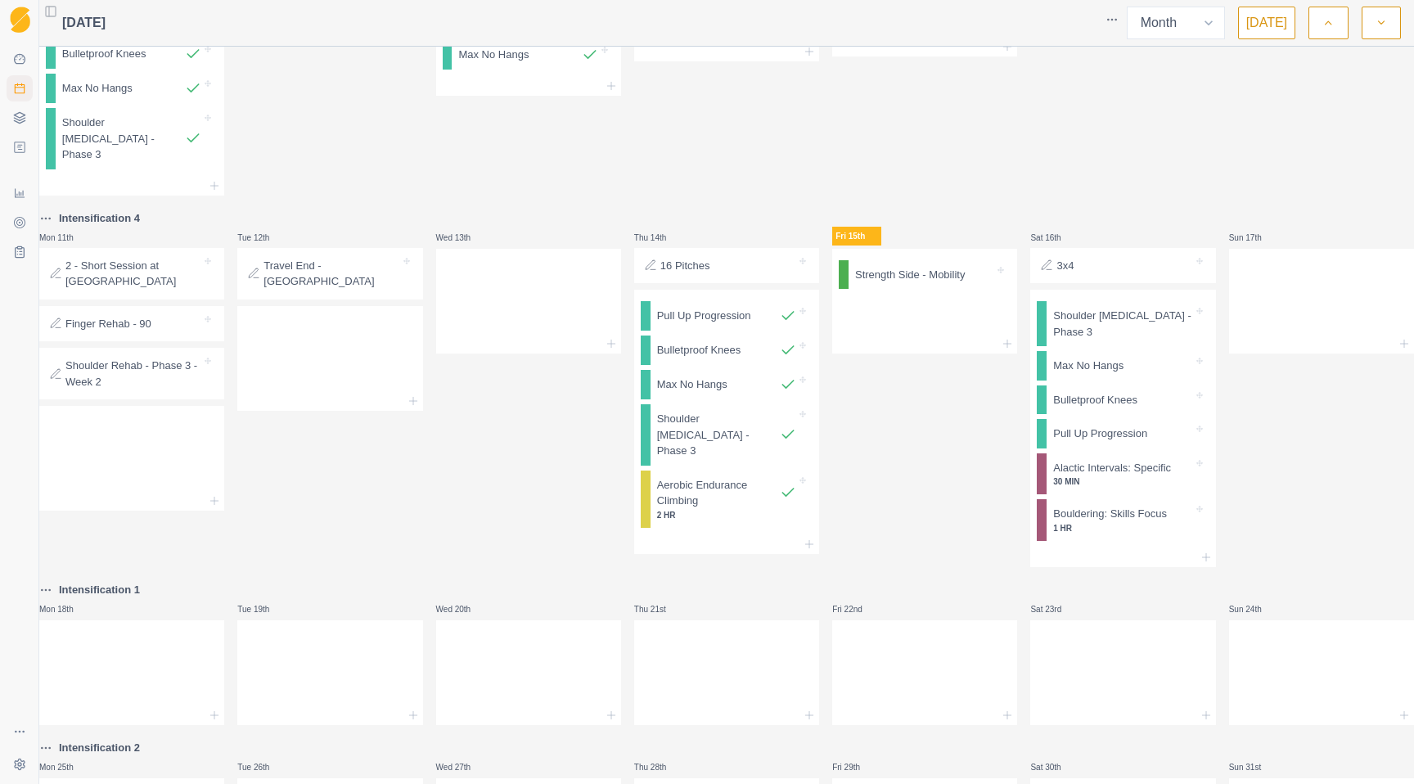
scroll to position [649, 0]
click at [879, 281] on p "Strength Side - Mobility" at bounding box center [910, 273] width 110 height 16
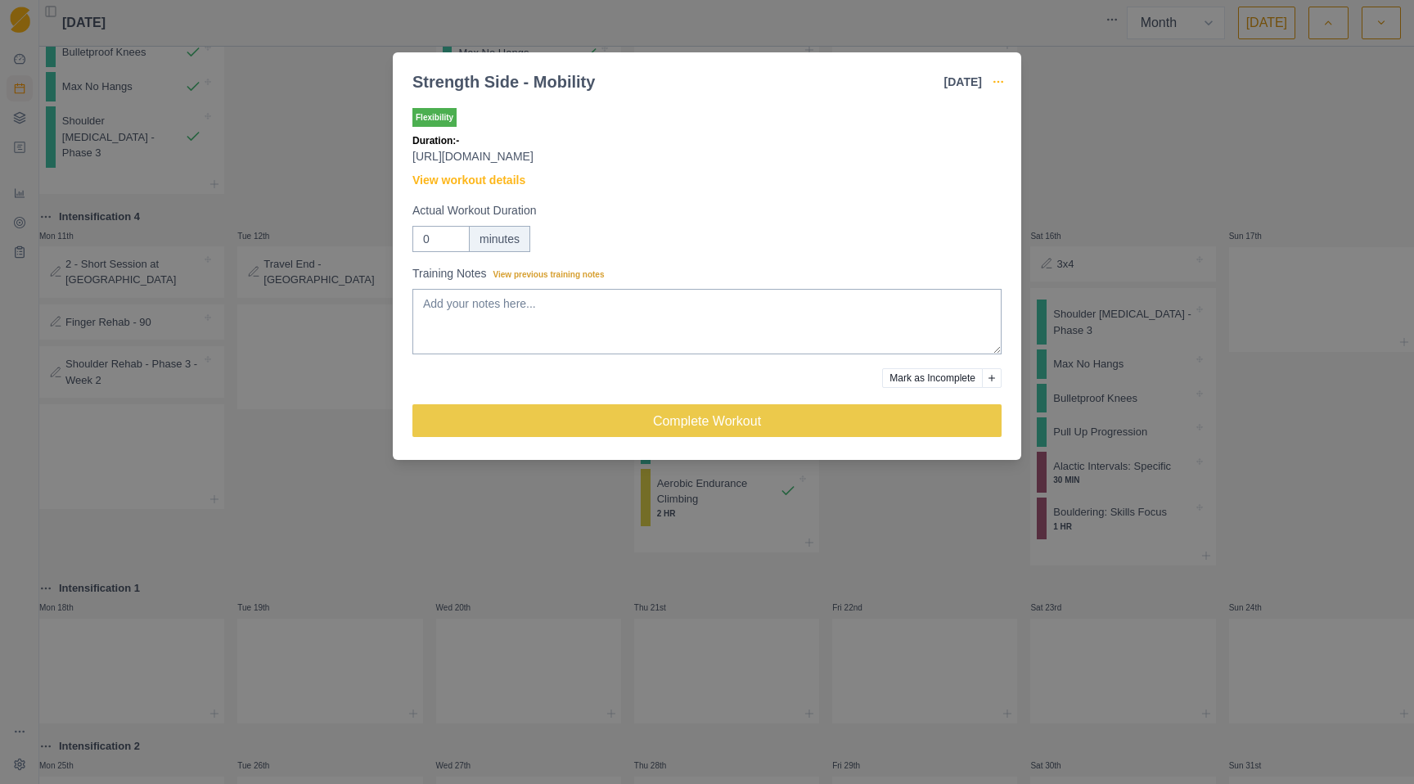
click at [997, 82] on circle "button" at bounding box center [997, 81] width 1 height 1
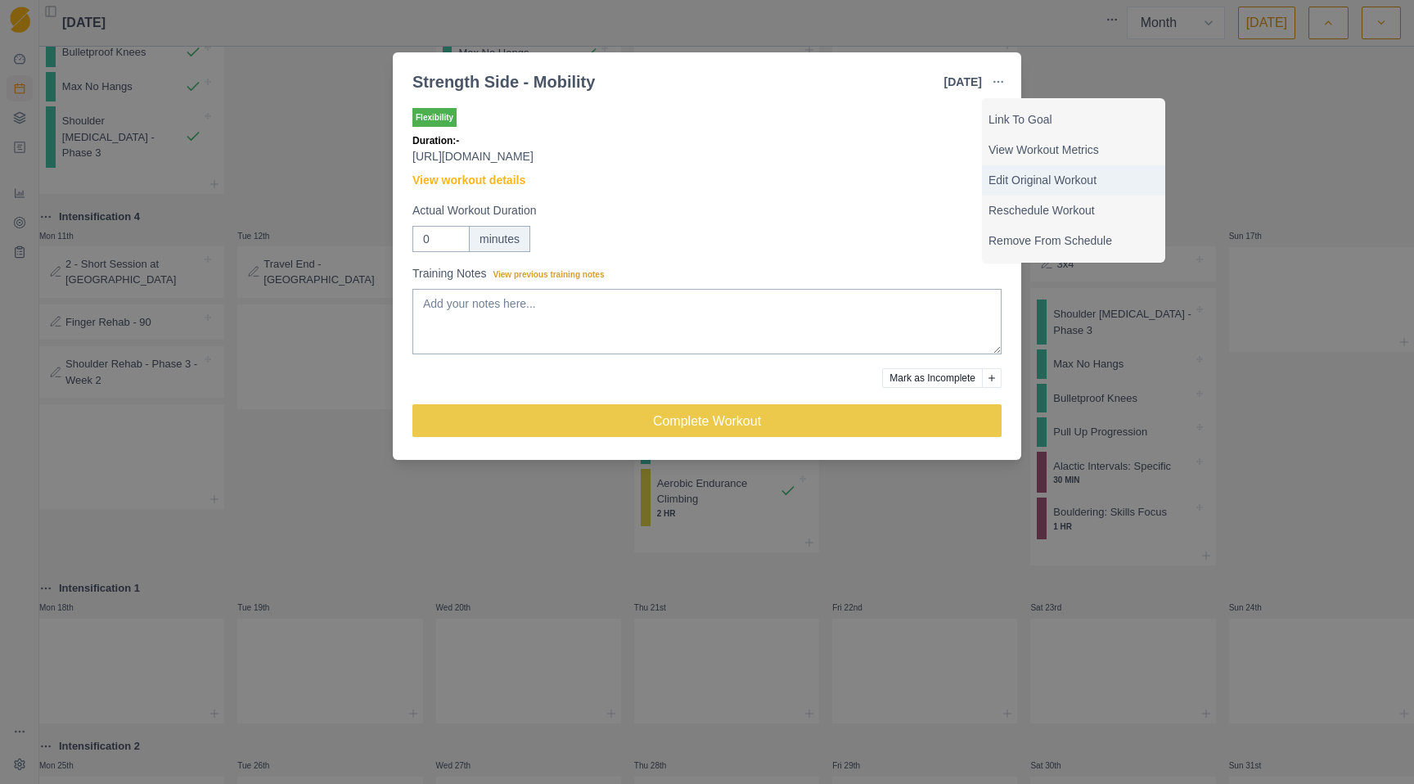
click at [1026, 181] on p "Edit Original Workout" at bounding box center [1073, 180] width 170 height 17
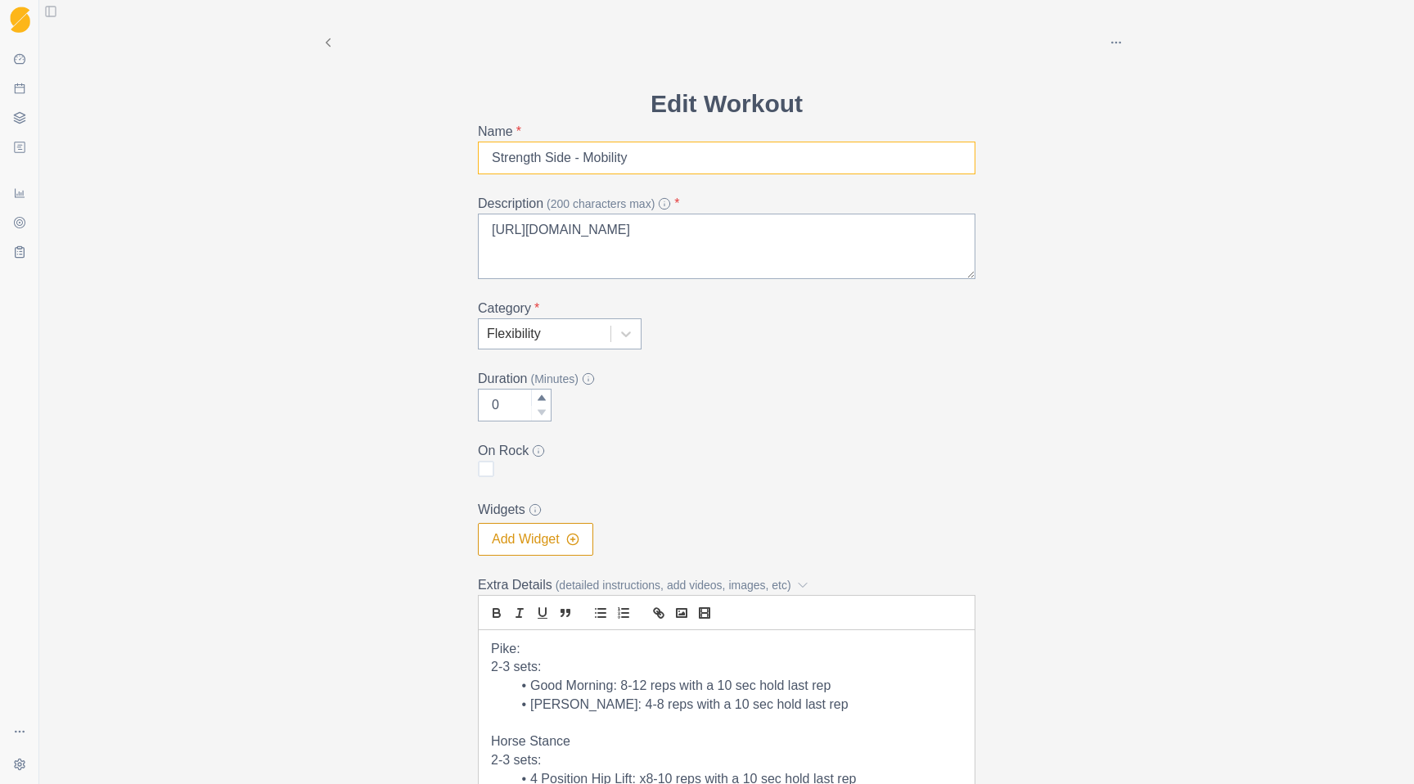
drag, startPoint x: 586, startPoint y: 159, endPoint x: 363, endPoint y: 161, distance: 222.6
click at [368, 160] on div "Archive Delete Edit Workout Name * Strength Side - Mobility Description (200 ch…" at bounding box center [727, 552] width 838 height 1105
type input "Mobility - Strength Side"
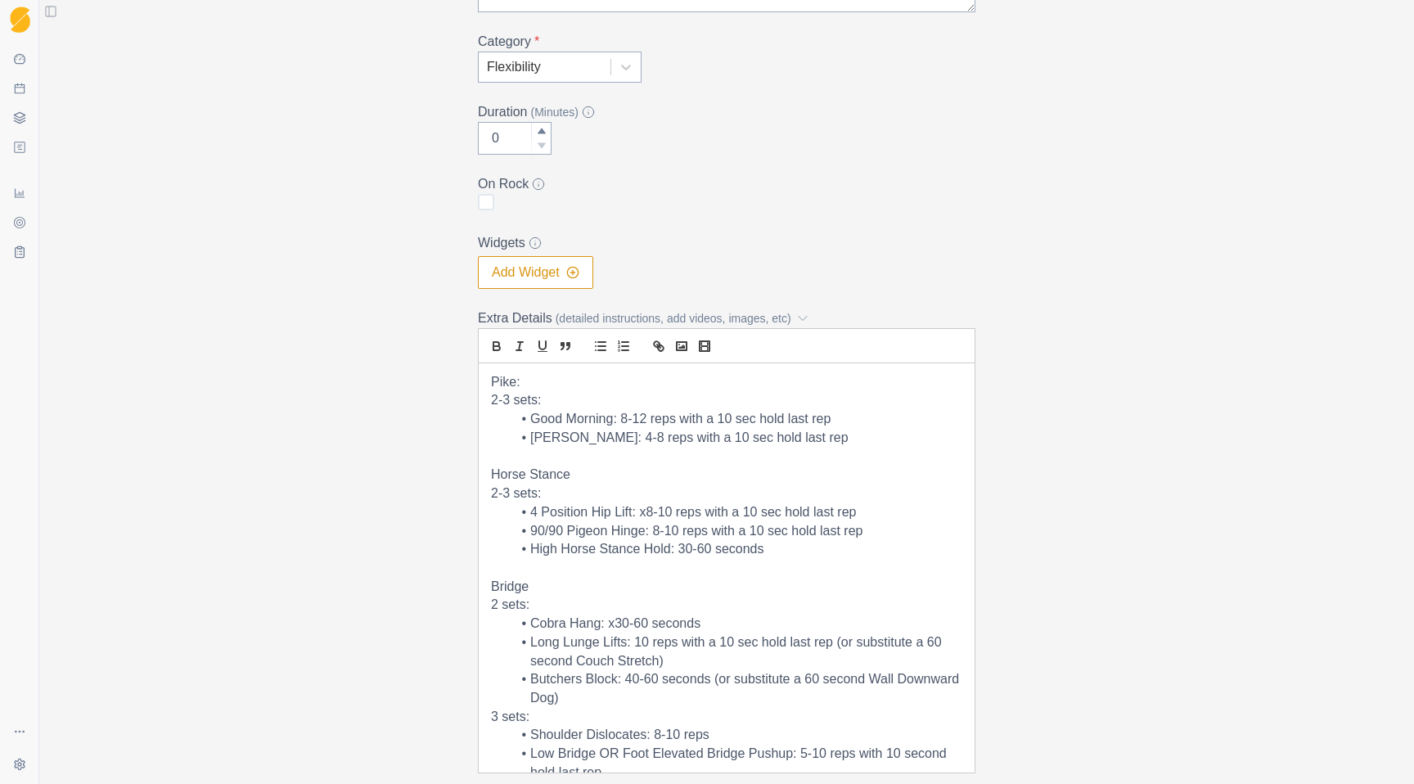
scroll to position [413, 0]
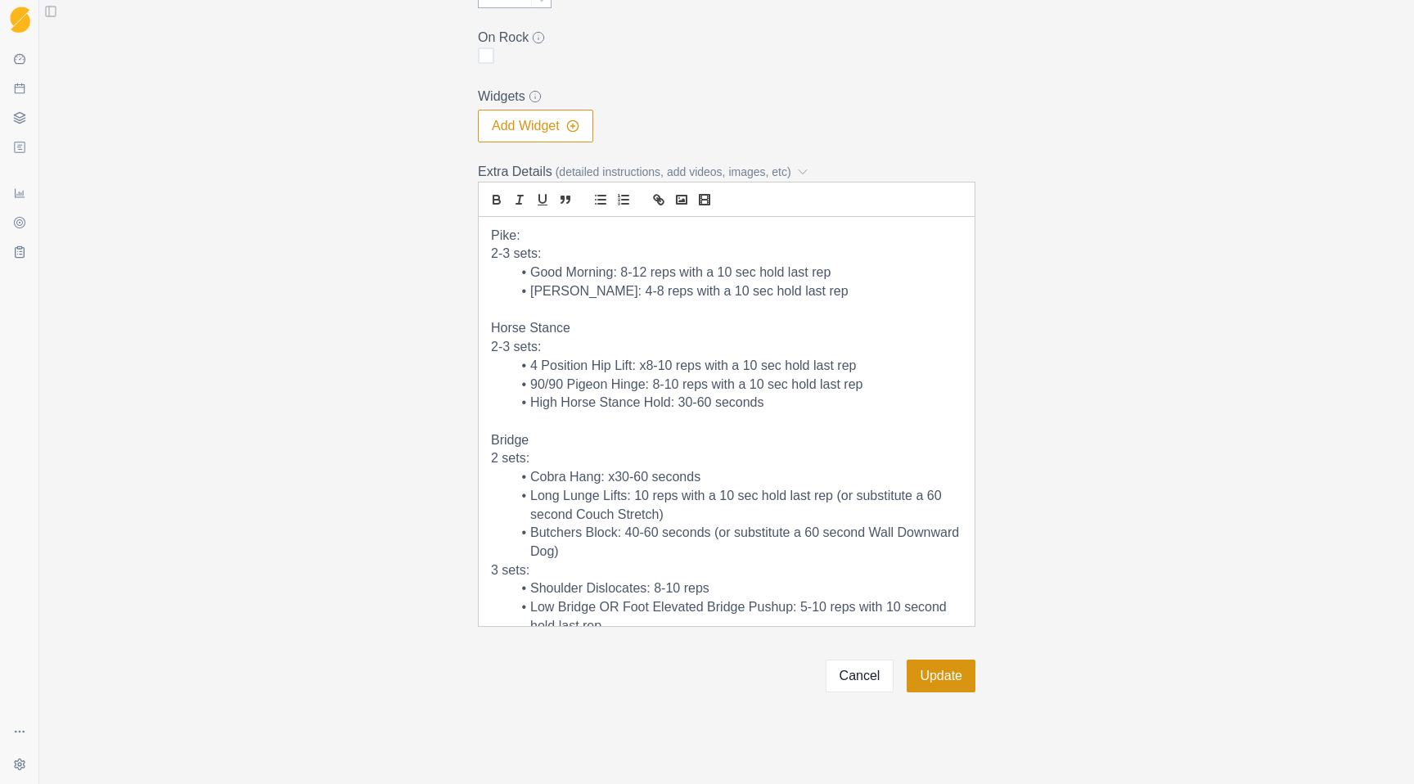
click at [953, 681] on button "Update" at bounding box center [941, 675] width 69 height 33
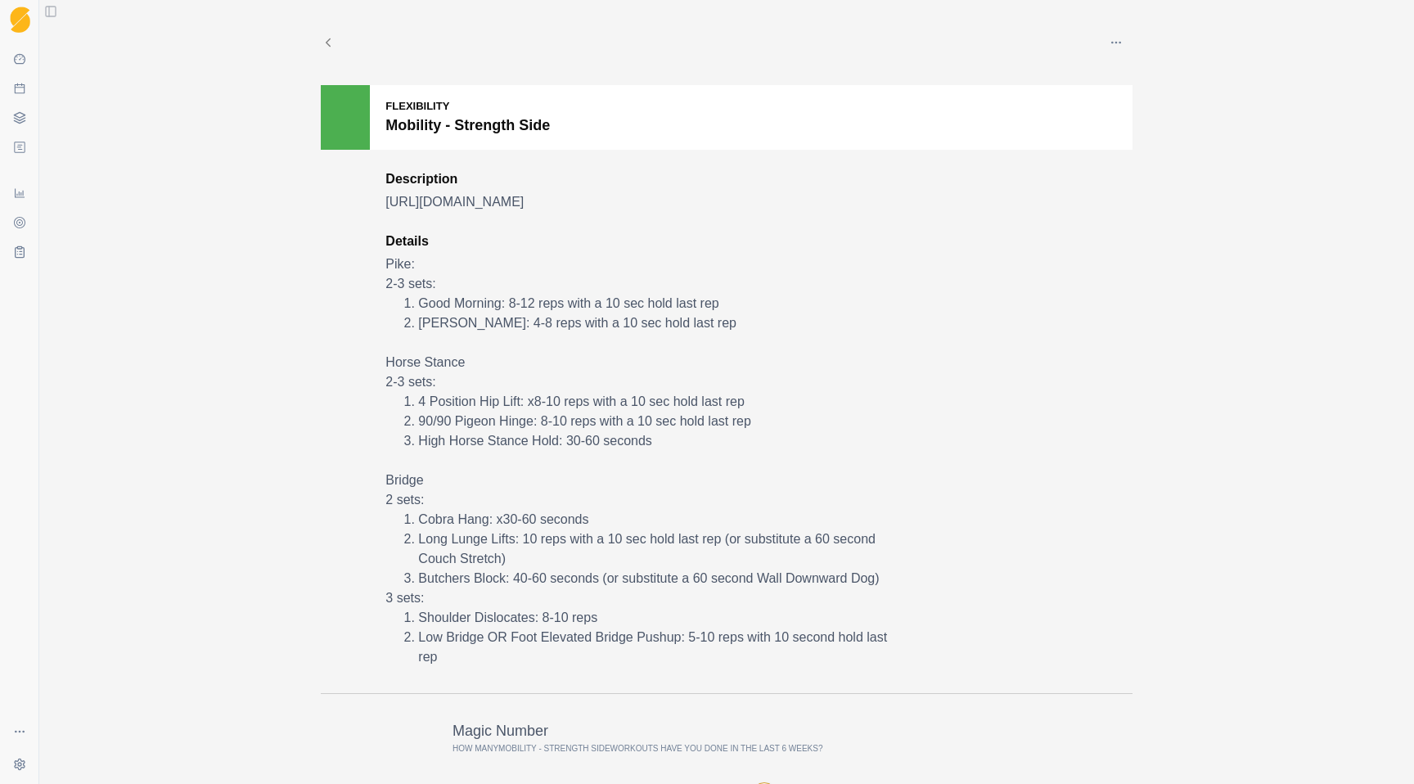
click at [1123, 43] on button "button" at bounding box center [1116, 42] width 33 height 33
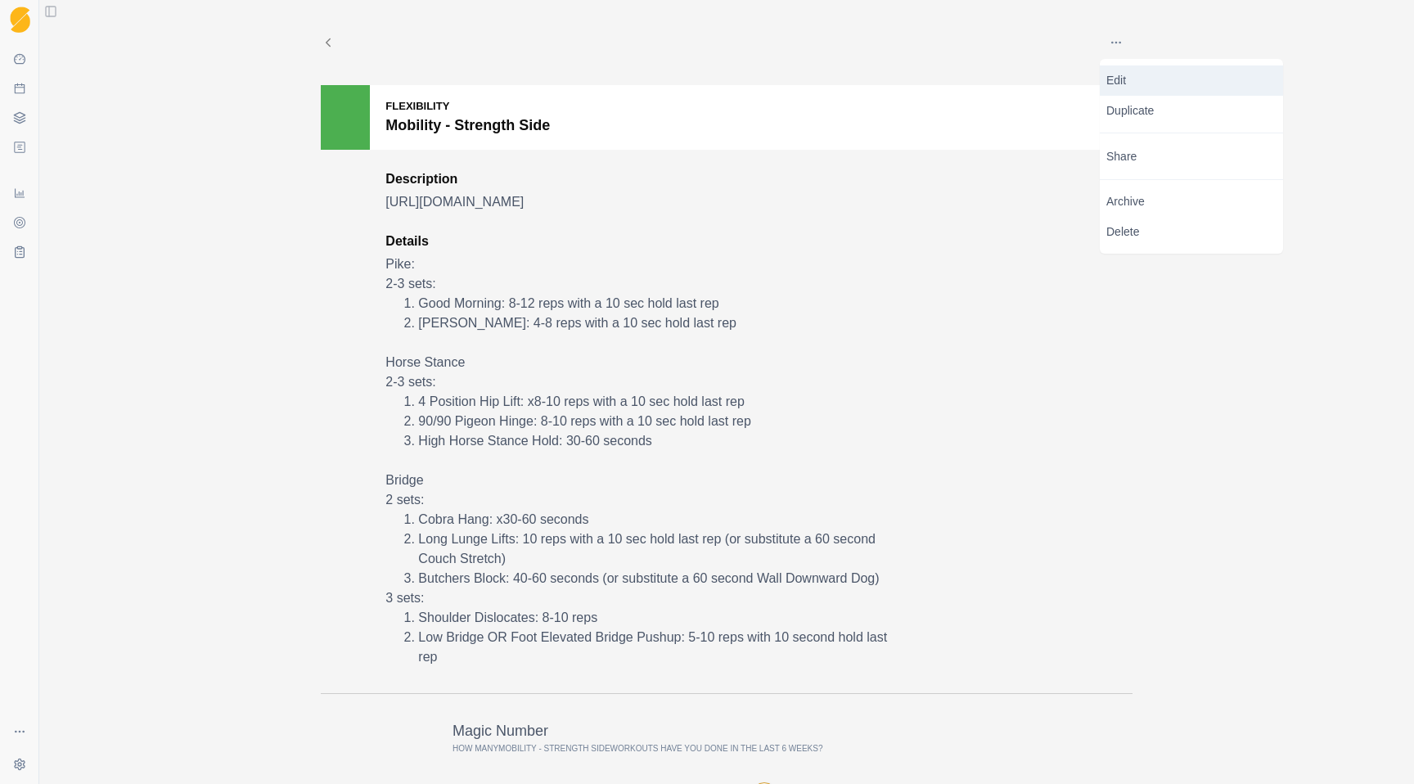
click at [1139, 88] on p "Edit" at bounding box center [1191, 80] width 170 height 17
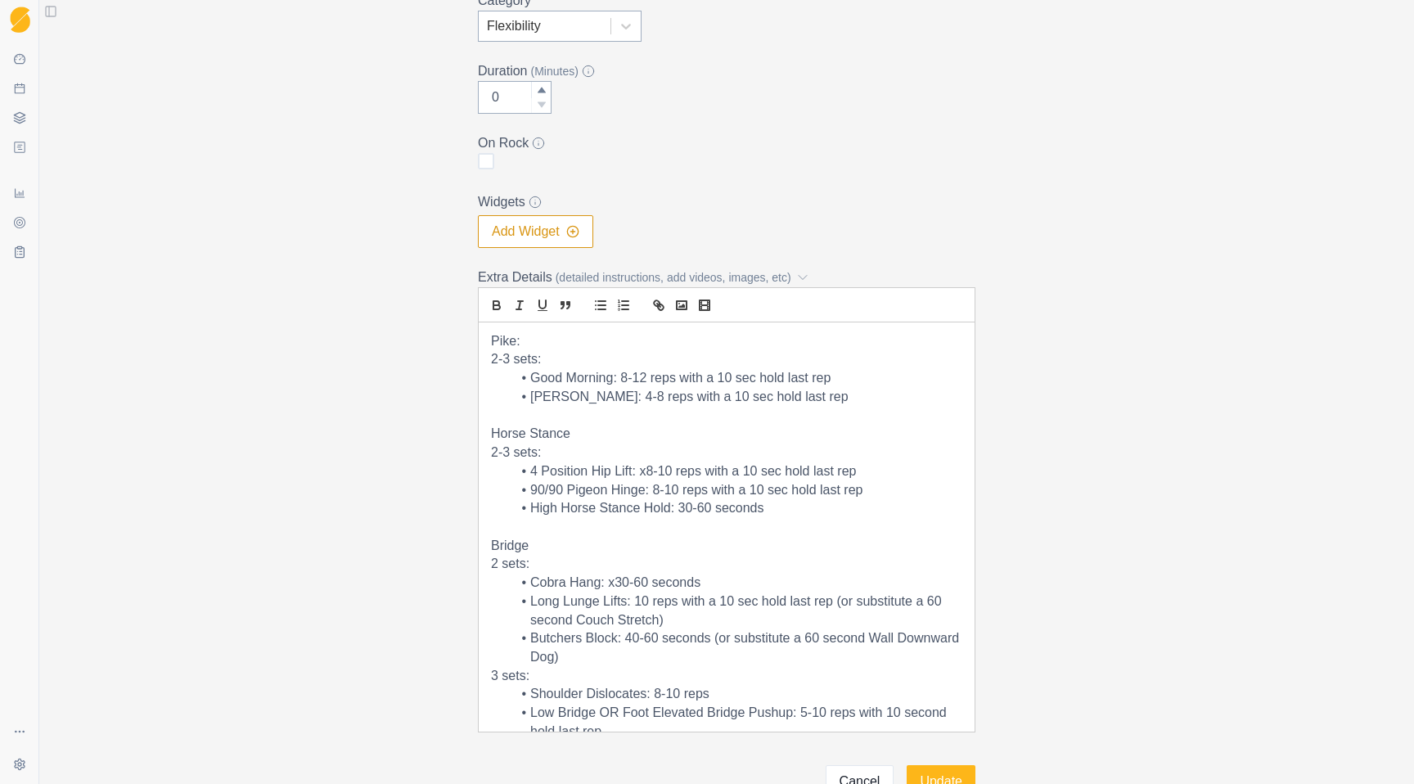
scroll to position [310, 0]
click at [648, 466] on li "4 Position Hip Lift: x8-10 reps with a 10 sec hold last rep" at bounding box center [737, 469] width 452 height 19
click at [616, 579] on li "Cobra Hang: x30-60 seconds" at bounding box center [737, 580] width 452 height 19
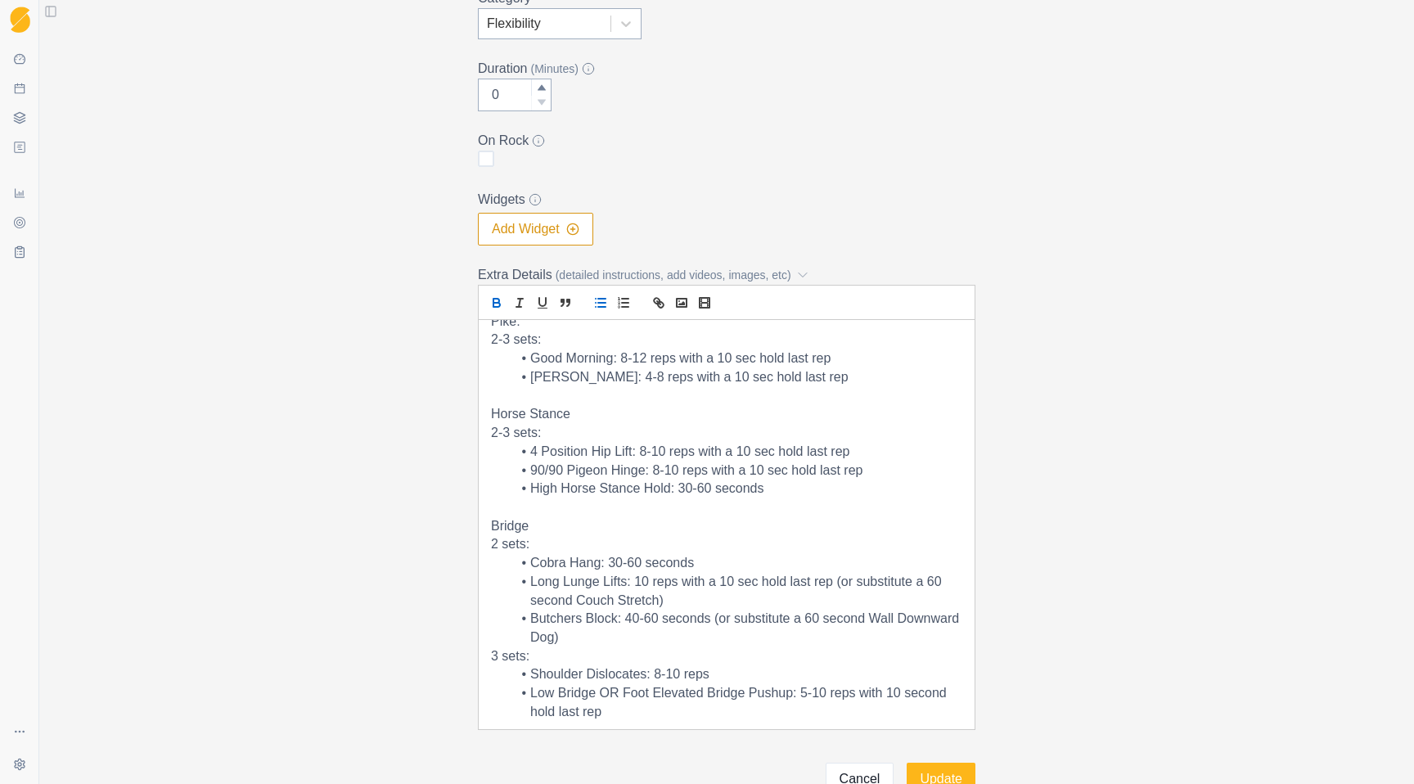
scroll to position [19, 0]
click at [952, 771] on button "Update" at bounding box center [941, 779] width 69 height 33
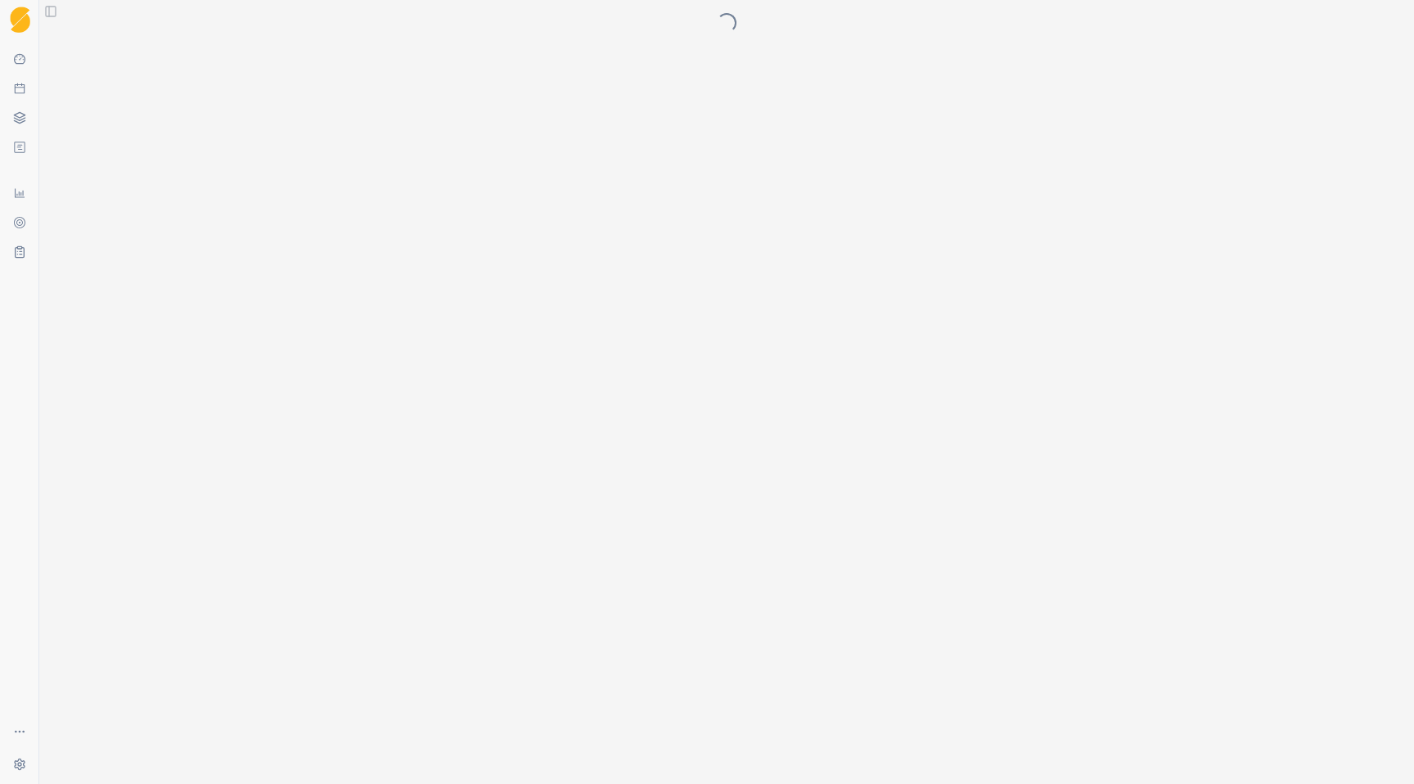
scroll to position [0, 0]
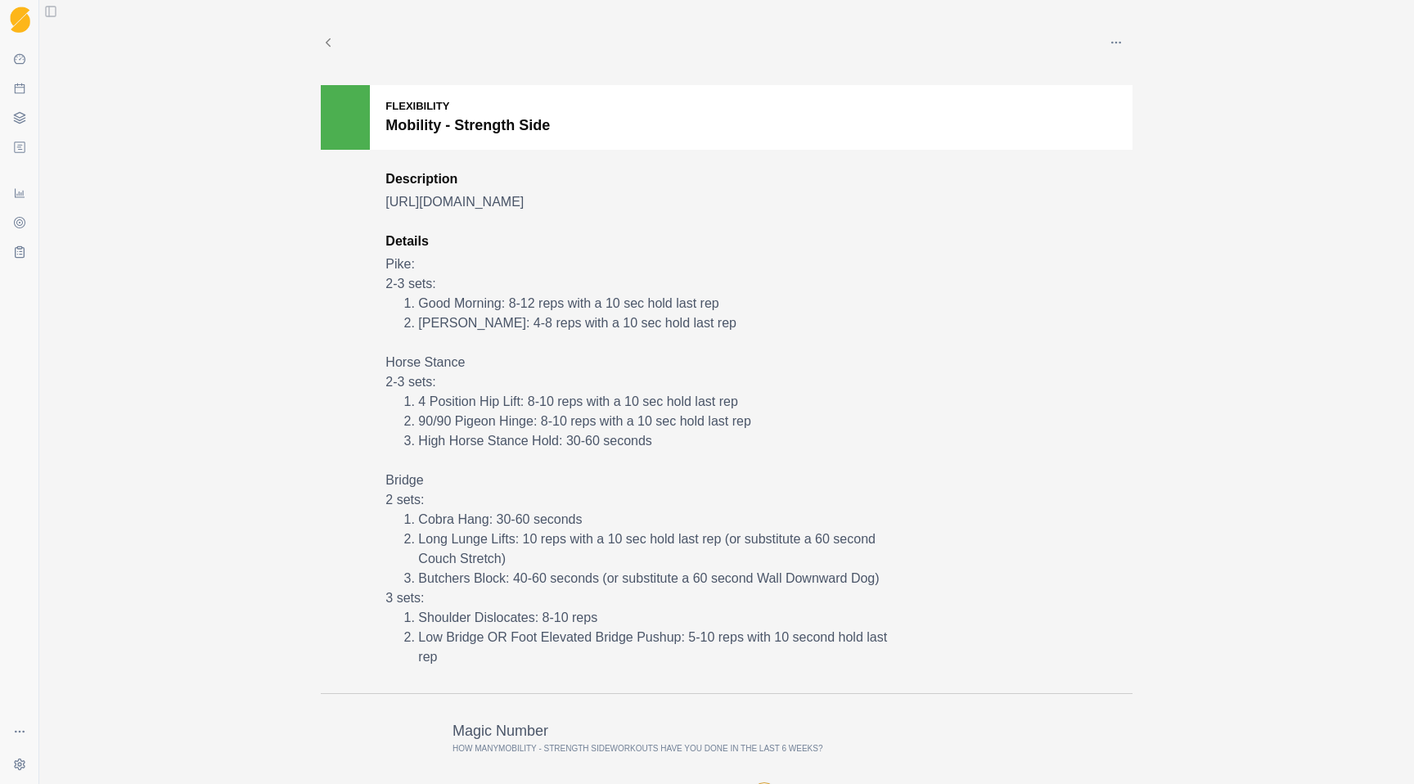
click at [1172, 235] on div "Edit Duplicate Share Archive Delete Flexibility Mobility - Strength Side Descri…" at bounding box center [726, 392] width 1375 height 784
